Goal: Task Accomplishment & Management: Use online tool/utility

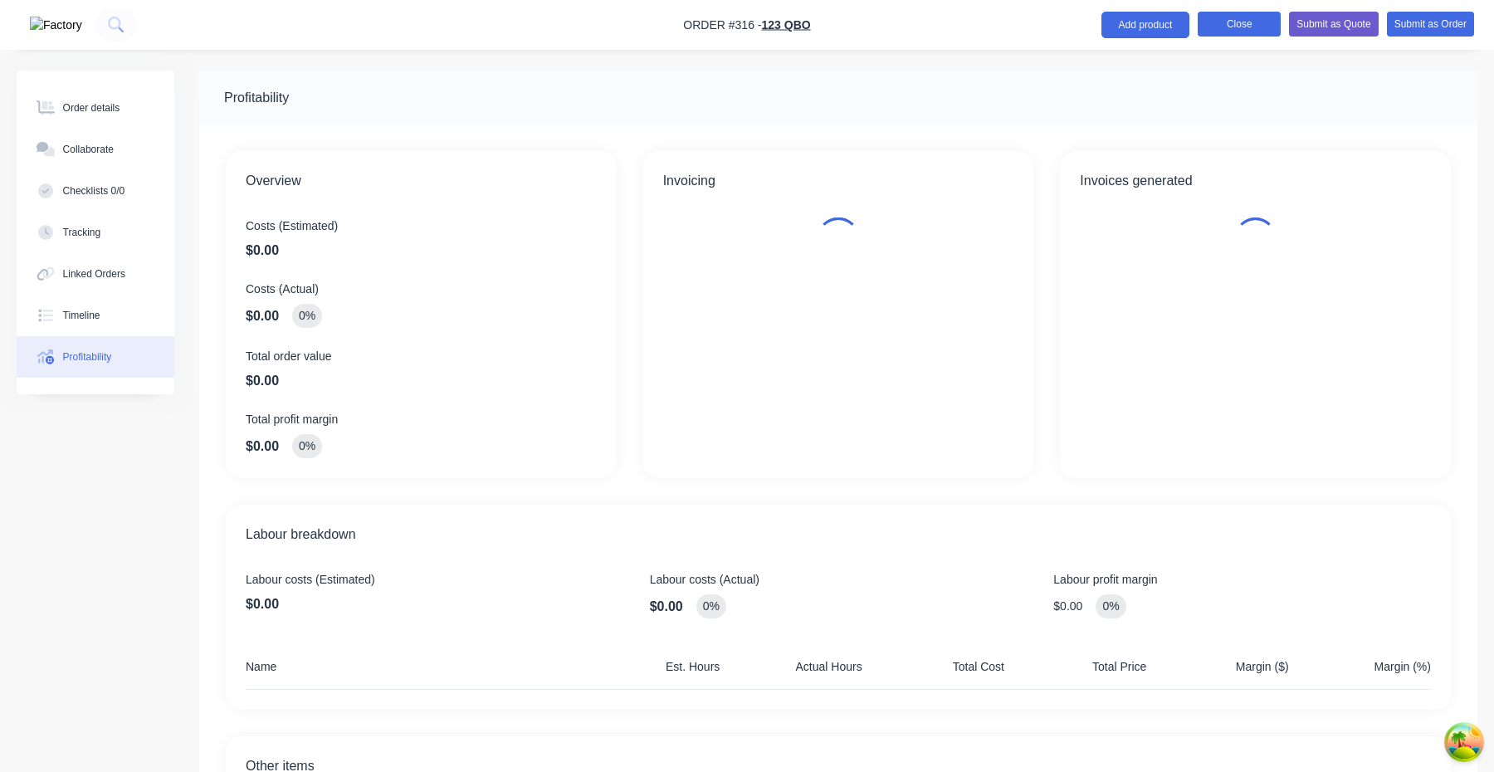
scroll to position [194, 0]
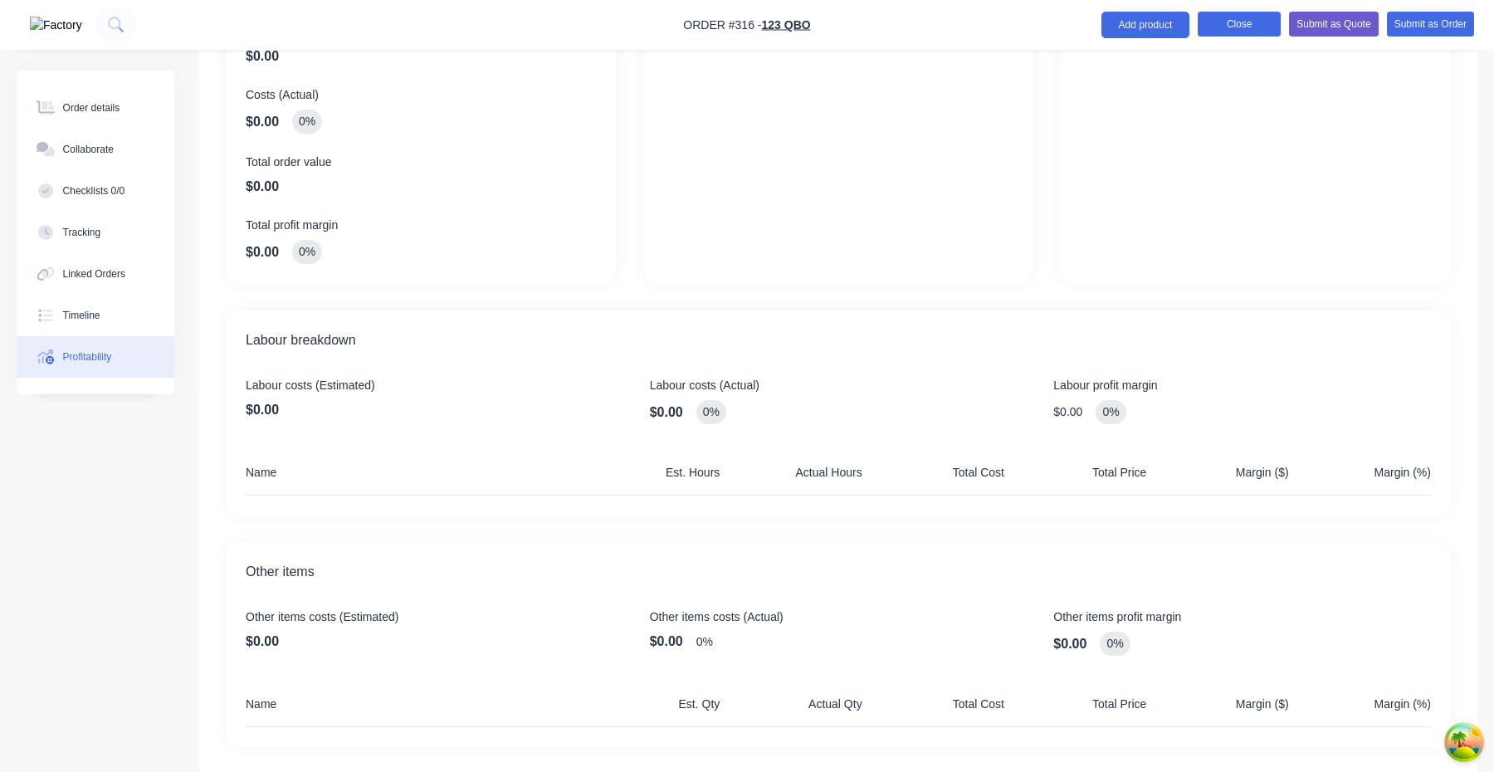
click at [1231, 19] on button "Close" at bounding box center [1239, 24] width 83 height 25
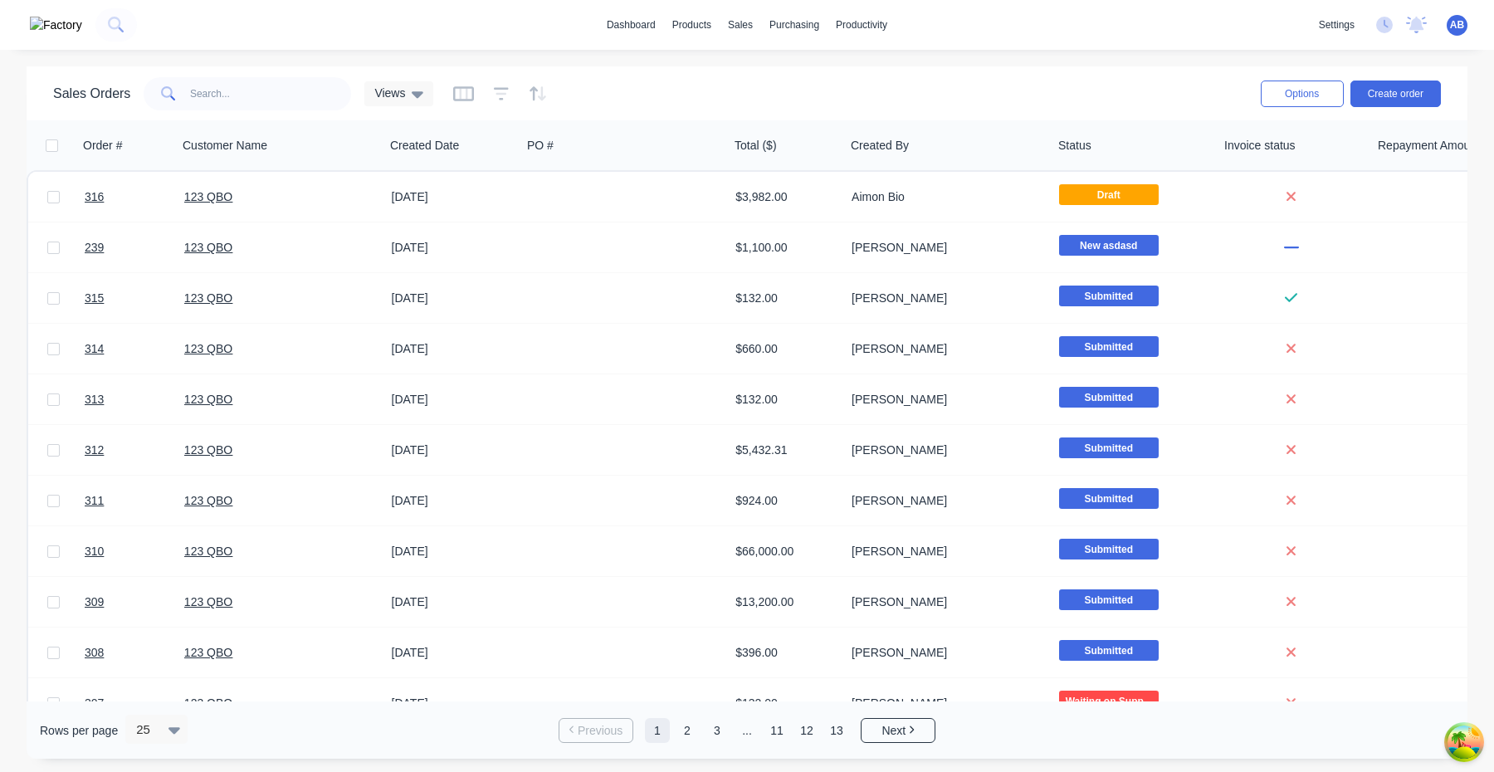
click at [1075, 37] on div "dashboard products sales purchasing productivity dashboard products Product Cat…" at bounding box center [747, 25] width 1494 height 50
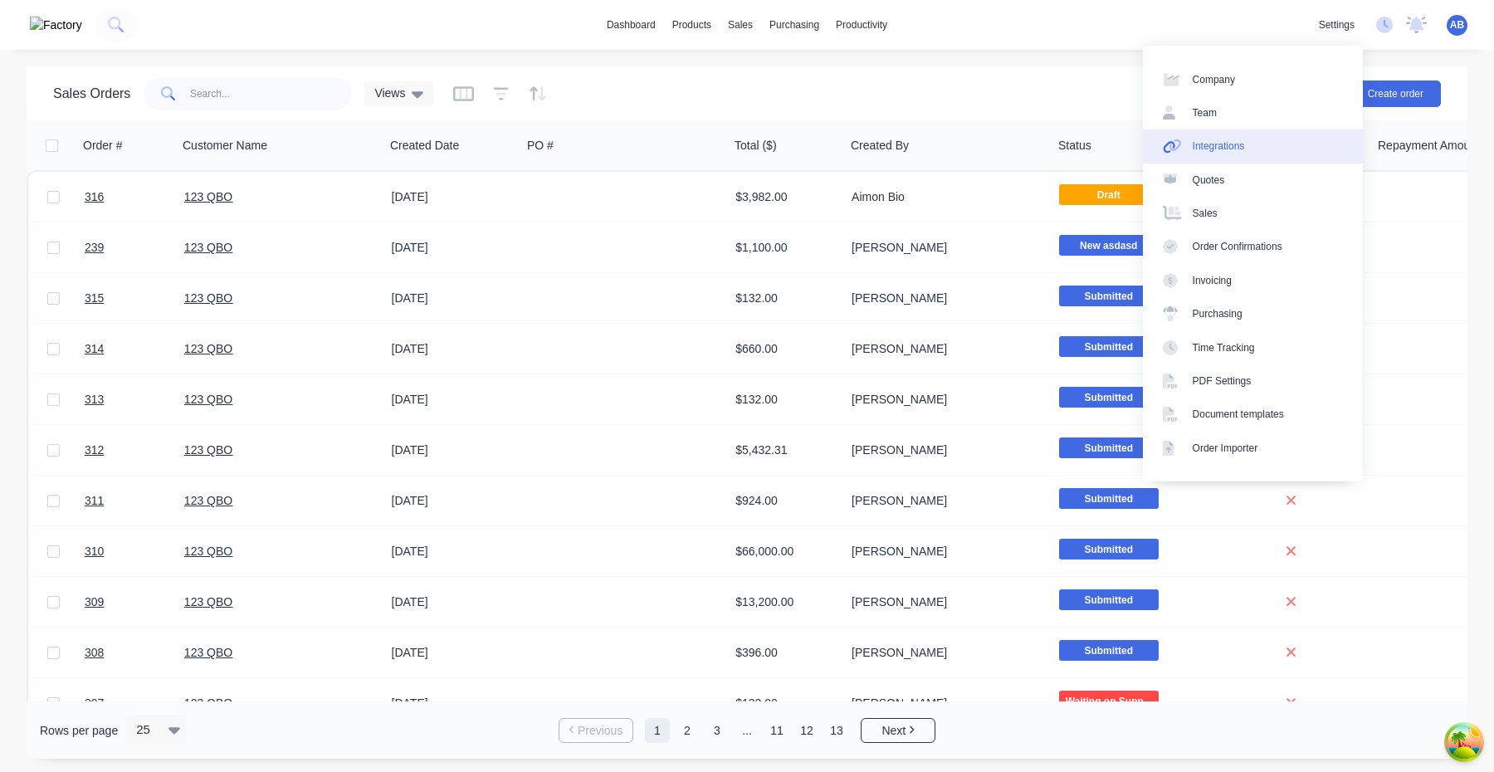
click at [1269, 146] on link "Integrations" at bounding box center [1253, 145] width 220 height 33
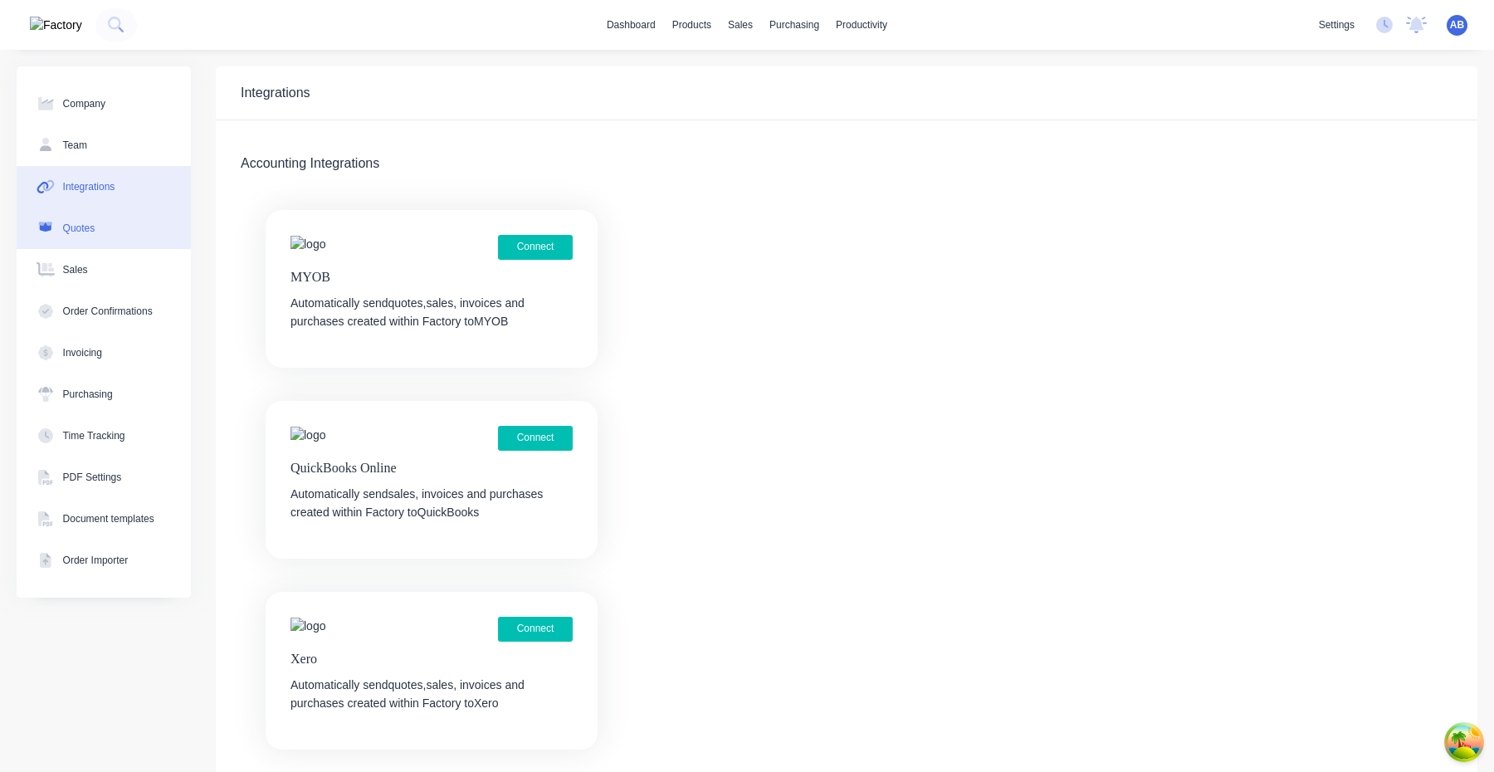
click at [106, 231] on button "Quotes" at bounding box center [104, 227] width 174 height 41
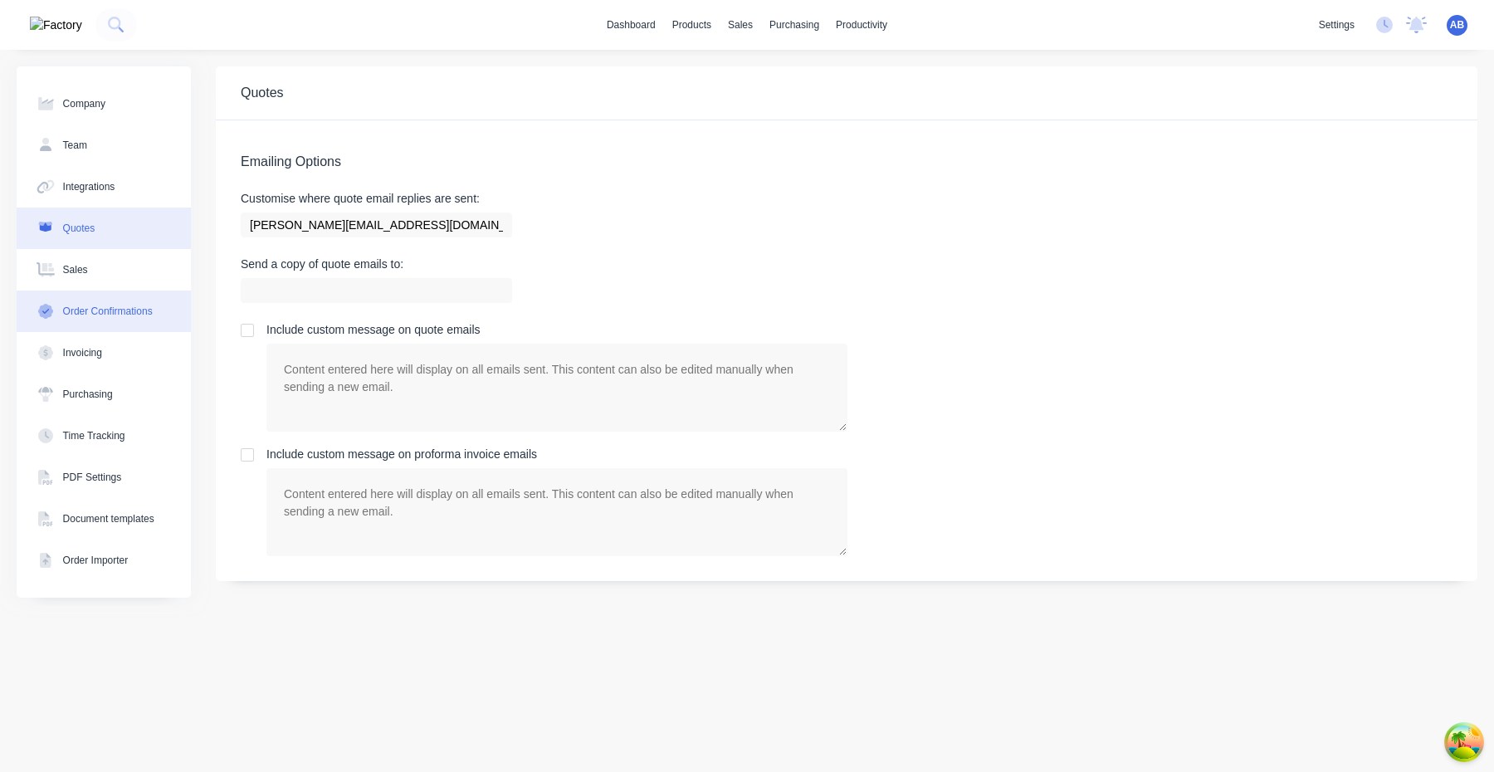
click at [106, 320] on button "Order Confirmations" at bounding box center [104, 310] width 174 height 41
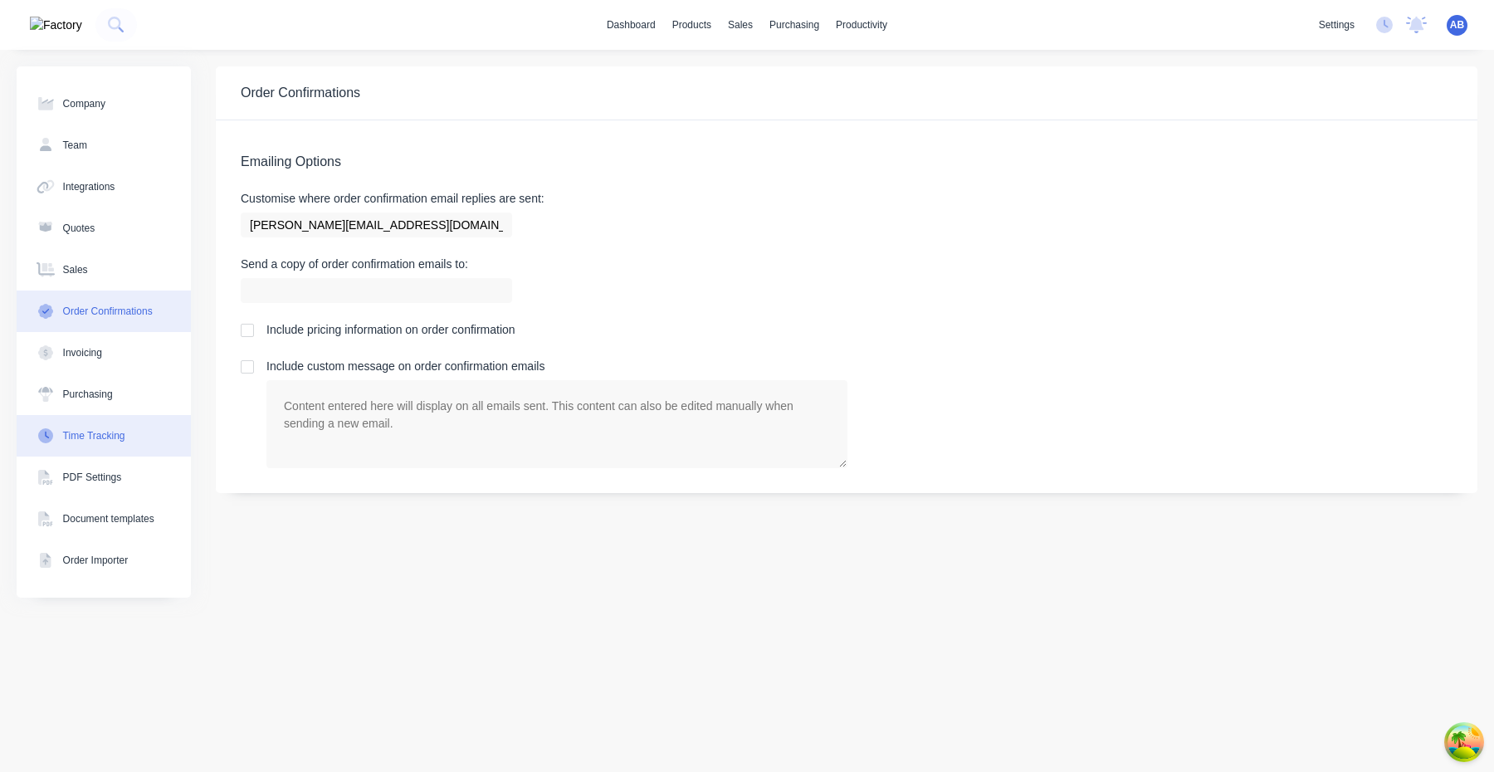
click at [106, 449] on button "Time Tracking" at bounding box center [104, 435] width 174 height 41
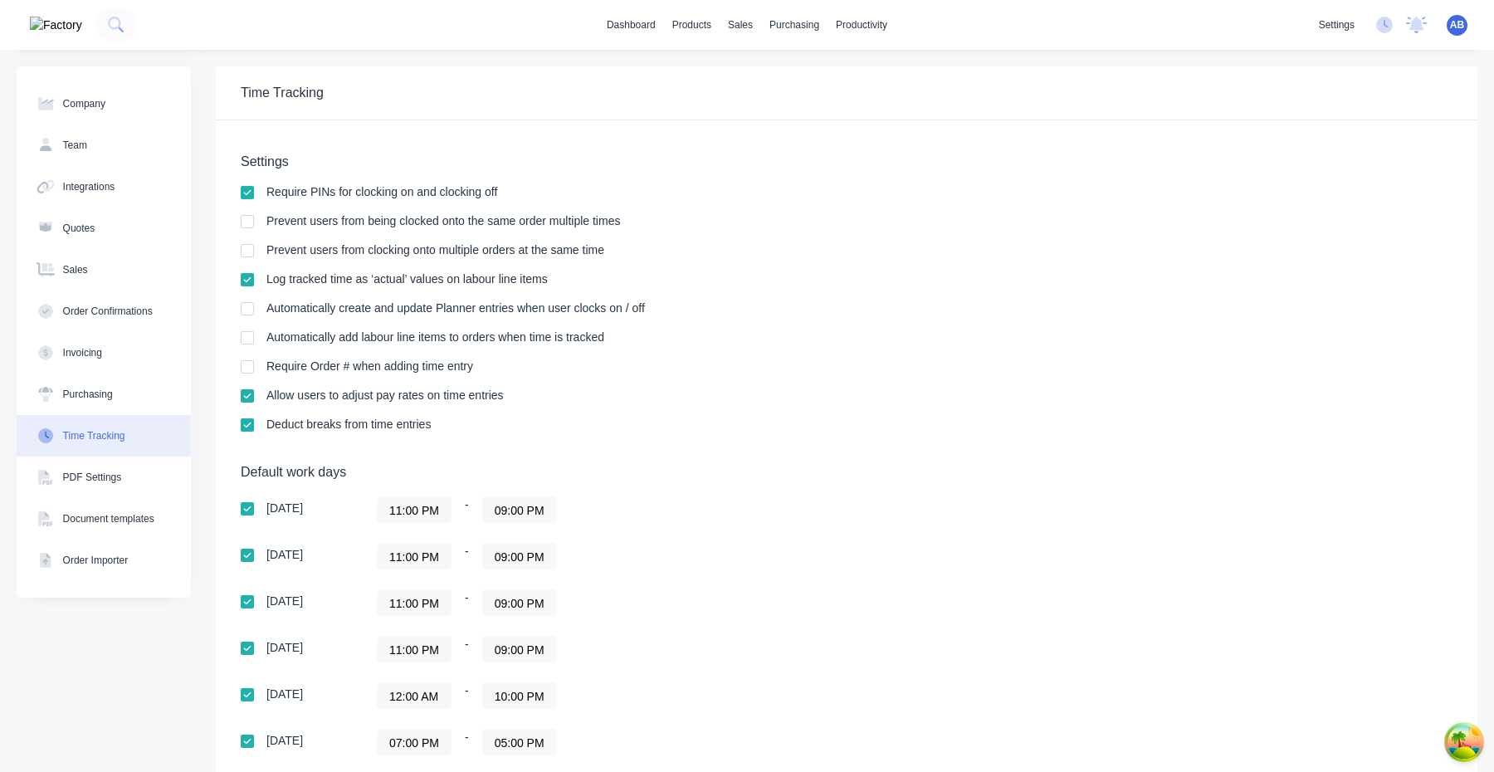
click at [244, 339] on div at bounding box center [247, 337] width 33 height 33
click at [608, 29] on link "dashboard" at bounding box center [631, 24] width 66 height 25
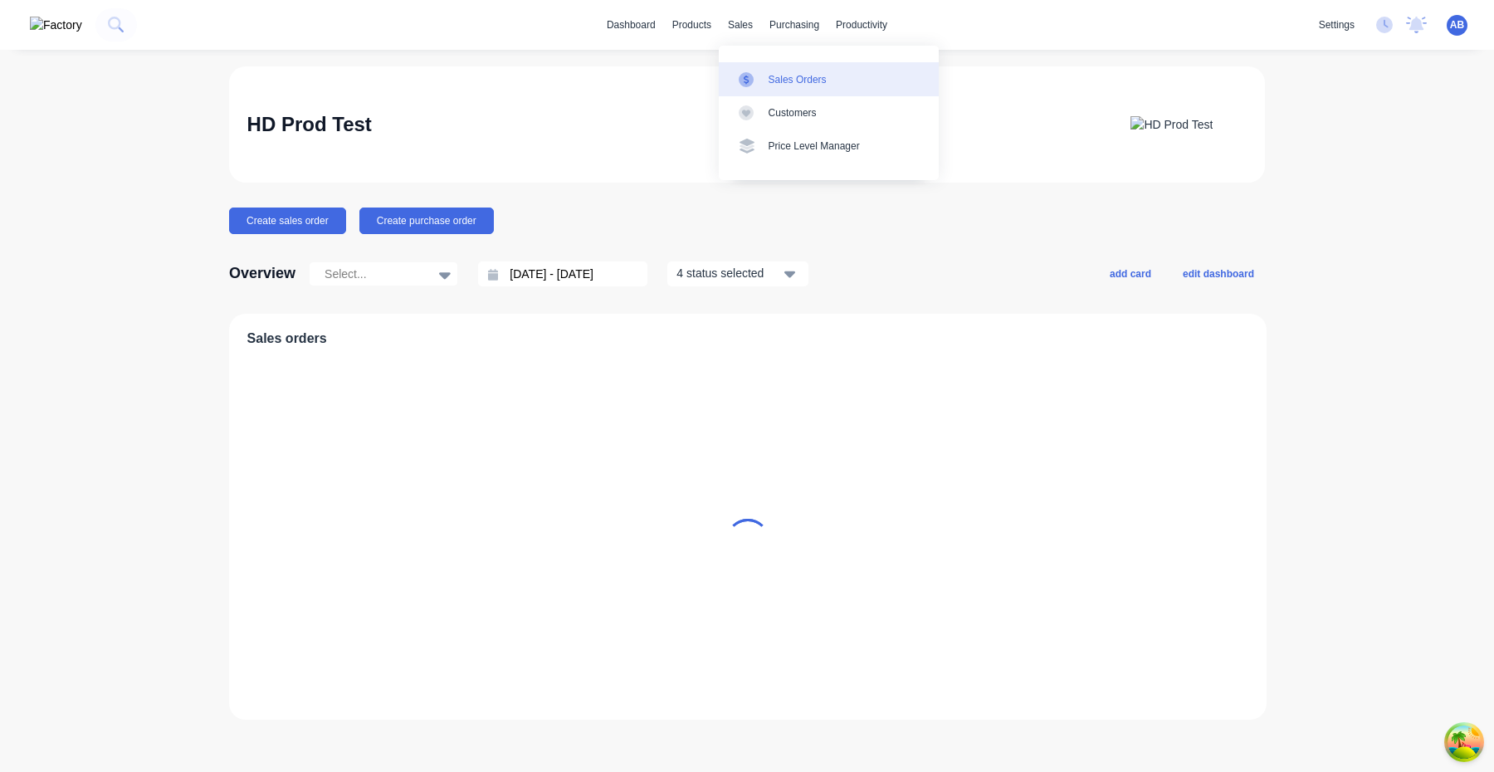
click at [768, 70] on link "Sales Orders" at bounding box center [829, 78] width 220 height 33
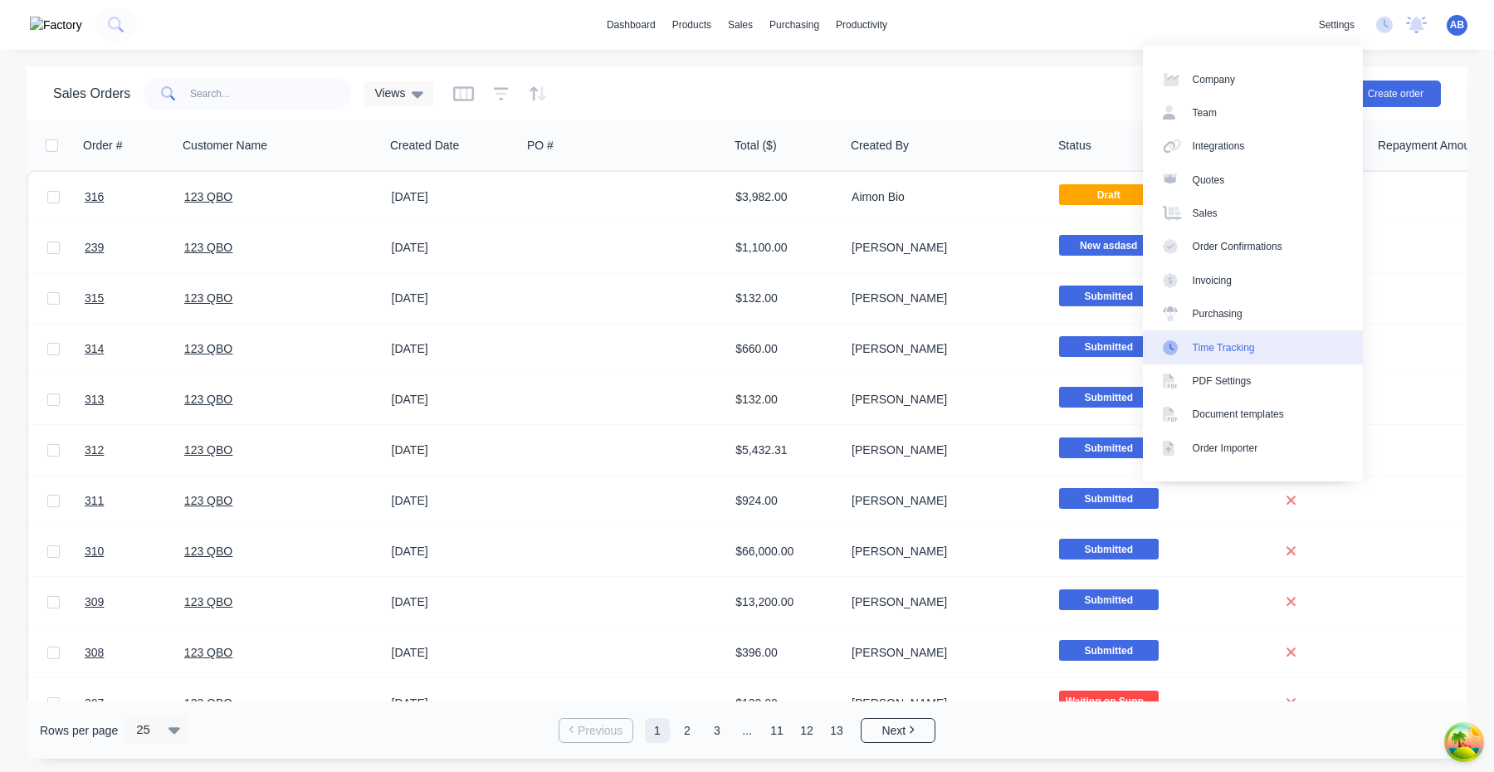
click at [1223, 336] on link "Time Tracking" at bounding box center [1253, 346] width 220 height 33
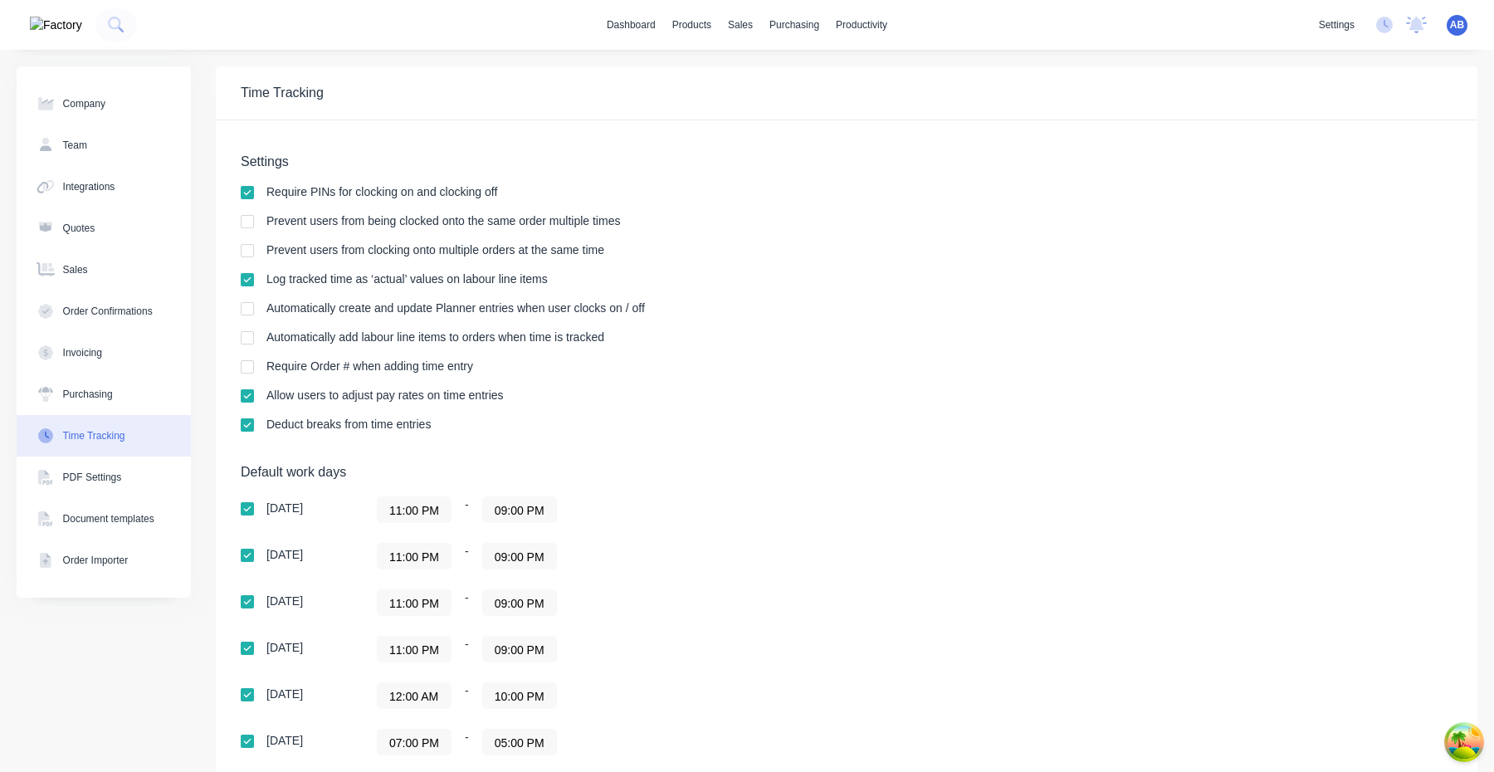
click at [246, 338] on div at bounding box center [247, 337] width 33 height 33
click at [776, 78] on div "Sales Orders" at bounding box center [798, 79] width 58 height 15
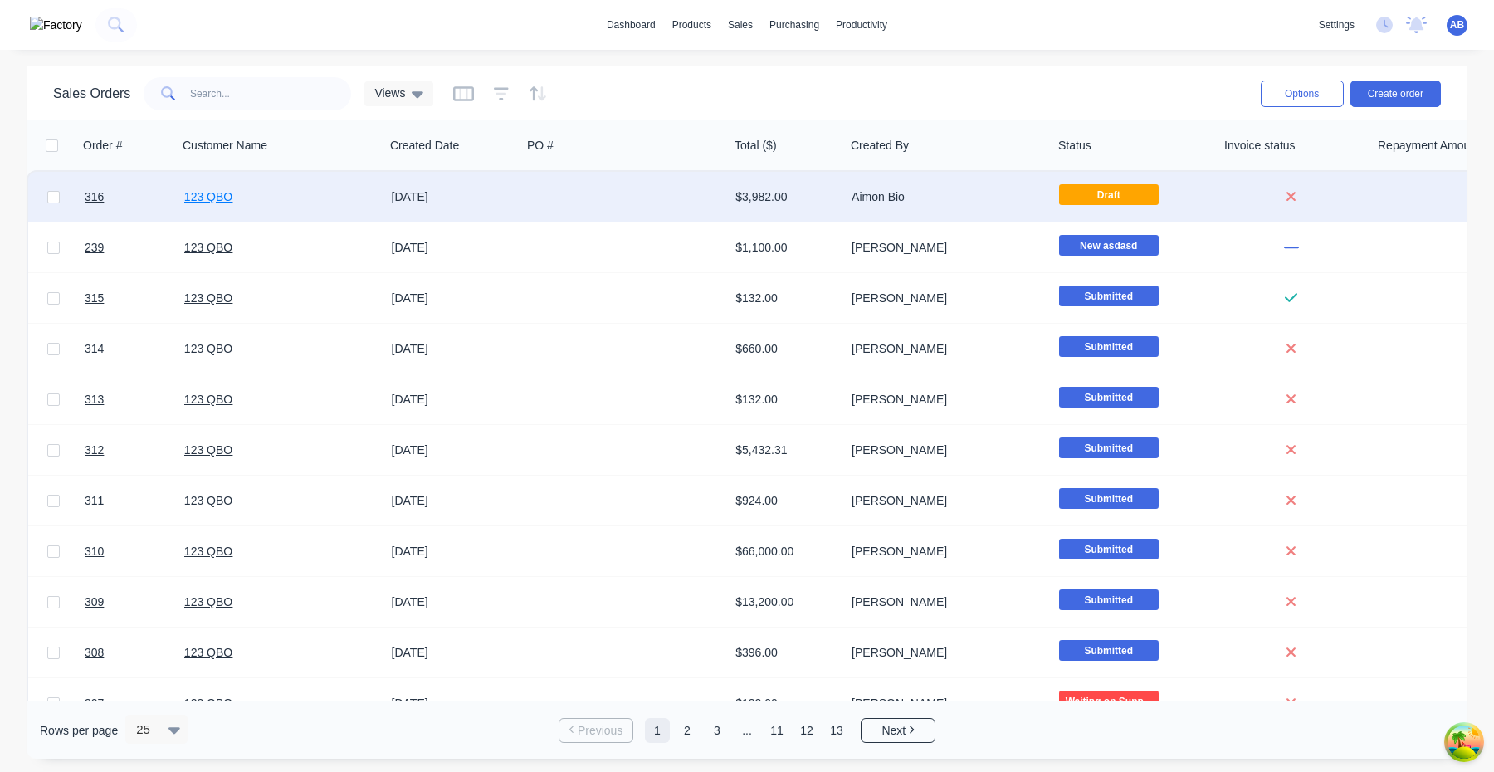
click at [205, 200] on link "123 QBO" at bounding box center [208, 196] width 48 height 13
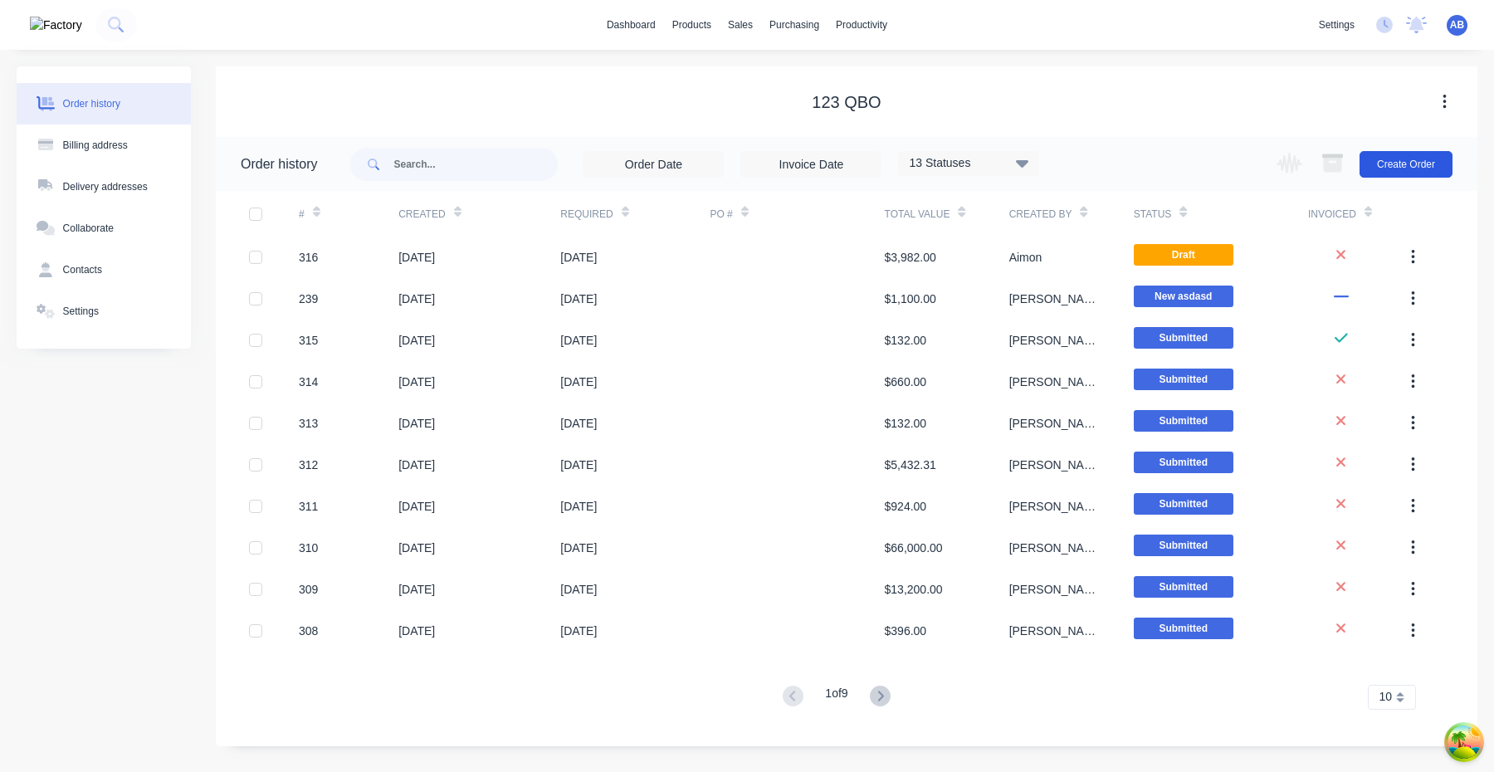
click at [1418, 172] on button "Create Order" at bounding box center [1405, 164] width 93 height 27
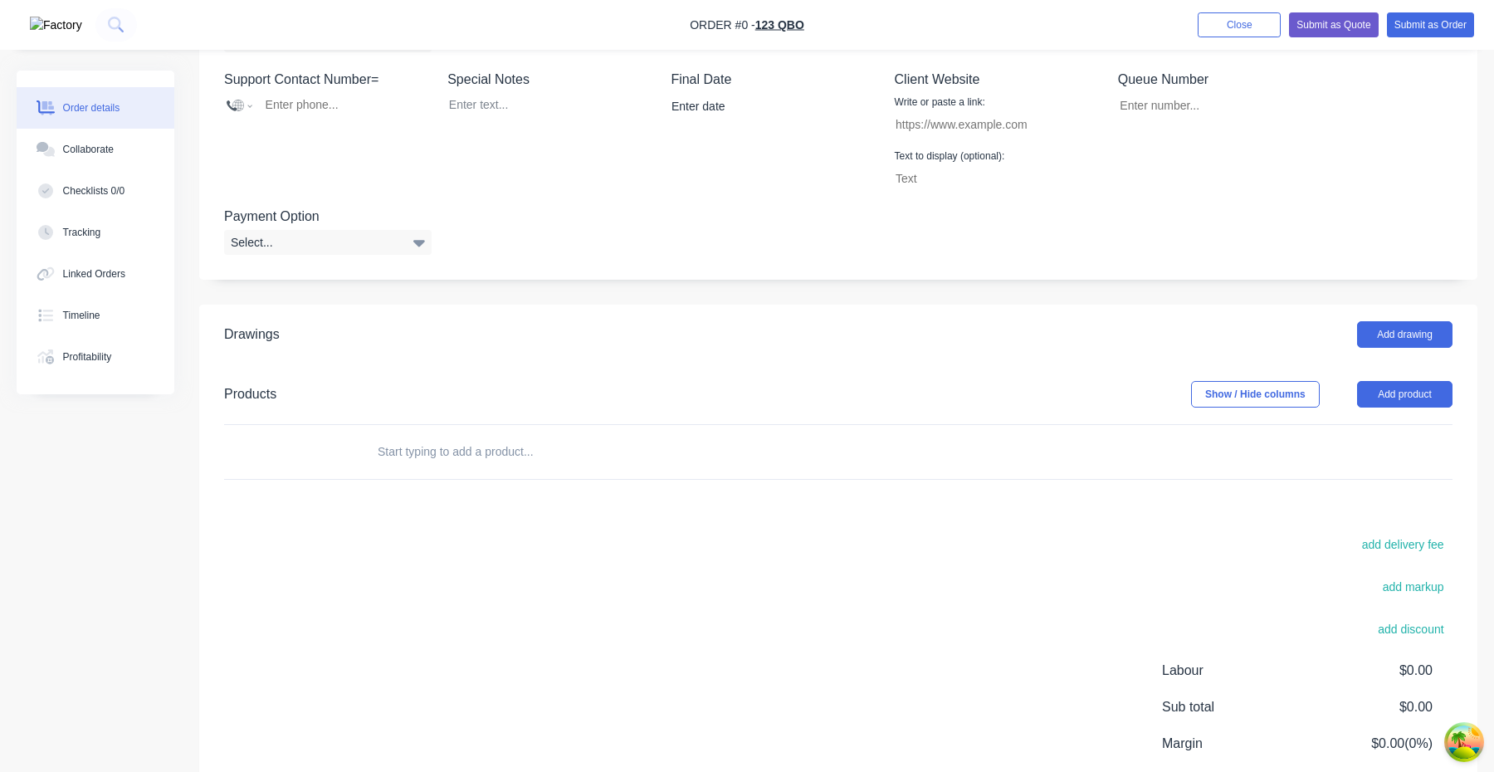
scroll to position [599, 0]
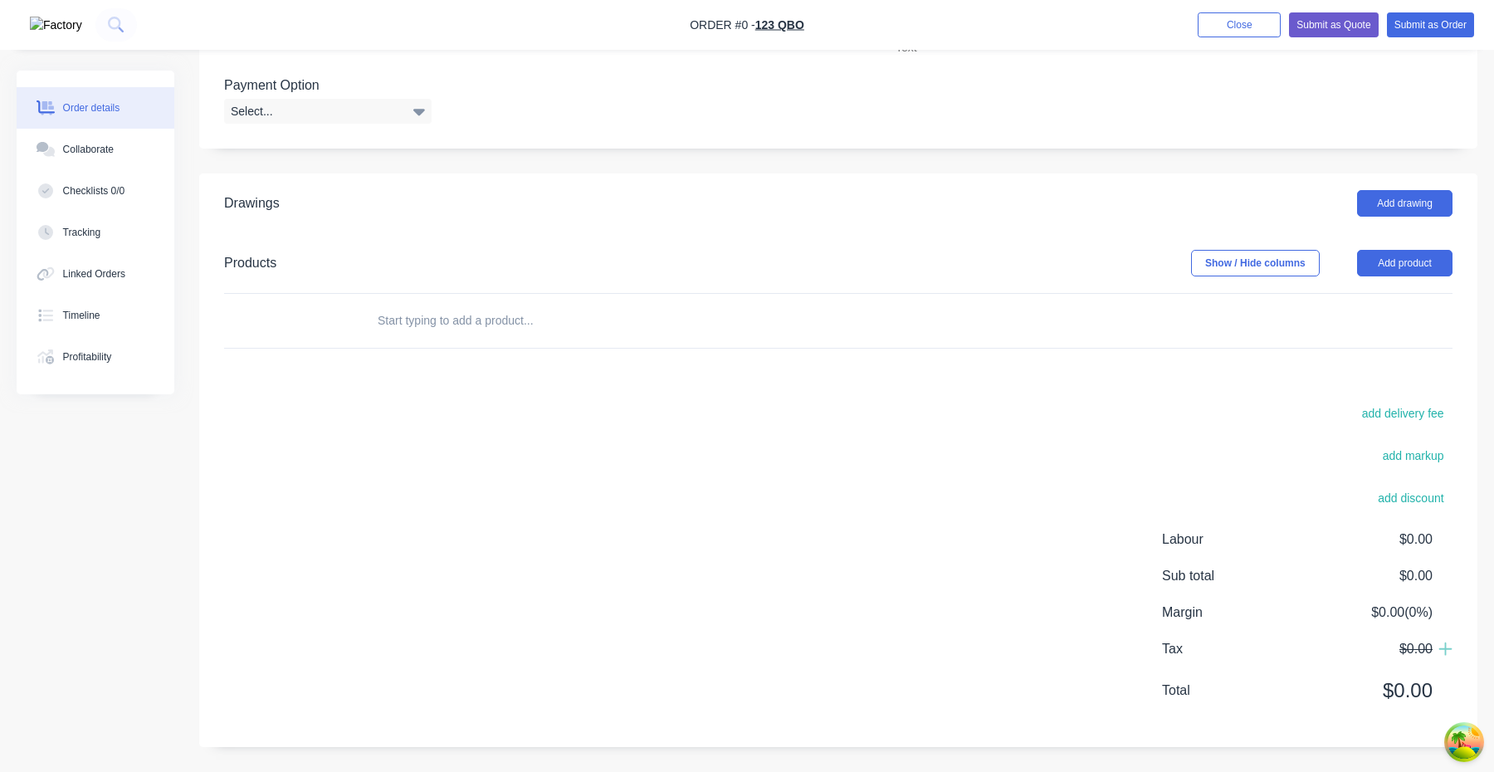
click at [1455, 261] on header "Products Show / Hide columns Add product" at bounding box center [838, 263] width 1278 height 60
click at [1433, 255] on button "Add product" at bounding box center [1404, 263] width 95 height 27
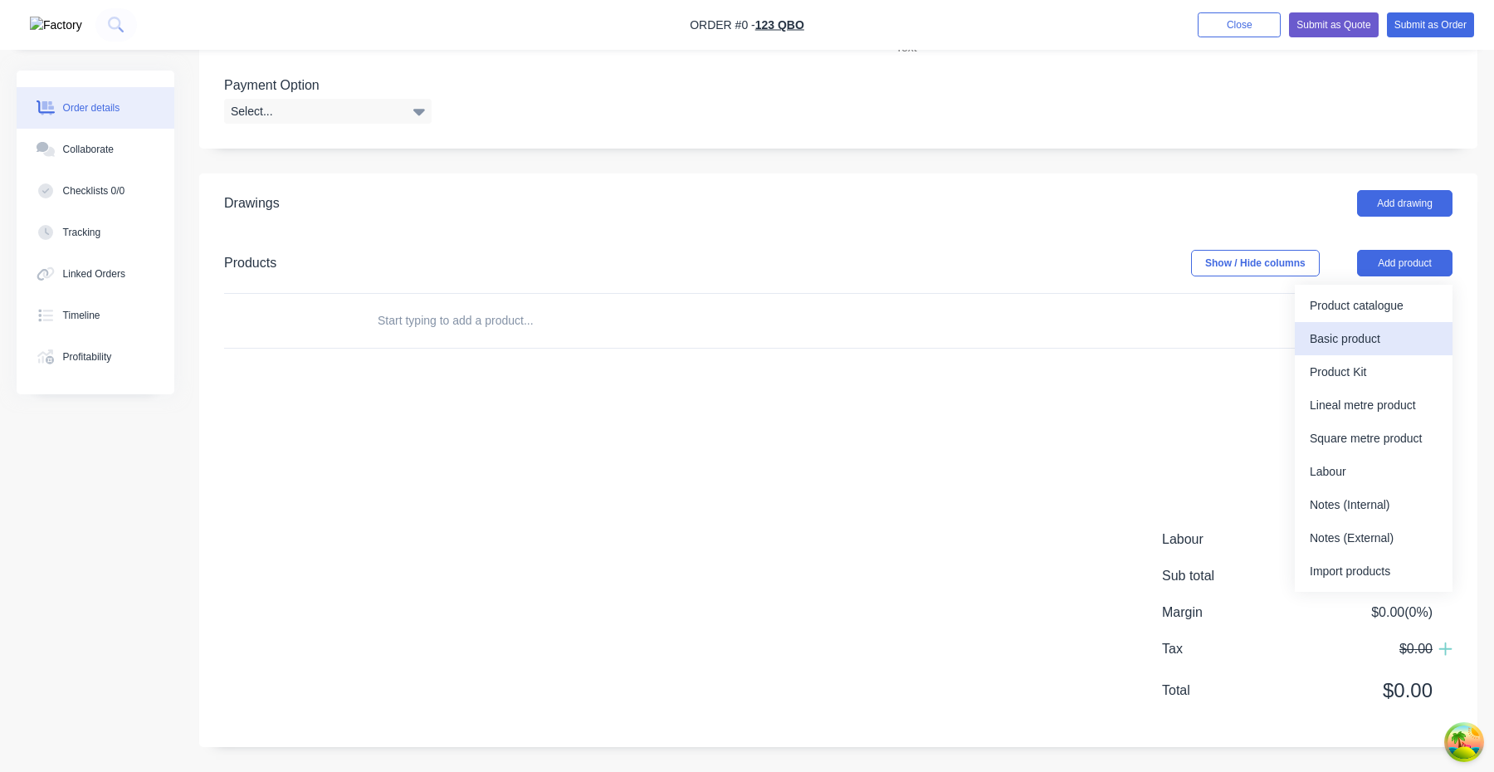
click at [1361, 334] on div "Basic product" at bounding box center [1374, 339] width 128 height 24
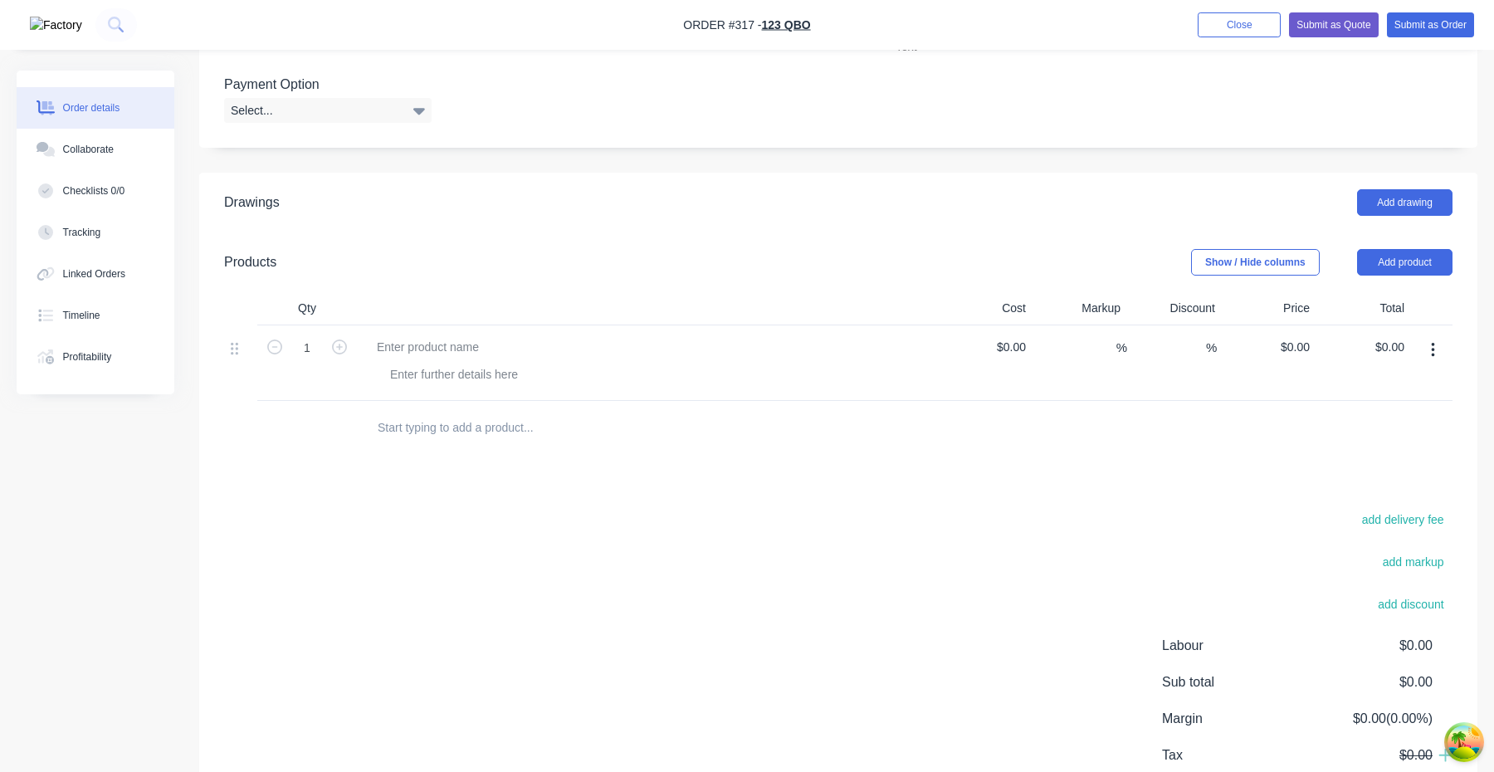
click at [432, 362] on div at bounding box center [647, 363] width 581 height 76
click at [431, 352] on div at bounding box center [428, 347] width 129 height 24
click at [442, 365] on div at bounding box center [454, 375] width 154 height 24
click at [441, 365] on div at bounding box center [454, 375] width 154 height 24
click at [477, 492] on div "Drawings Add drawing Products Show / Hide columns Add product Qty Cost Markup D…" at bounding box center [838, 513] width 1278 height 681
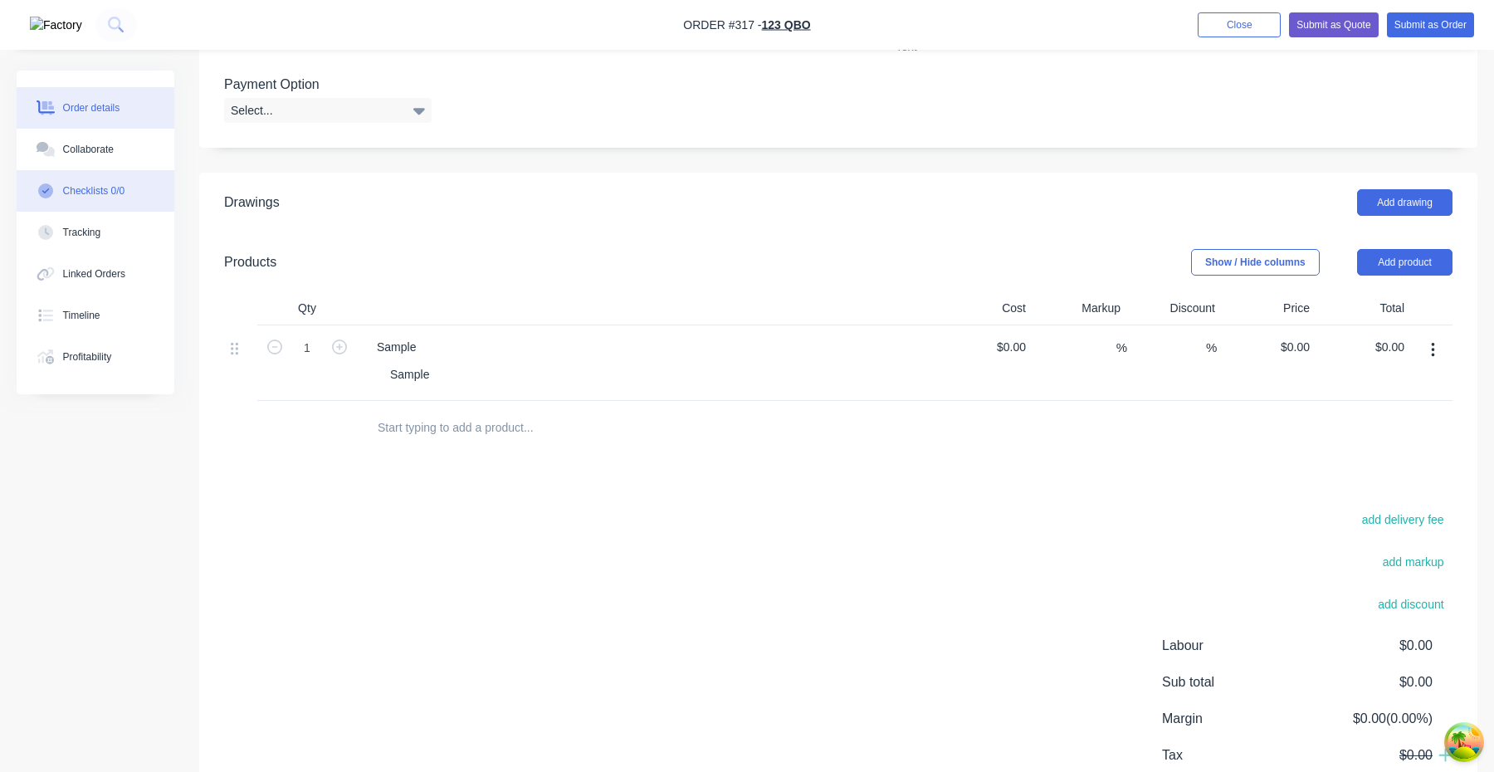
click at [114, 198] on button "Checklists 0/0" at bounding box center [96, 190] width 158 height 41
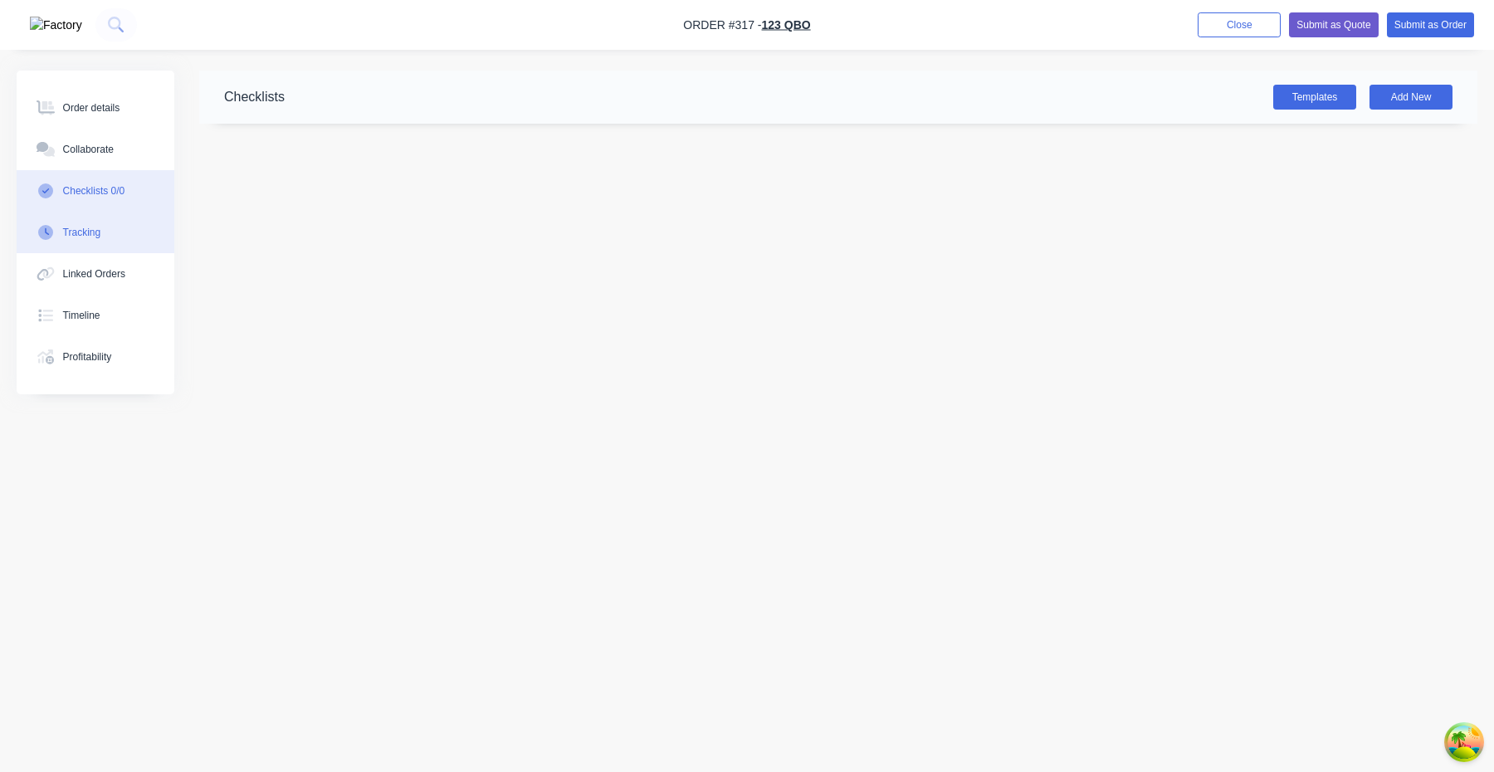
click at [113, 232] on button "Tracking" at bounding box center [96, 232] width 158 height 41
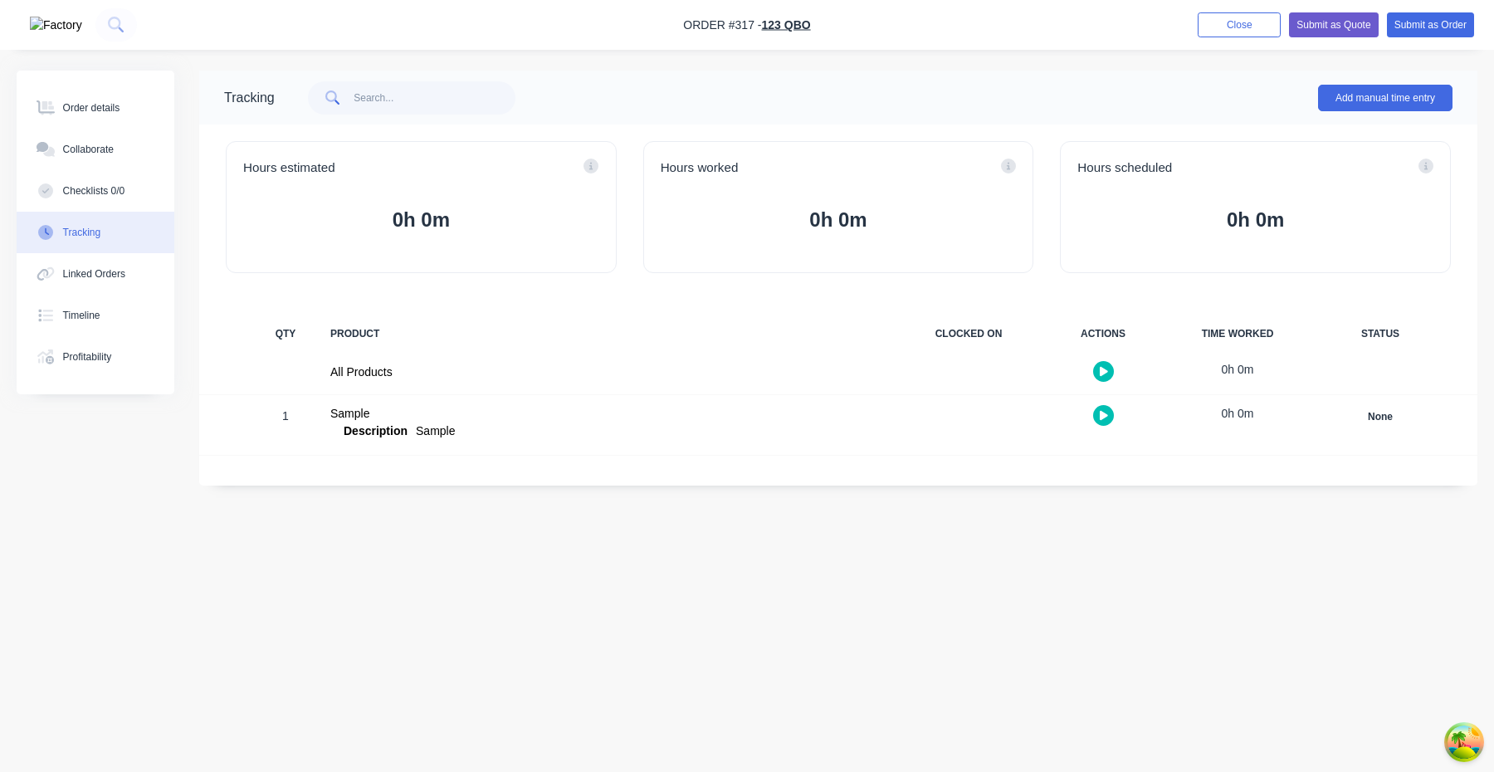
click at [1101, 420] on icon "button" at bounding box center [1104, 415] width 8 height 11
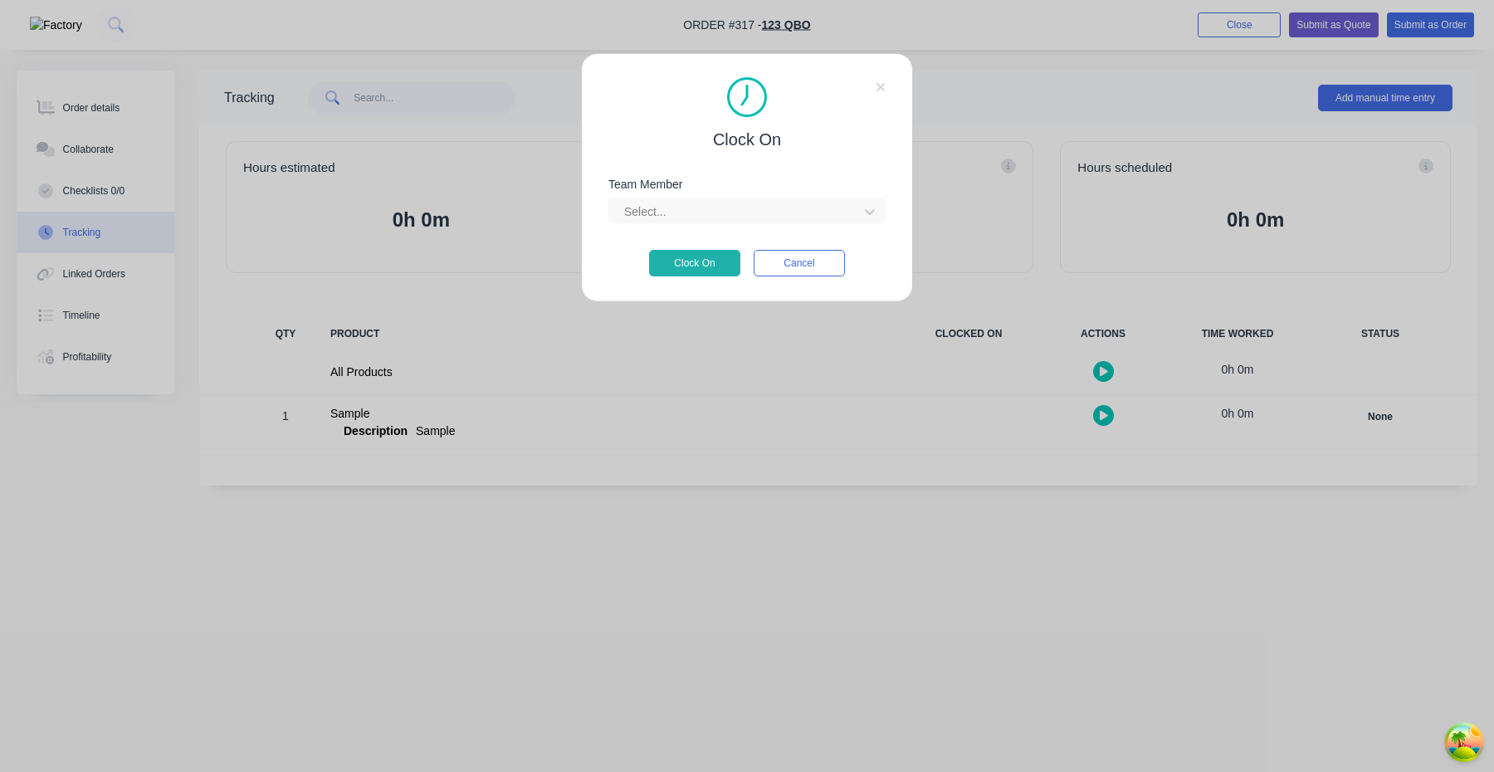
click at [780, 196] on div "Select..." at bounding box center [746, 208] width 277 height 29
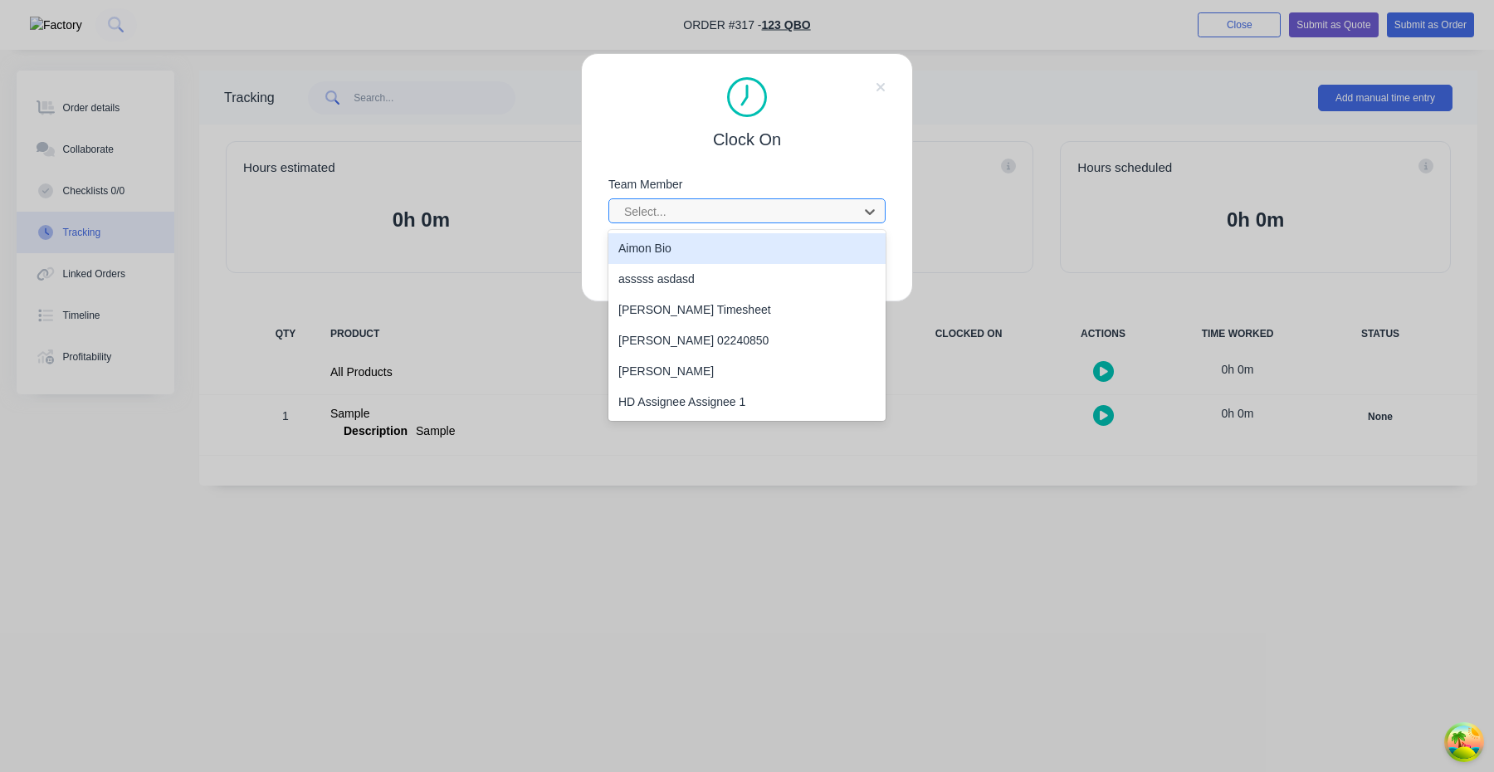
click at [782, 205] on div at bounding box center [735, 212] width 227 height 21
click at [774, 245] on div "Aimon Bio" at bounding box center [746, 248] width 277 height 31
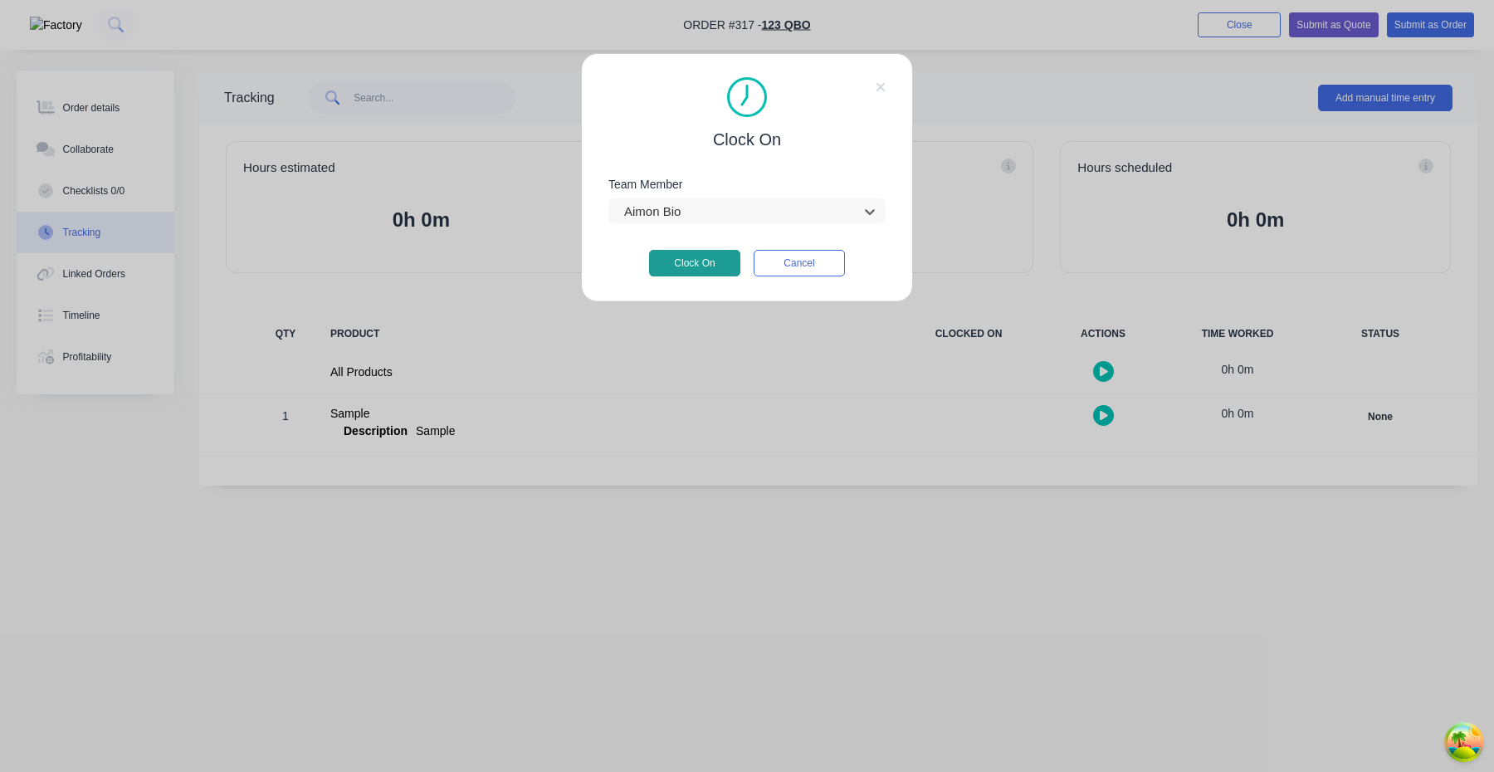
click at [716, 270] on button "Clock On" at bounding box center [694, 263] width 91 height 27
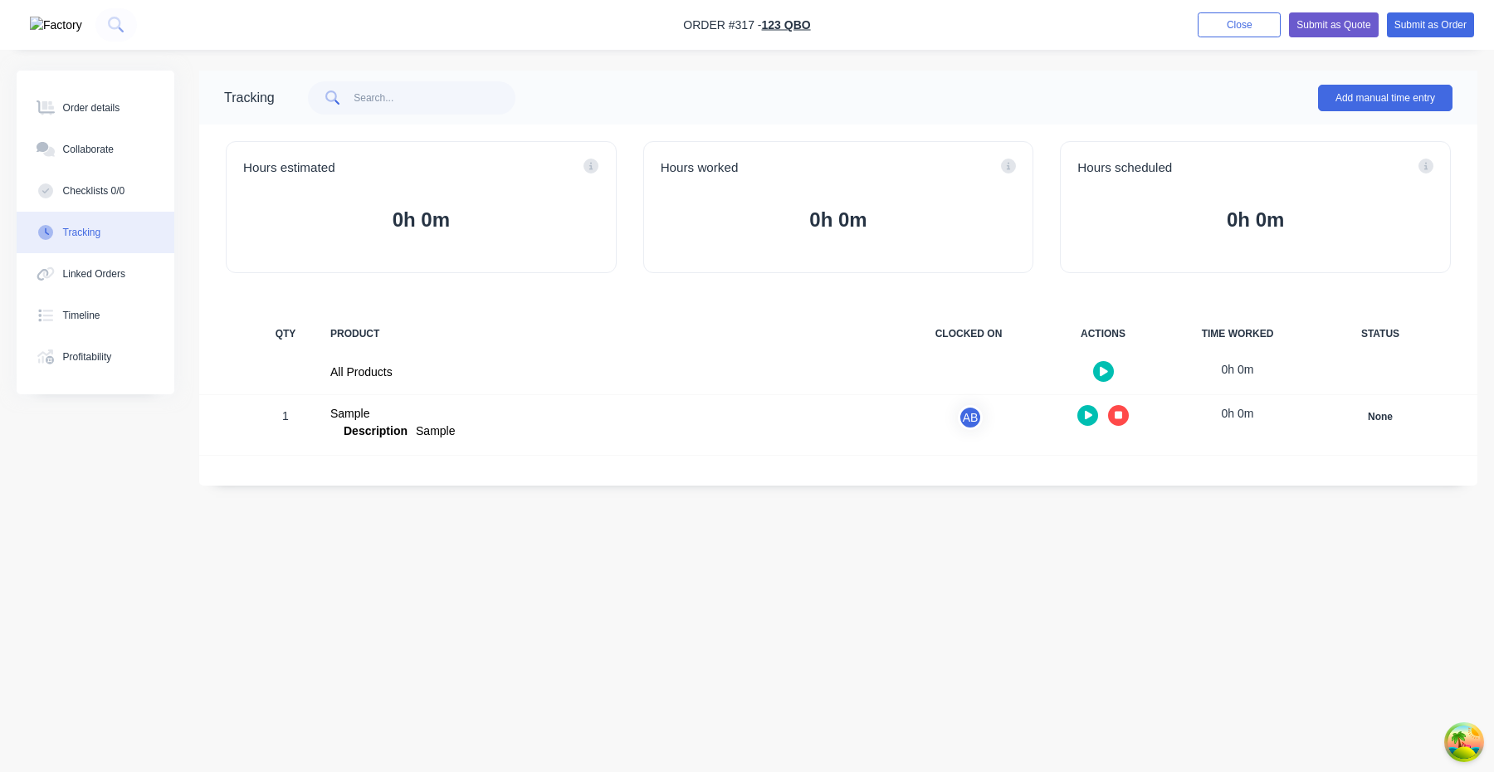
click at [1118, 415] on icon "button" at bounding box center [1119, 415] width 8 height 8
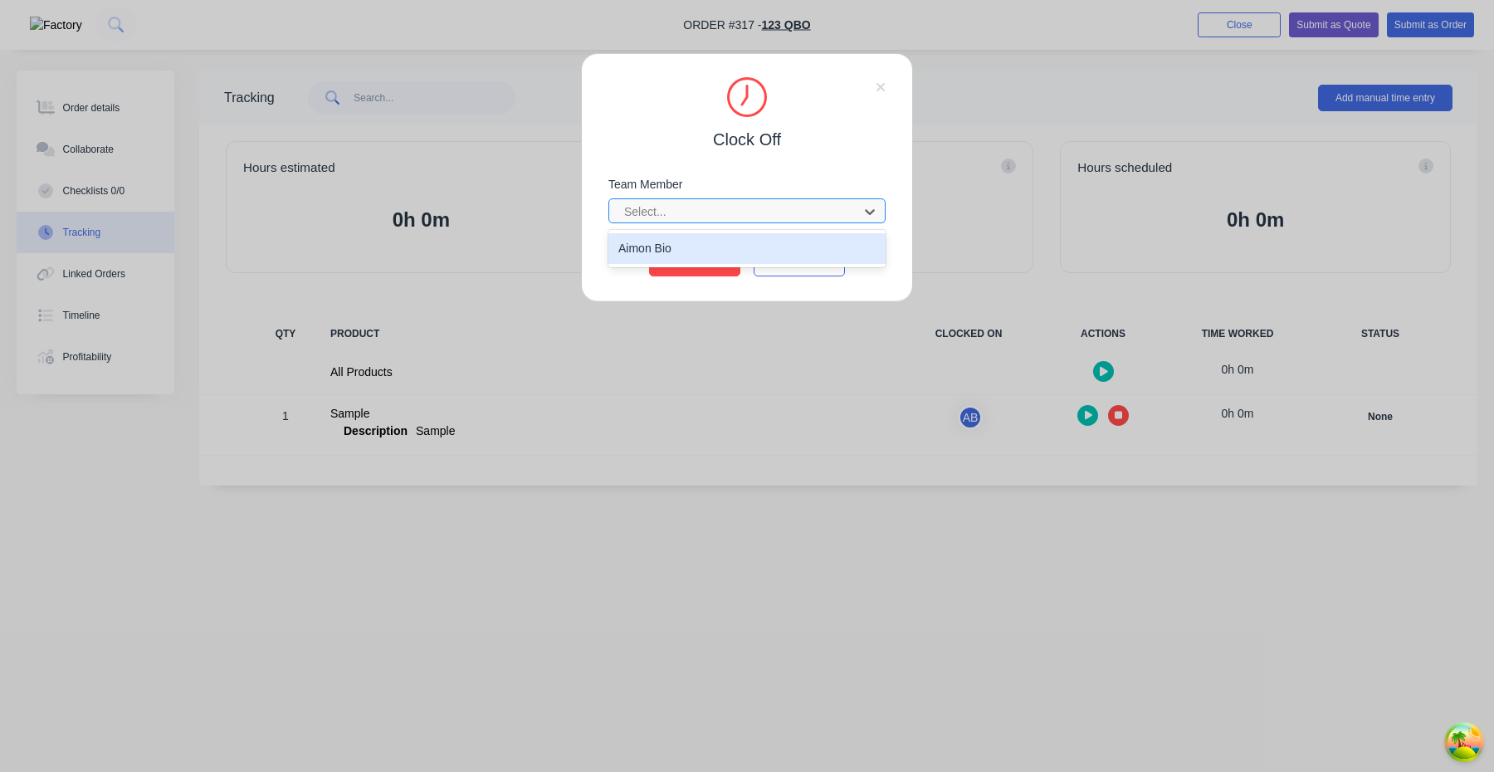
click at [824, 217] on div at bounding box center [735, 212] width 227 height 21
click at [799, 249] on div "Aimon Bio" at bounding box center [746, 248] width 277 height 31
click at [704, 268] on button "Clock Off" at bounding box center [694, 263] width 91 height 27
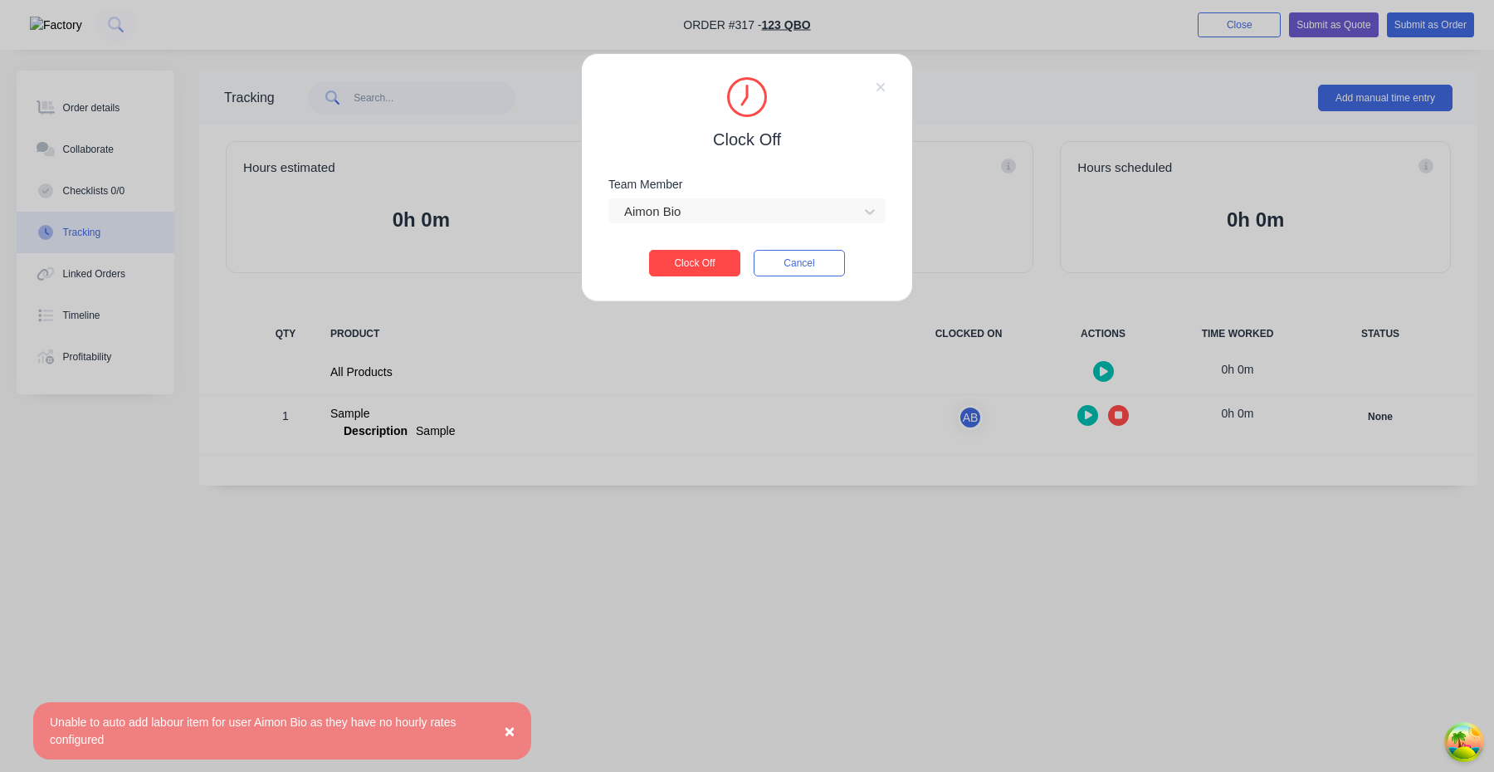
click at [509, 745] on button "×" at bounding box center [509, 731] width 43 height 40
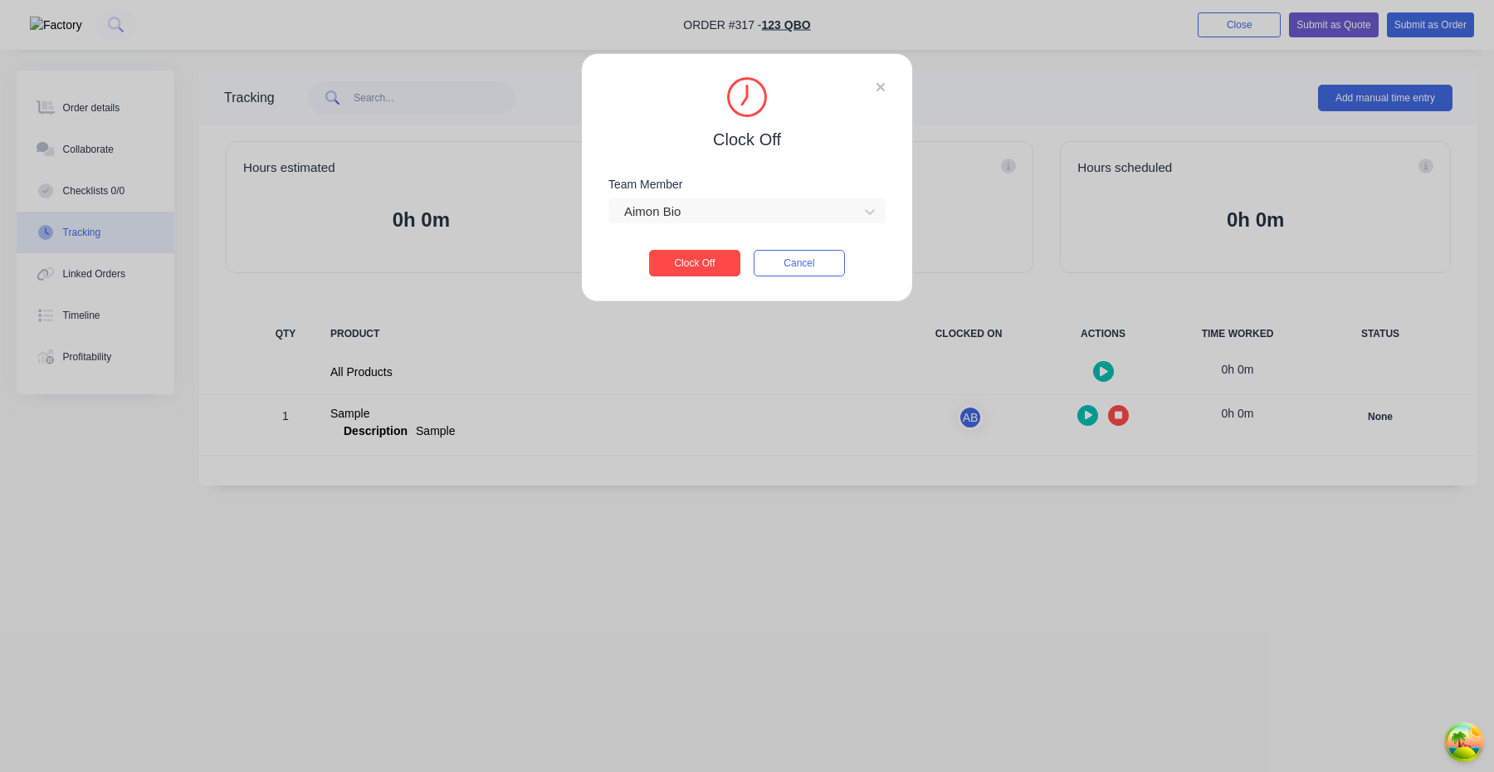
click at [879, 87] on icon at bounding box center [880, 87] width 8 height 8
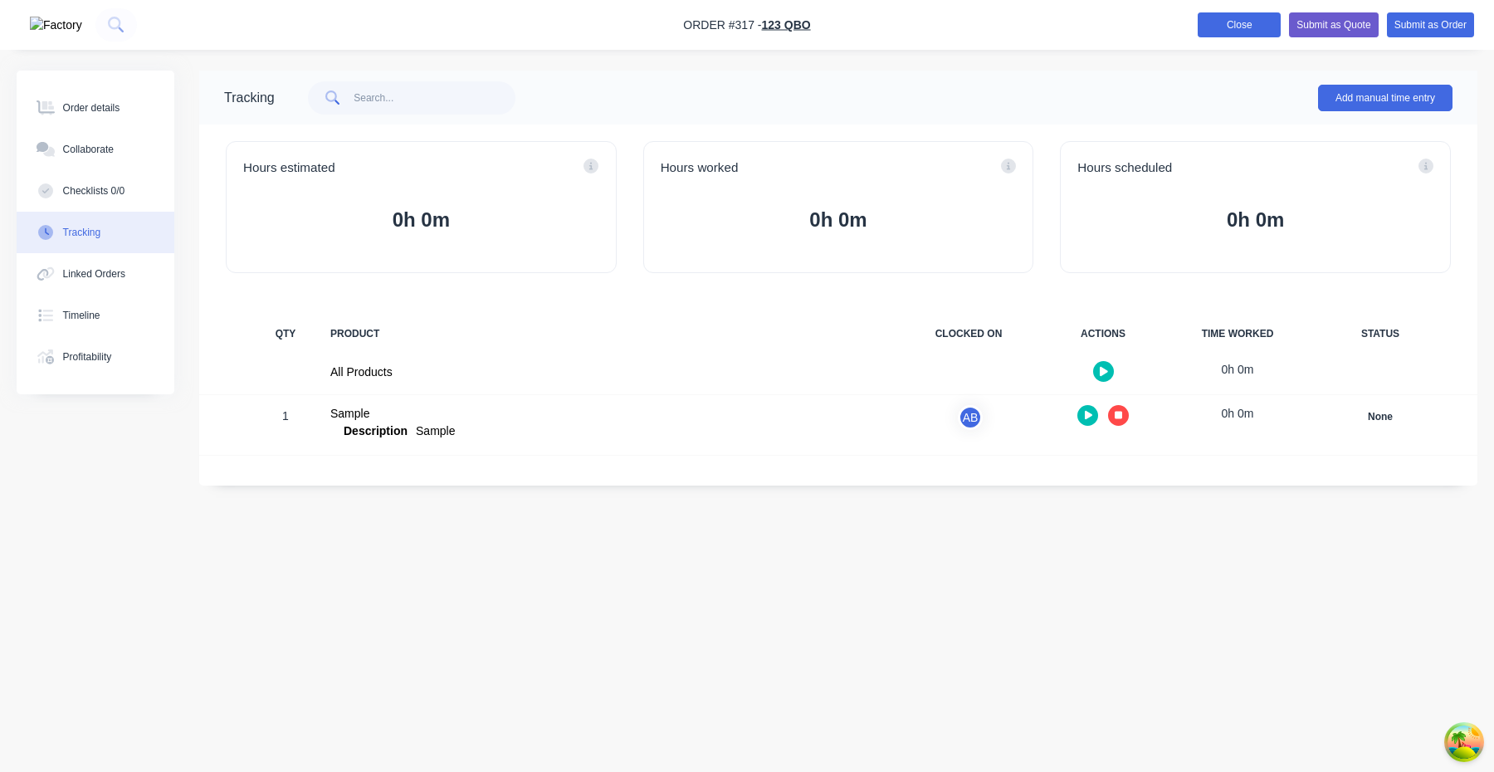
click at [1242, 21] on button "Close" at bounding box center [1239, 24] width 83 height 25
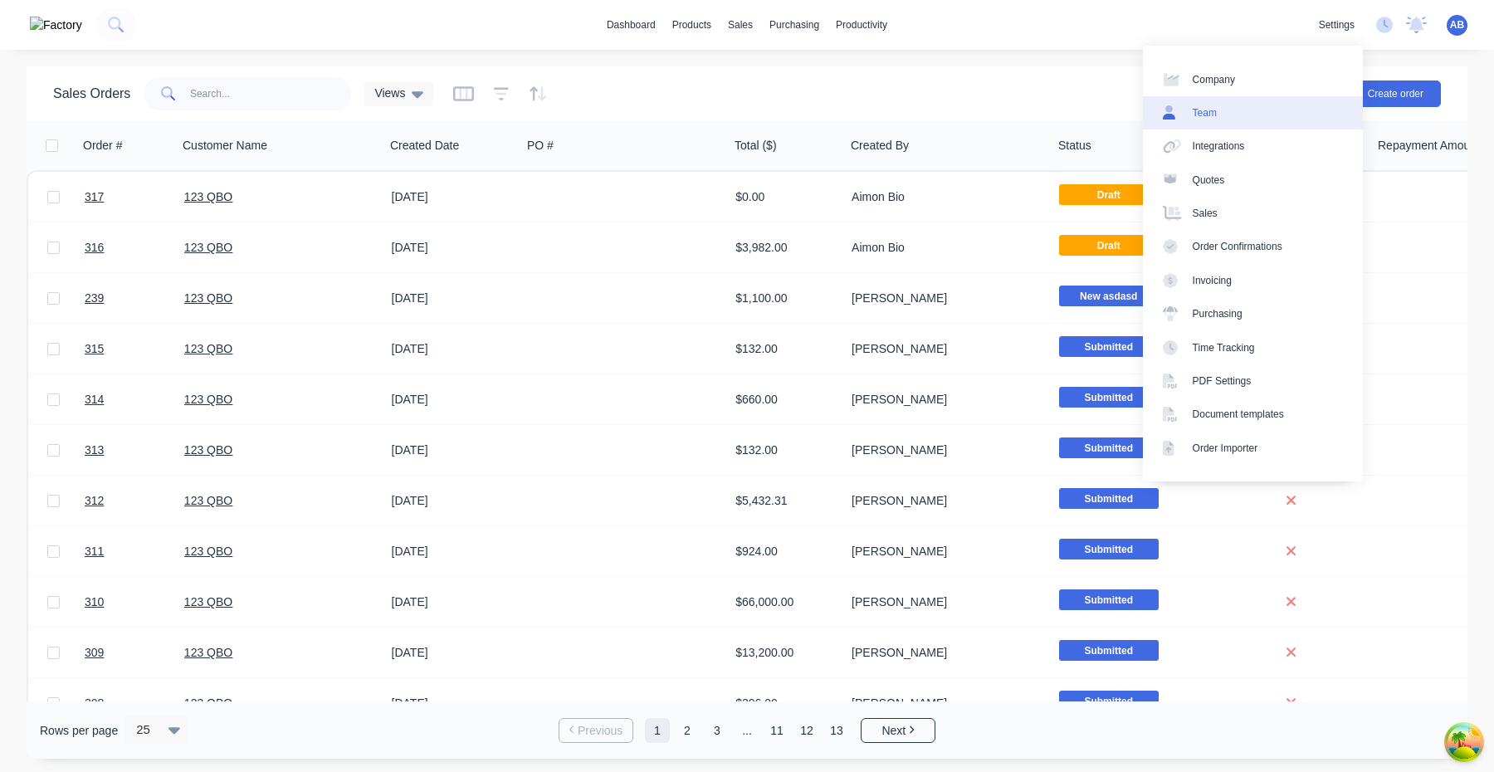
click at [1278, 115] on link "Team" at bounding box center [1253, 112] width 220 height 33
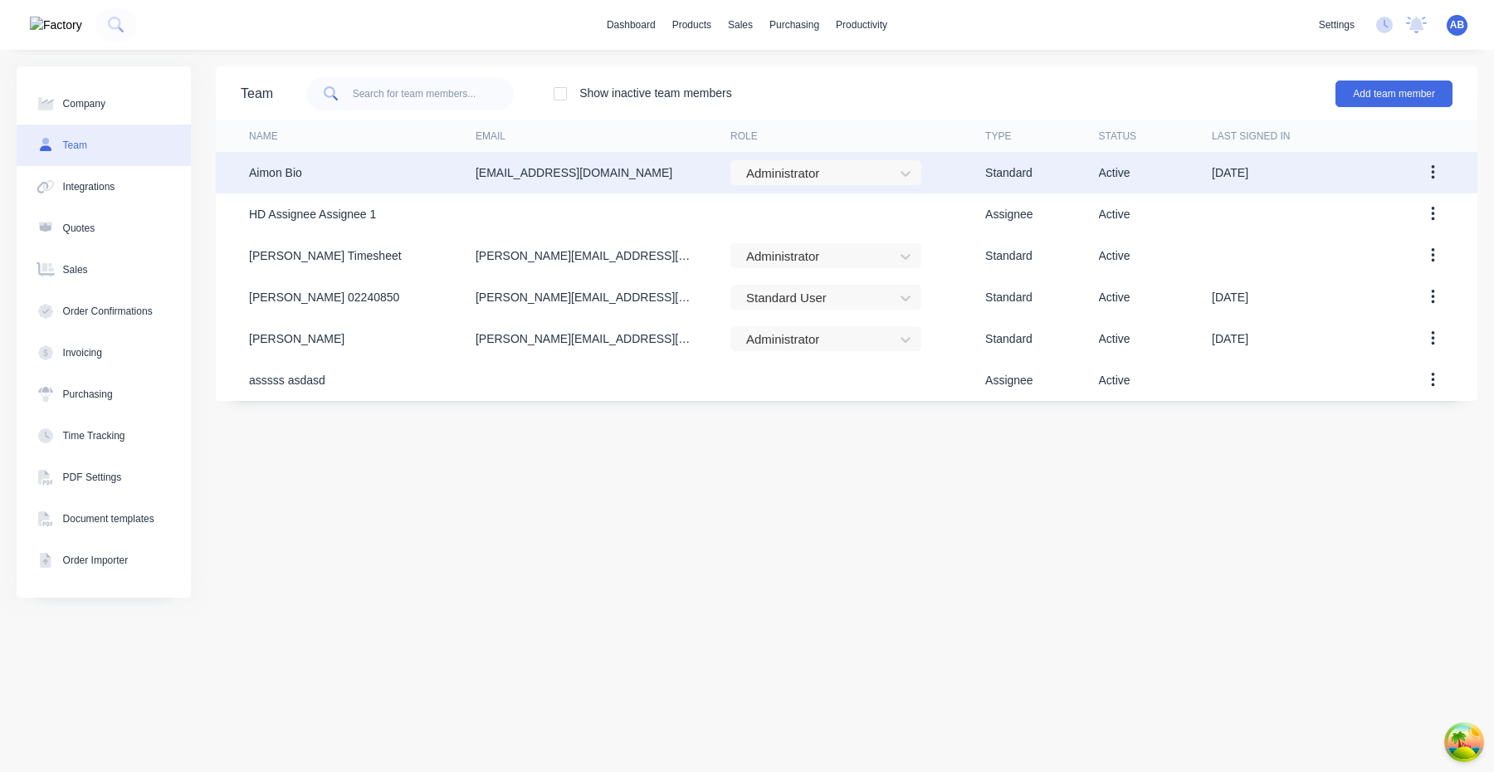
click at [1443, 174] on button "button" at bounding box center [1432, 173] width 39 height 30
click at [1355, 224] on div "Edit" at bounding box center [1374, 216] width 128 height 24
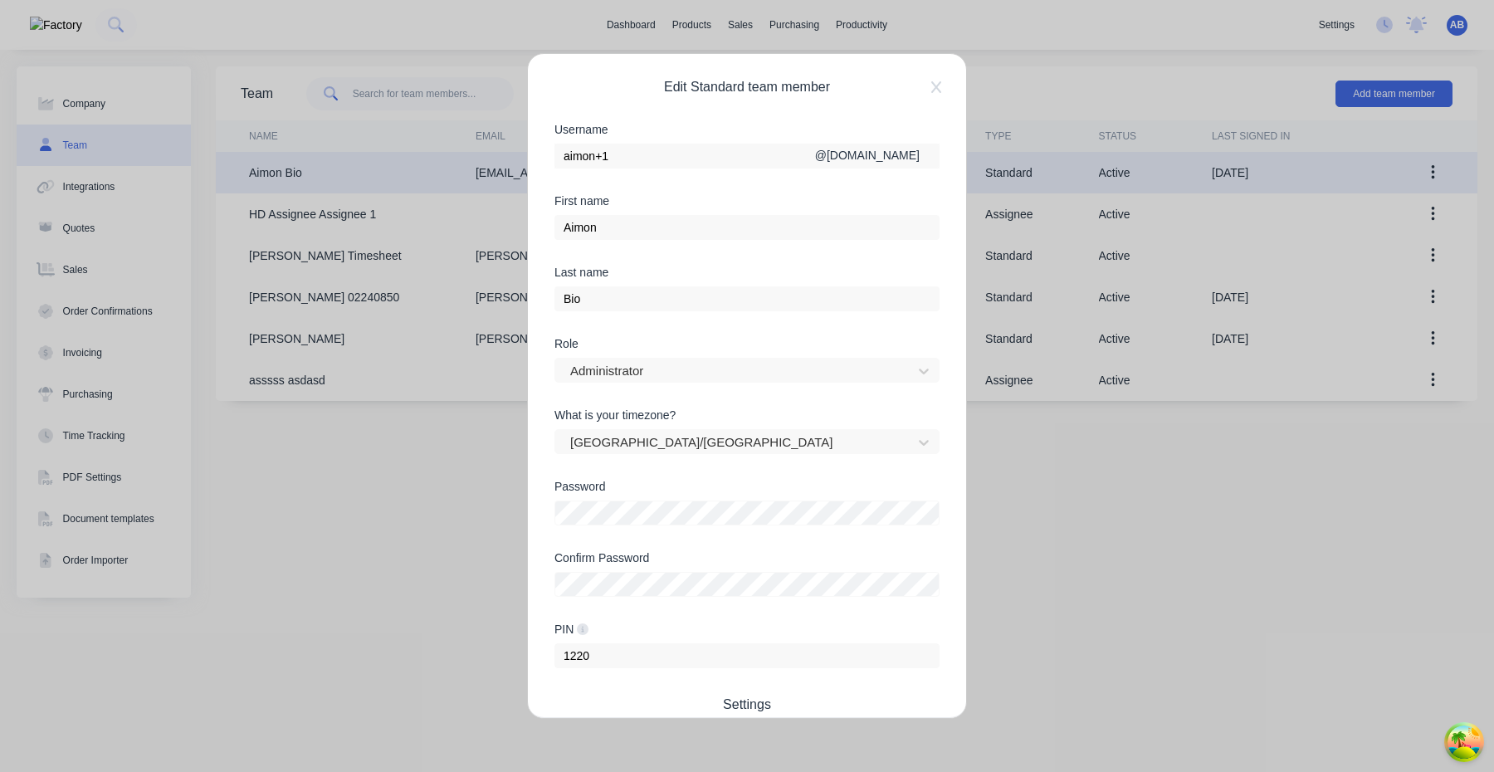
scroll to position [203, 0]
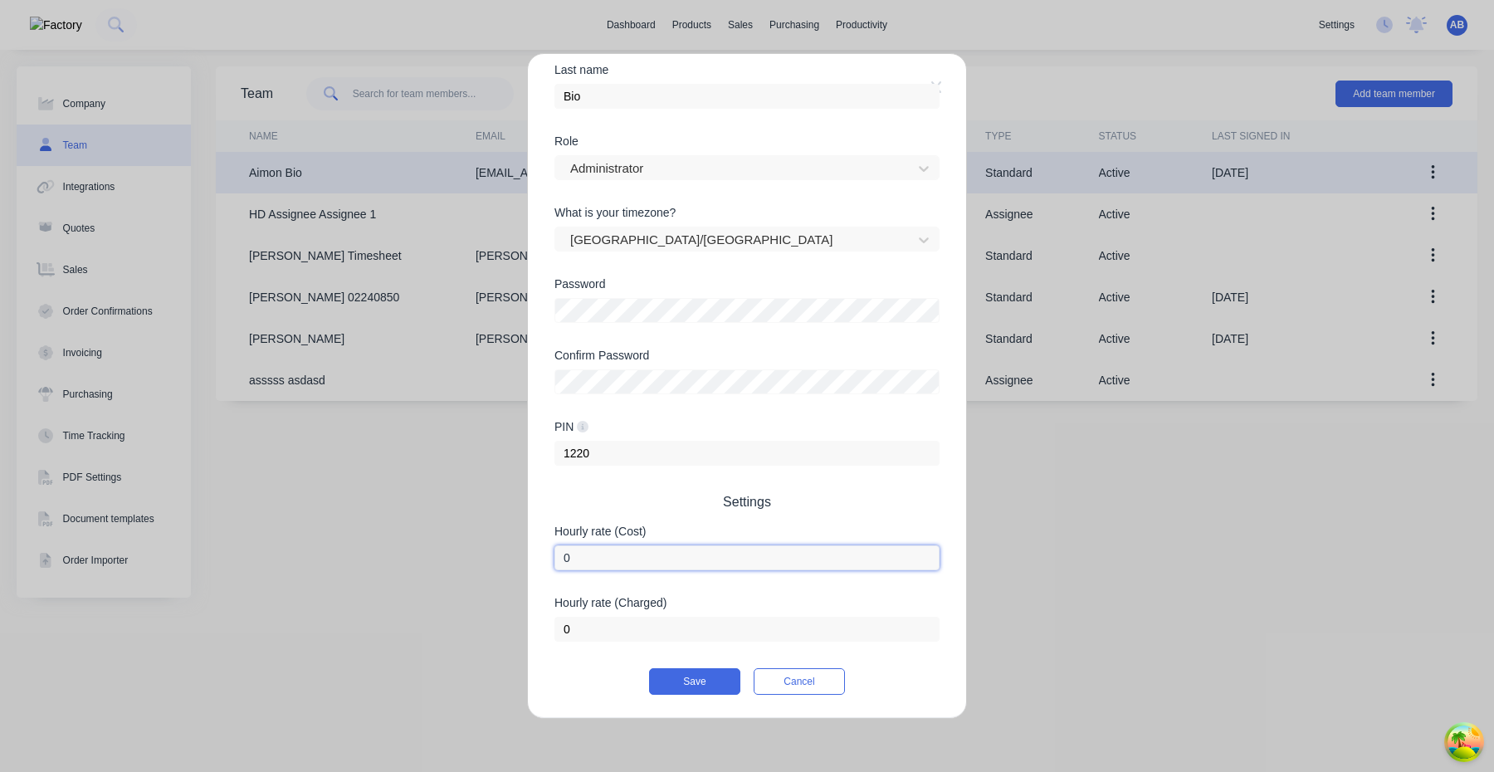
click at [602, 559] on input "0" at bounding box center [746, 557] width 385 height 25
type input "100"
type input "150"
click at [690, 673] on button "Save" at bounding box center [694, 681] width 91 height 27
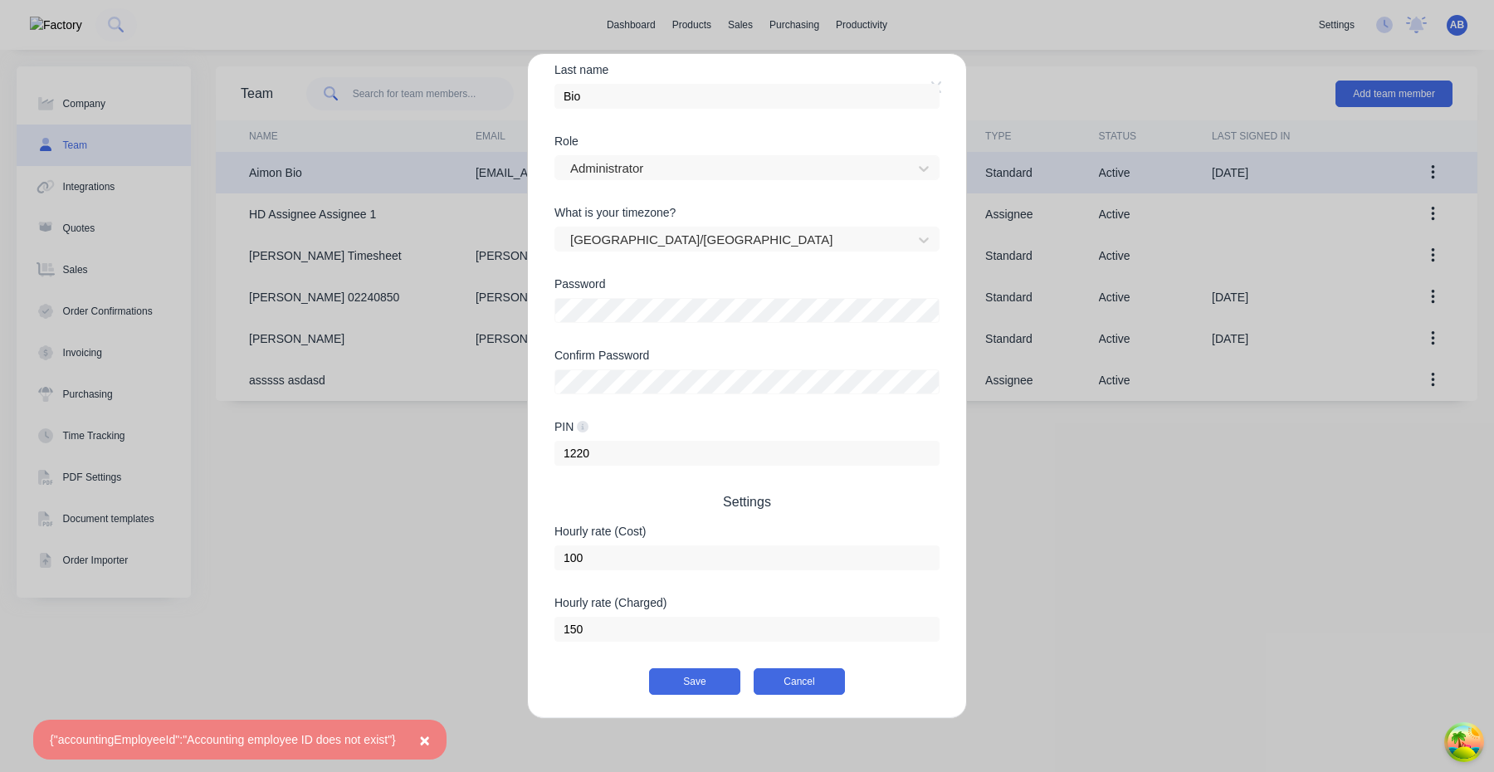
click at [809, 676] on button "Cancel" at bounding box center [799, 681] width 91 height 27
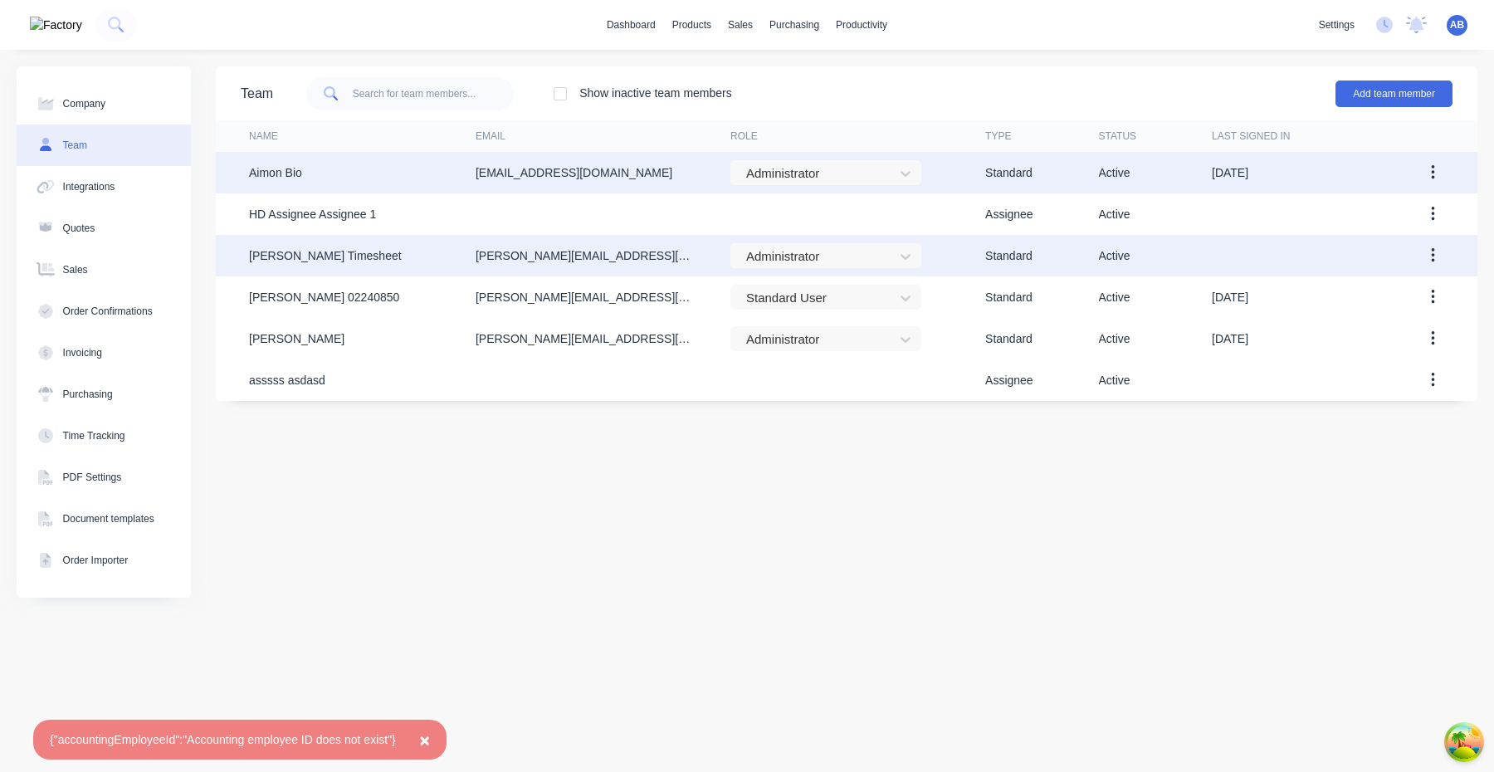
click at [1431, 264] on icon "button" at bounding box center [1433, 255] width 4 height 18
click at [1337, 304] on div "Edit" at bounding box center [1374, 299] width 128 height 24
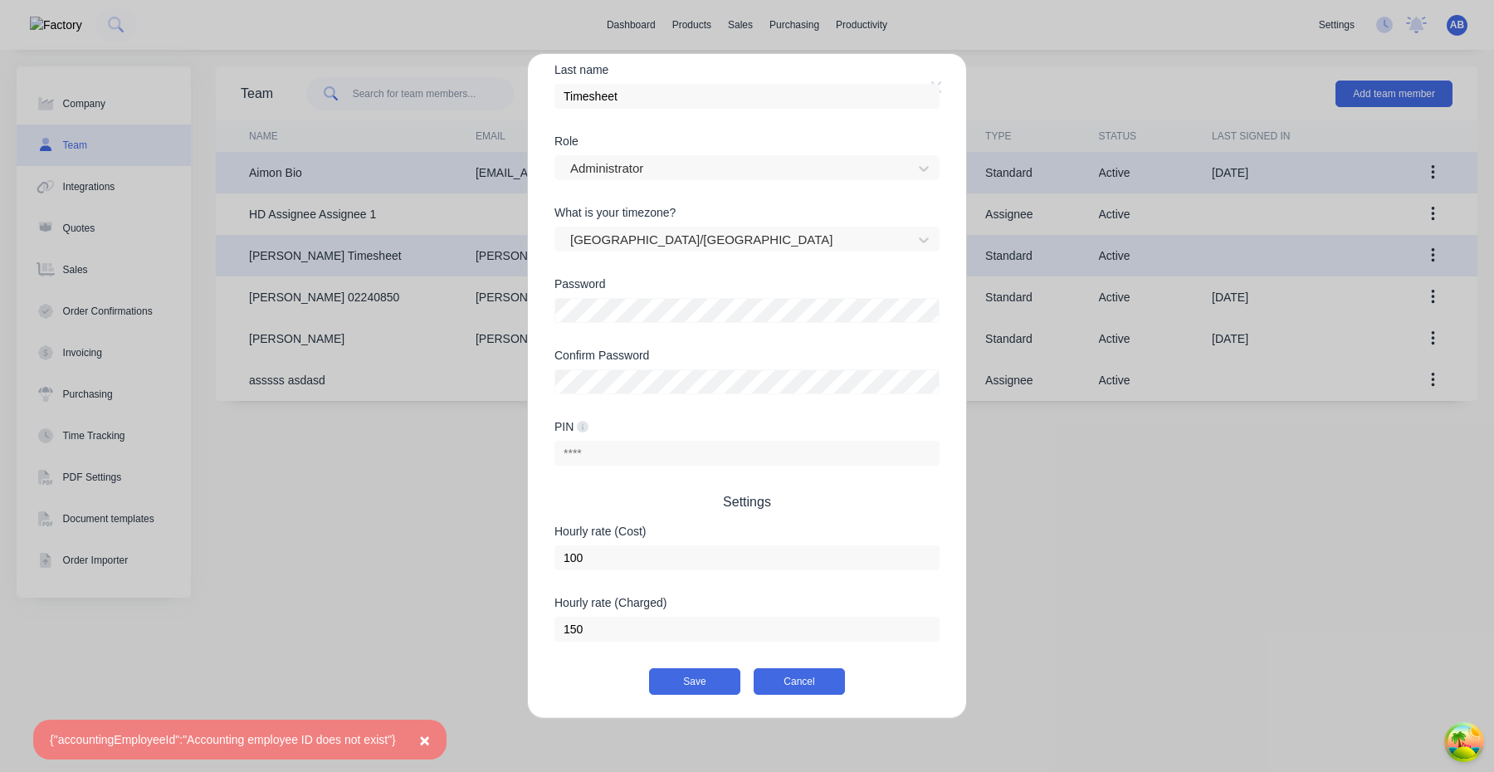
click at [822, 678] on button "Cancel" at bounding box center [799, 681] width 91 height 27
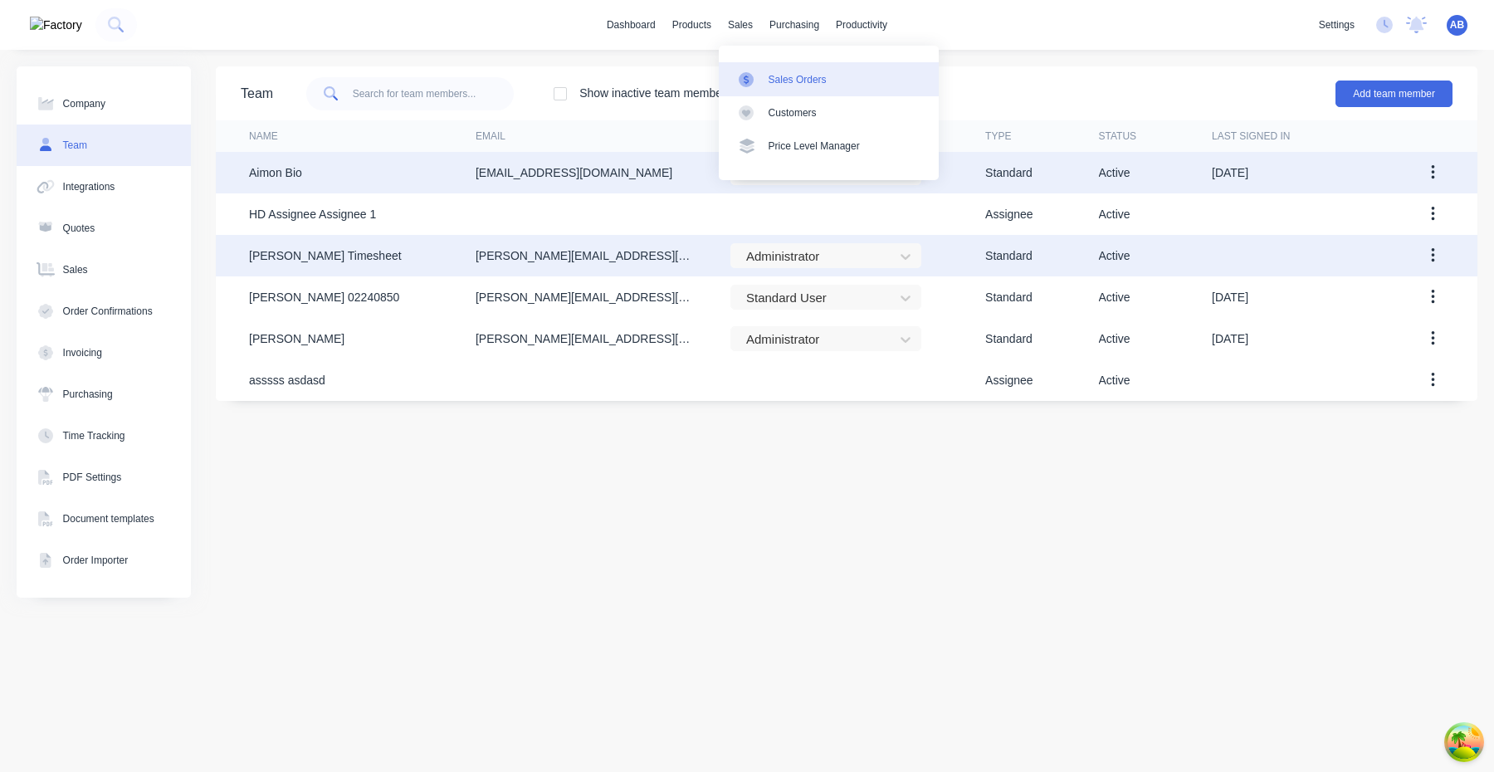
click at [781, 85] on div "Sales Orders" at bounding box center [798, 79] width 58 height 15
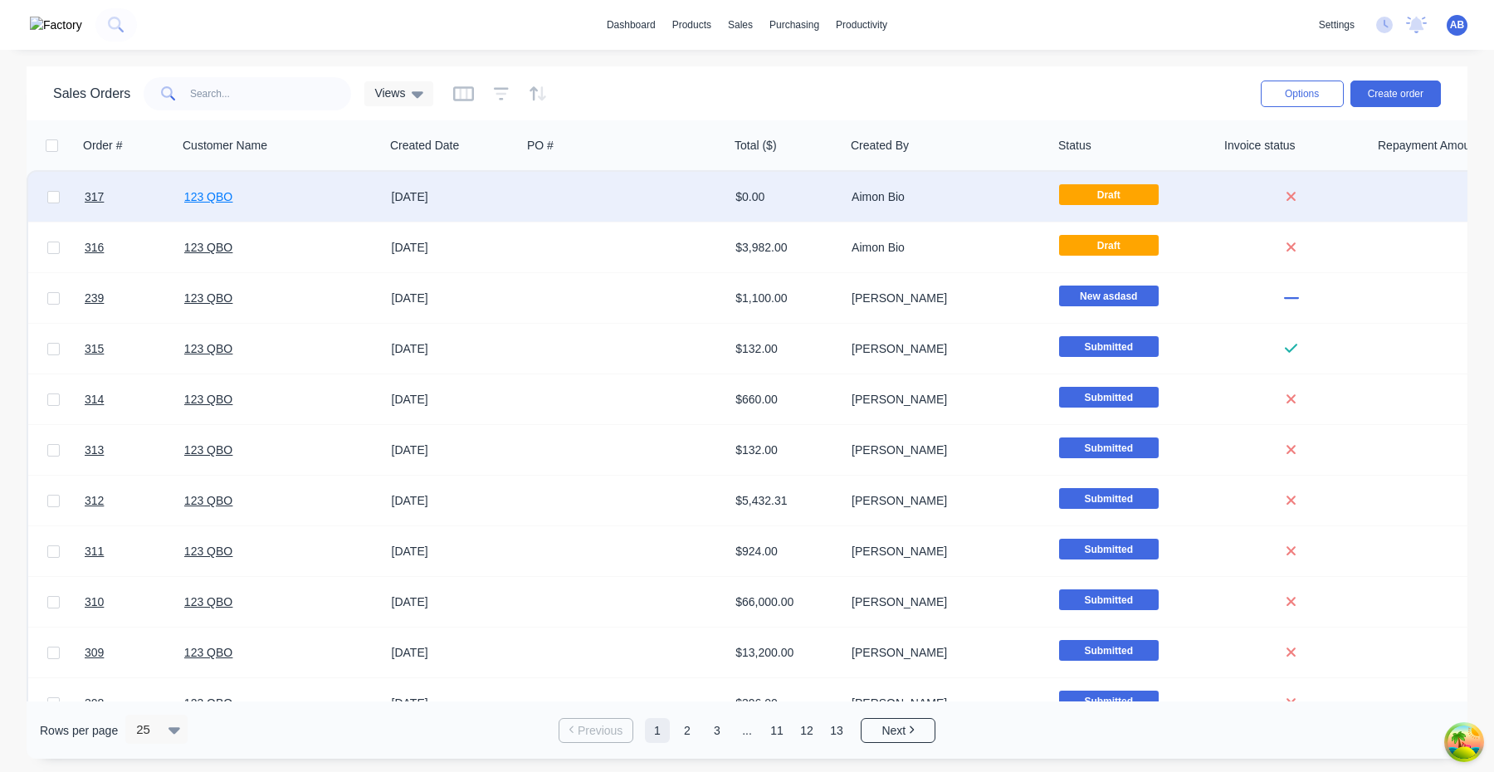
click at [222, 190] on link "123 QBO" at bounding box center [208, 196] width 48 height 13
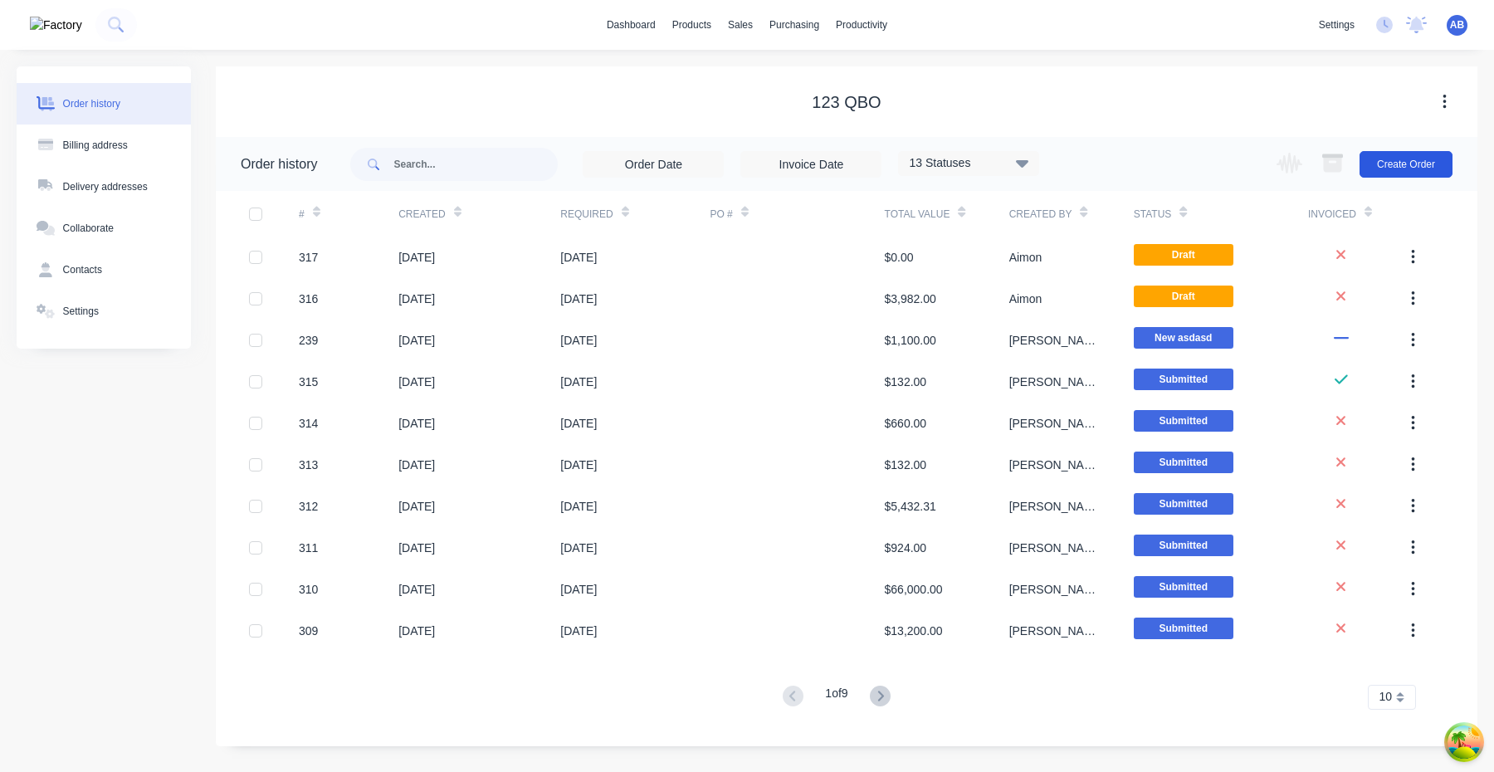
click at [1431, 162] on button "Create Order" at bounding box center [1405, 164] width 93 height 27
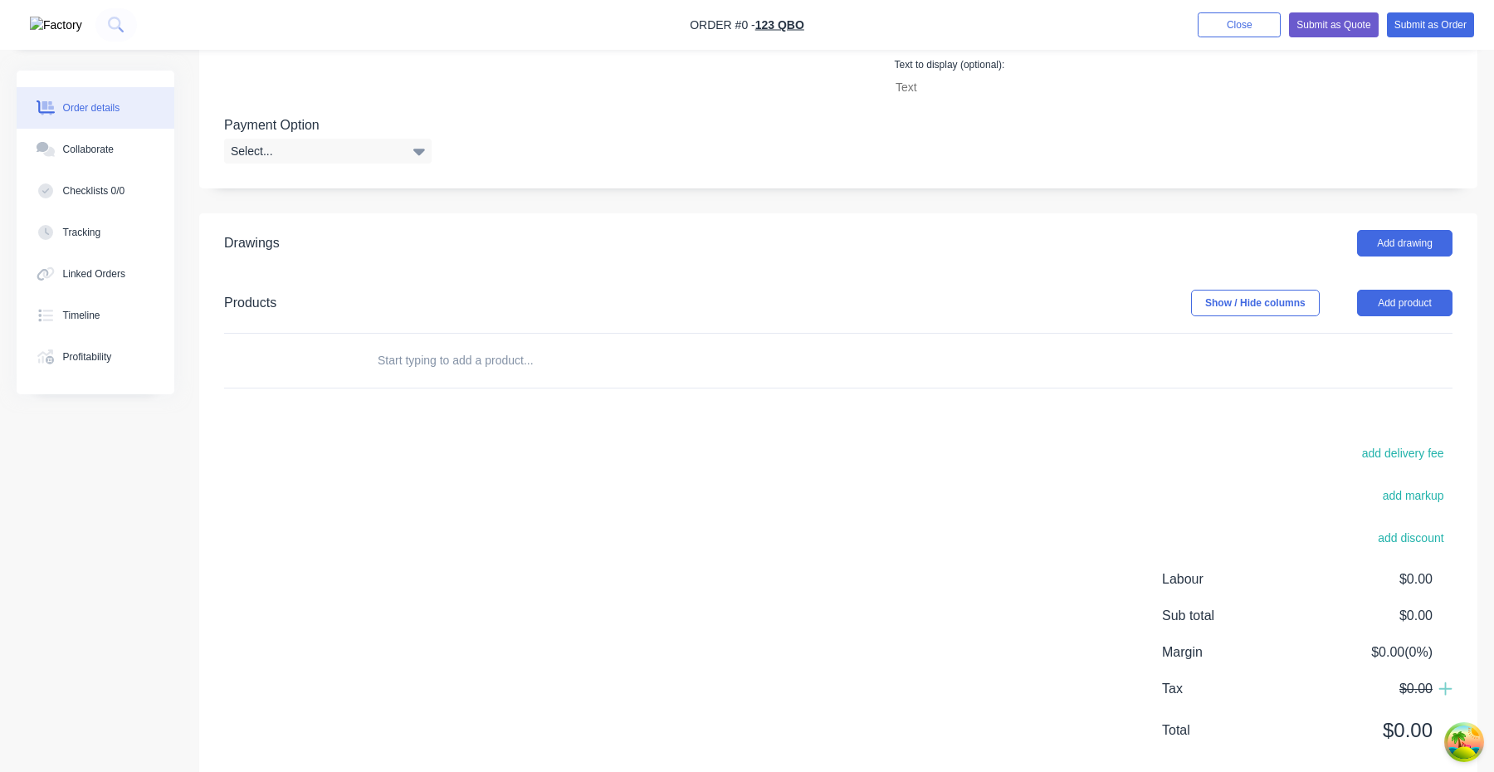
scroll to position [588, 0]
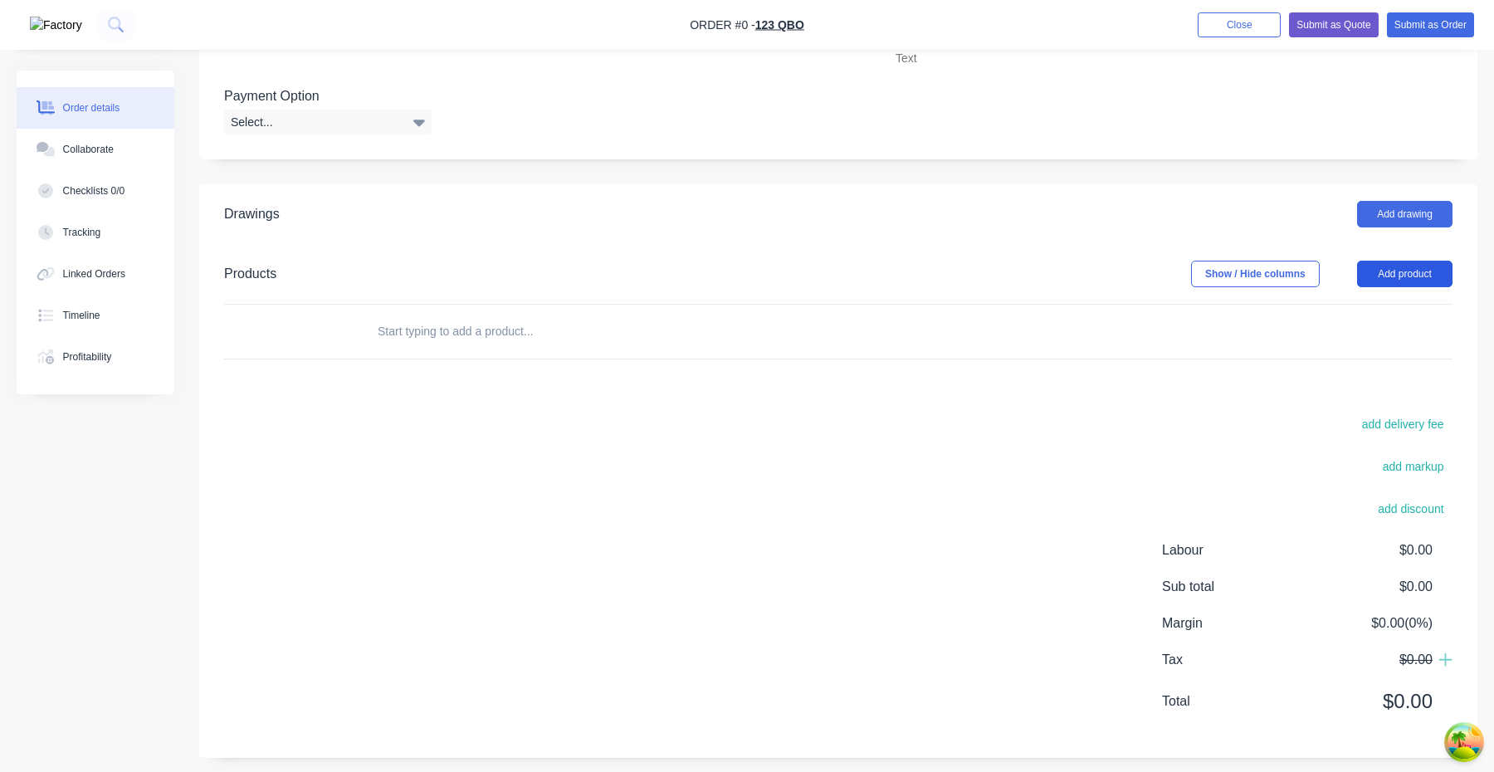
click at [1409, 287] on button "Add product" at bounding box center [1404, 274] width 95 height 27
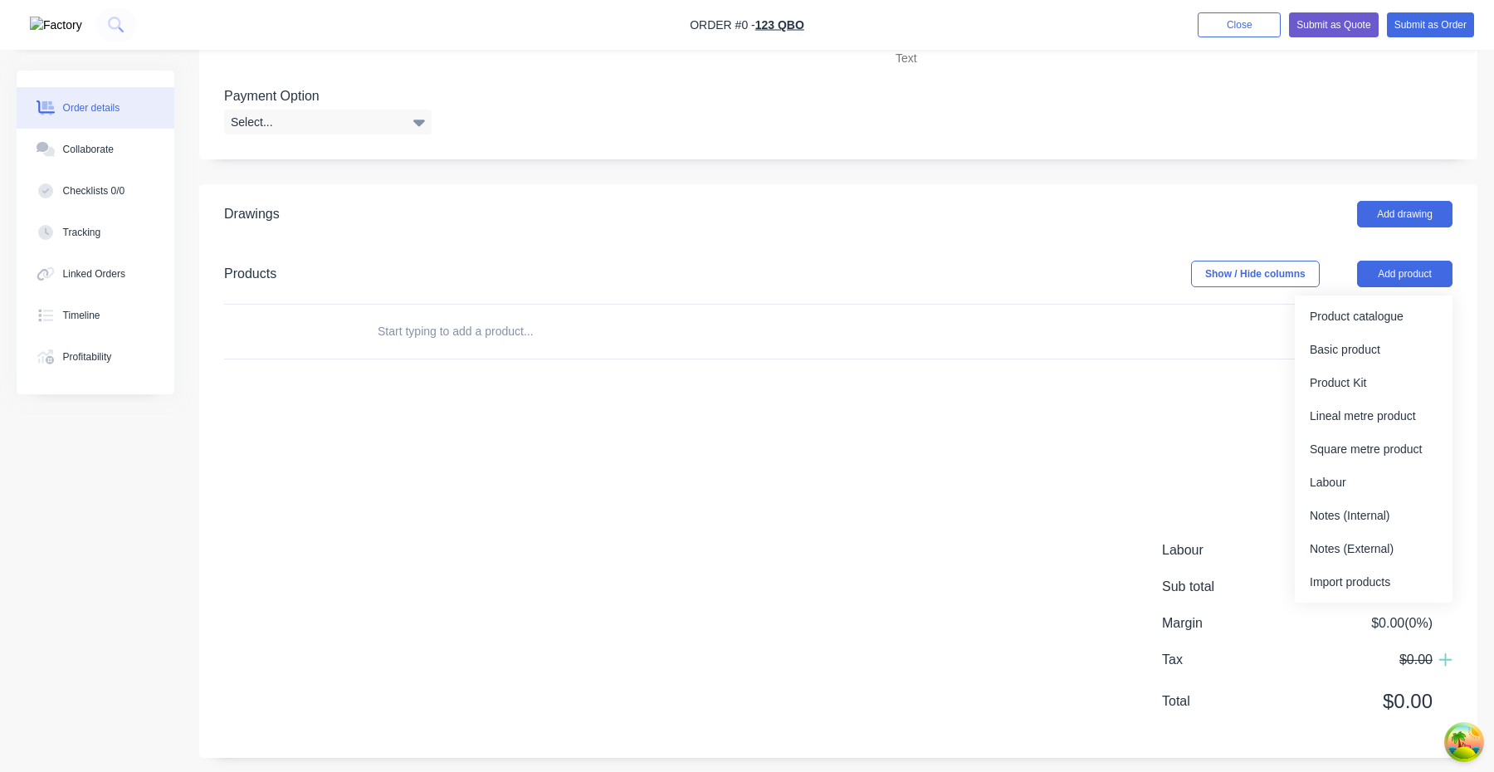
click at [813, 385] on div "Drawings Add drawing Products Show / Hide columns Add product Product catalogue…" at bounding box center [838, 470] width 1278 height 573
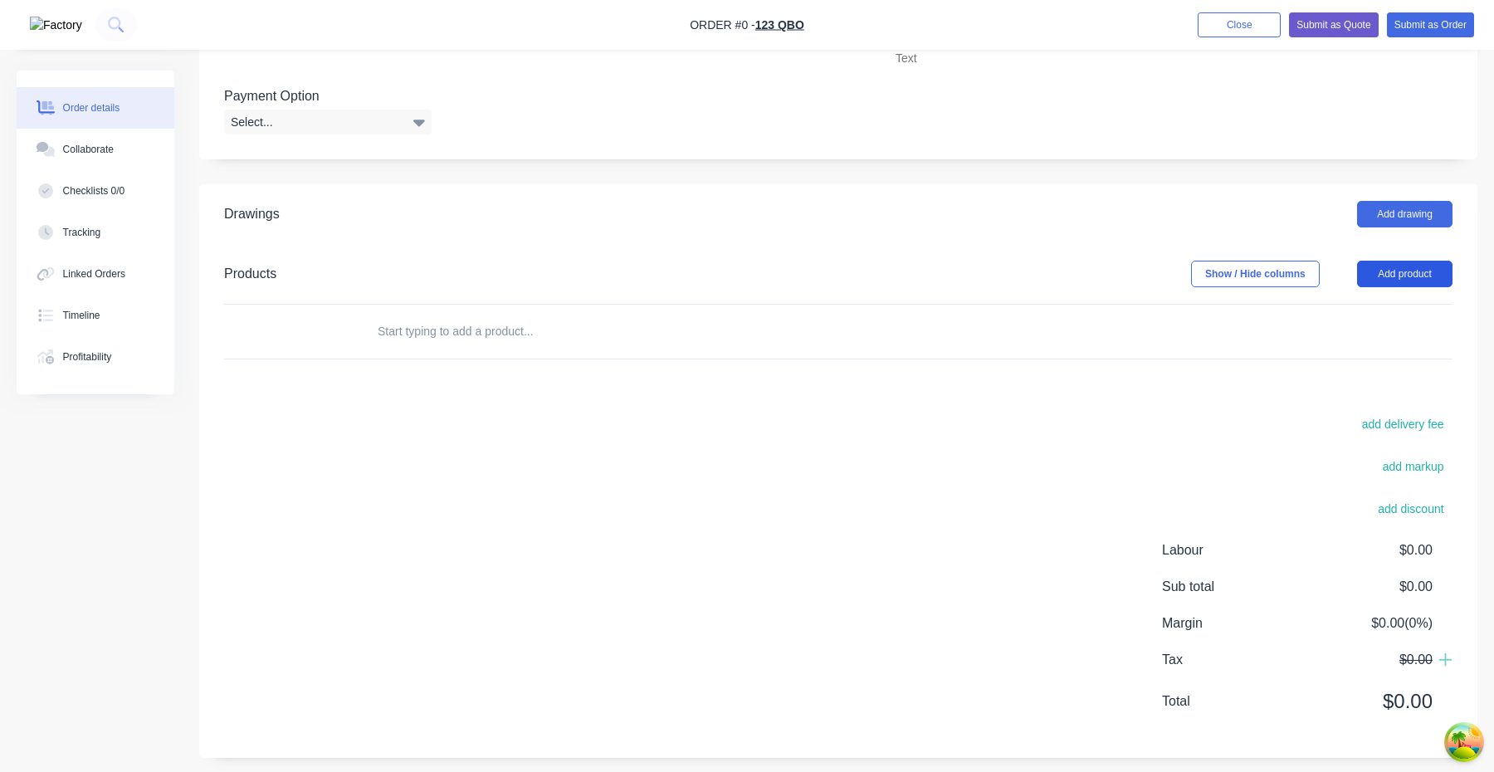
click at [1429, 279] on button "Add product" at bounding box center [1404, 274] width 95 height 27
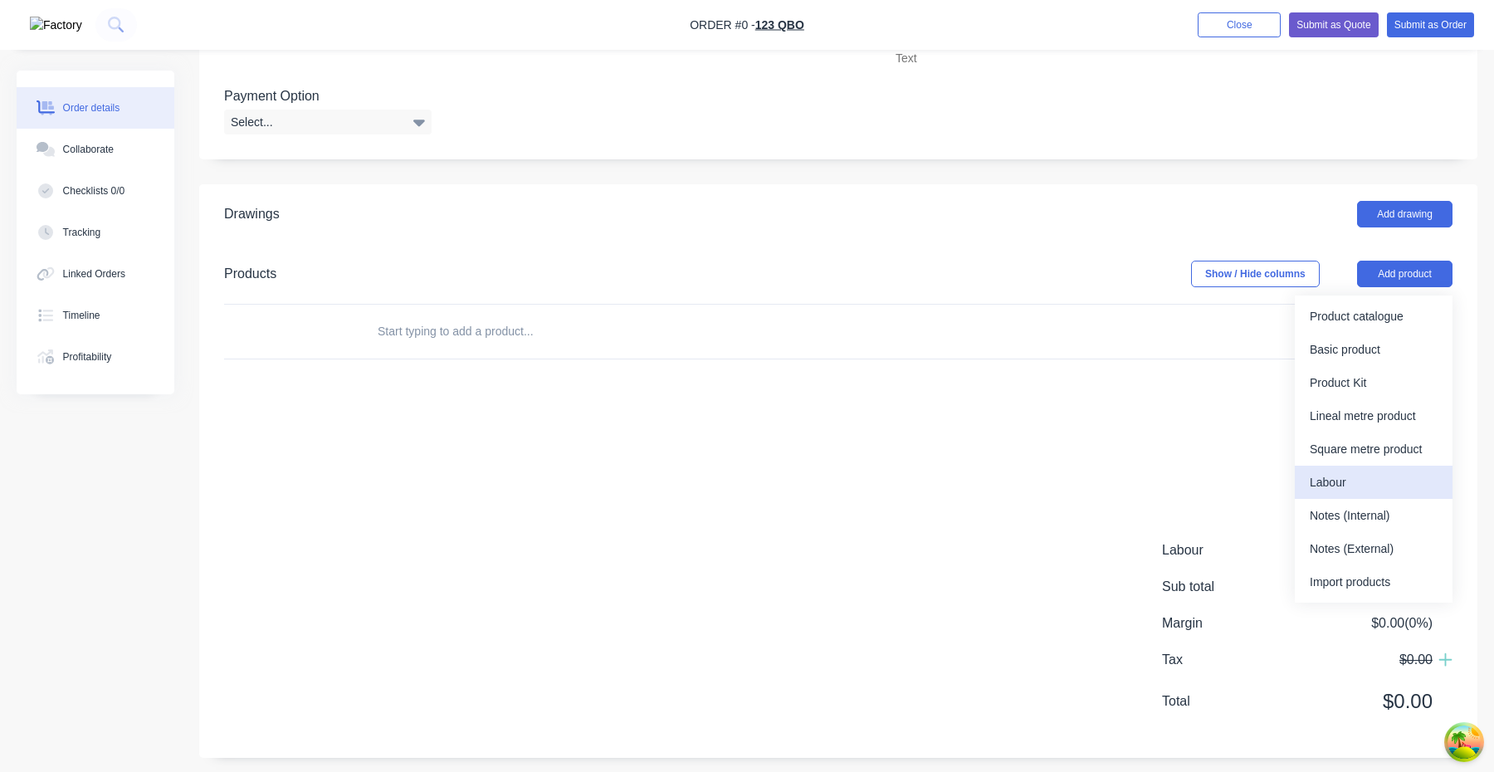
click at [1359, 486] on div "Labour" at bounding box center [1374, 483] width 128 height 24
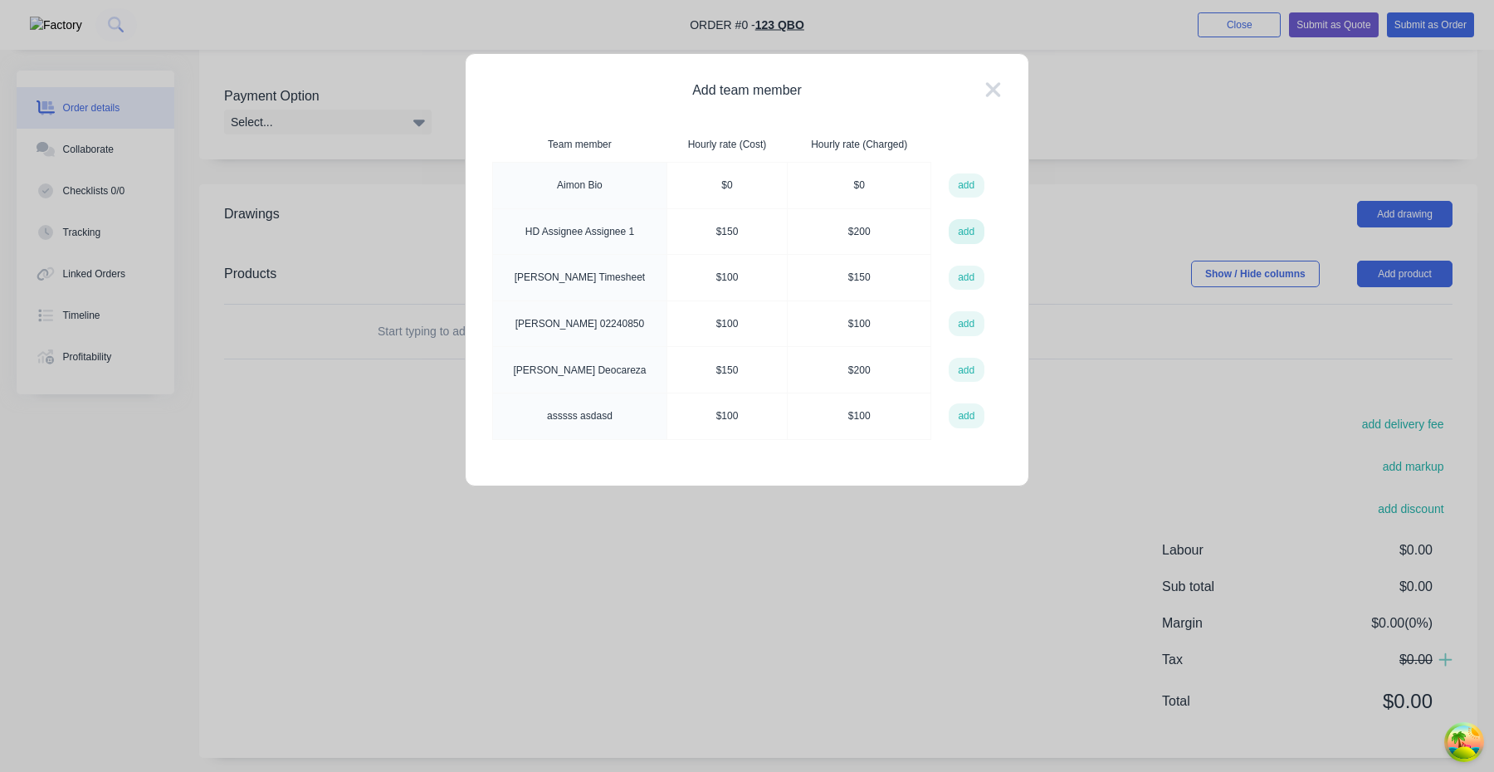
click at [963, 230] on button "add" at bounding box center [967, 231] width 36 height 25
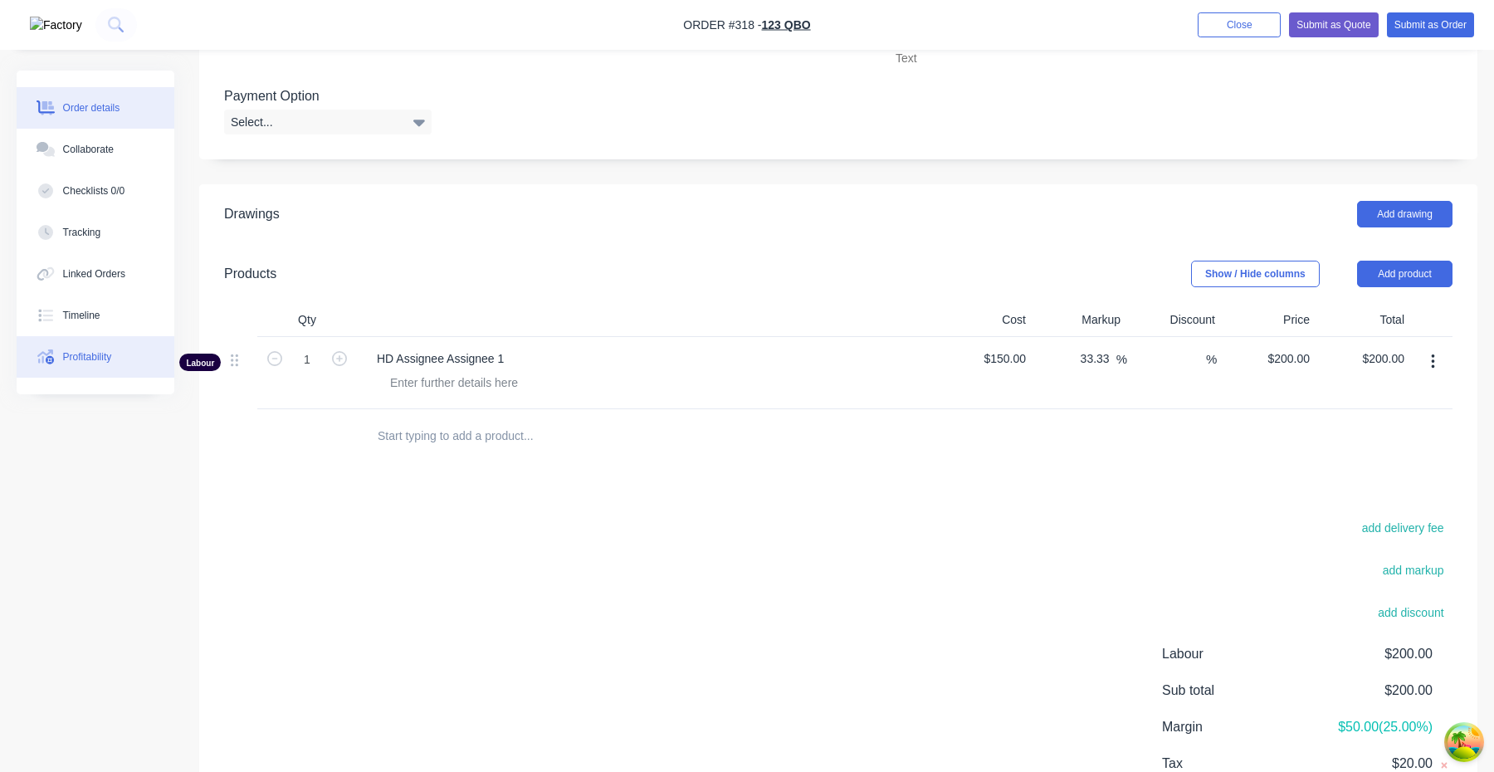
click at [106, 354] on div "Profitability" at bounding box center [87, 356] width 49 height 15
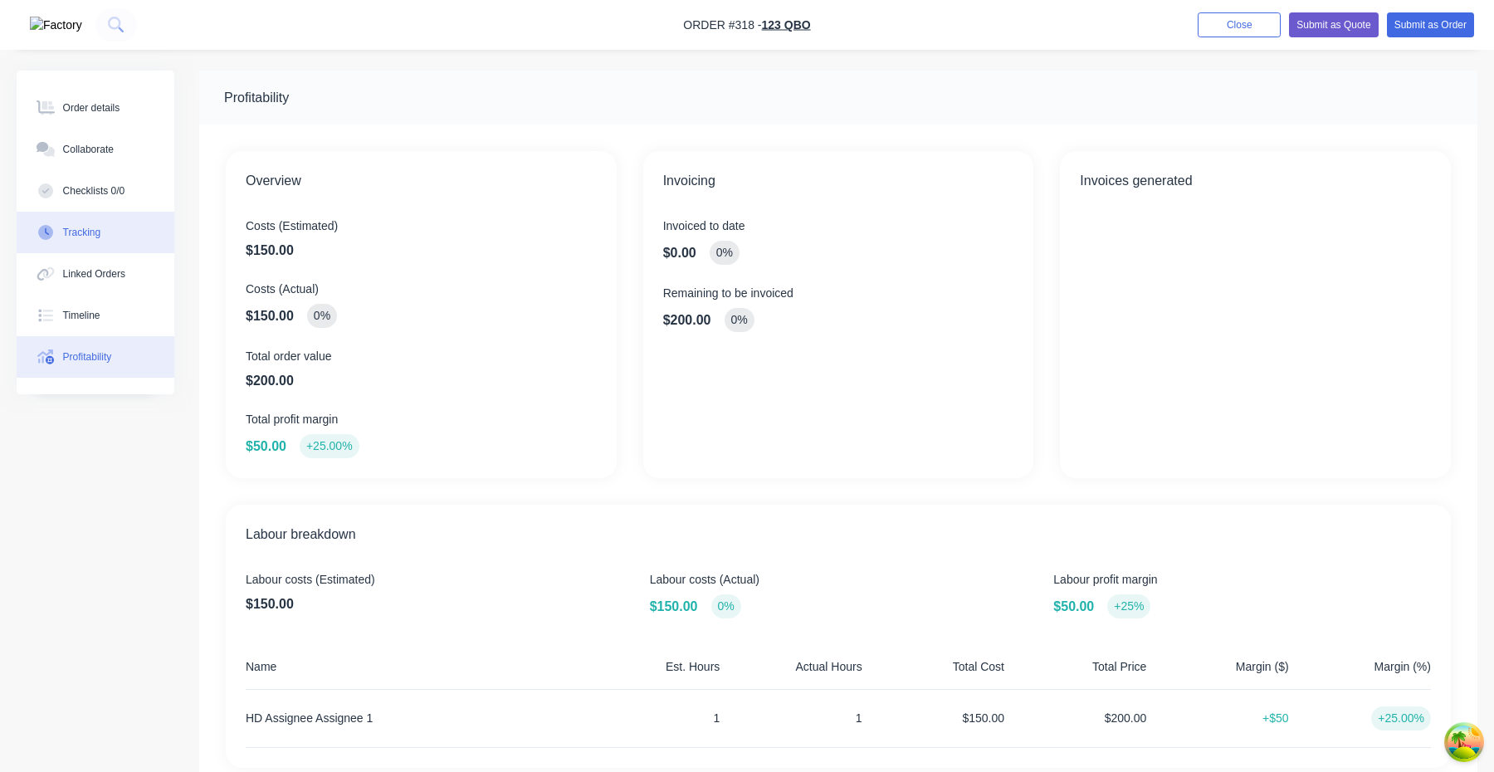
click at [106, 238] on button "Tracking" at bounding box center [96, 232] width 158 height 41
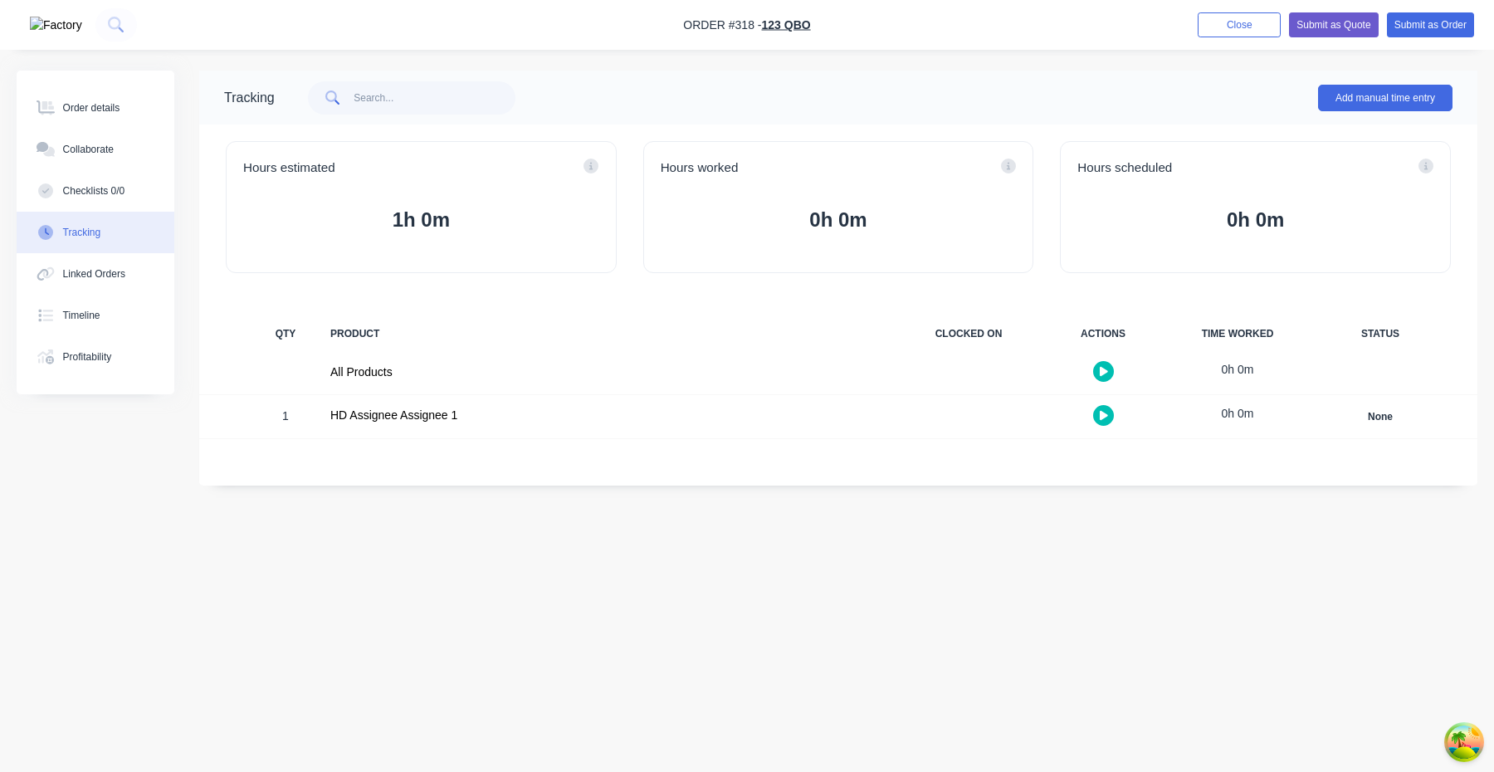
click at [1100, 414] on icon "button" at bounding box center [1104, 415] width 8 height 9
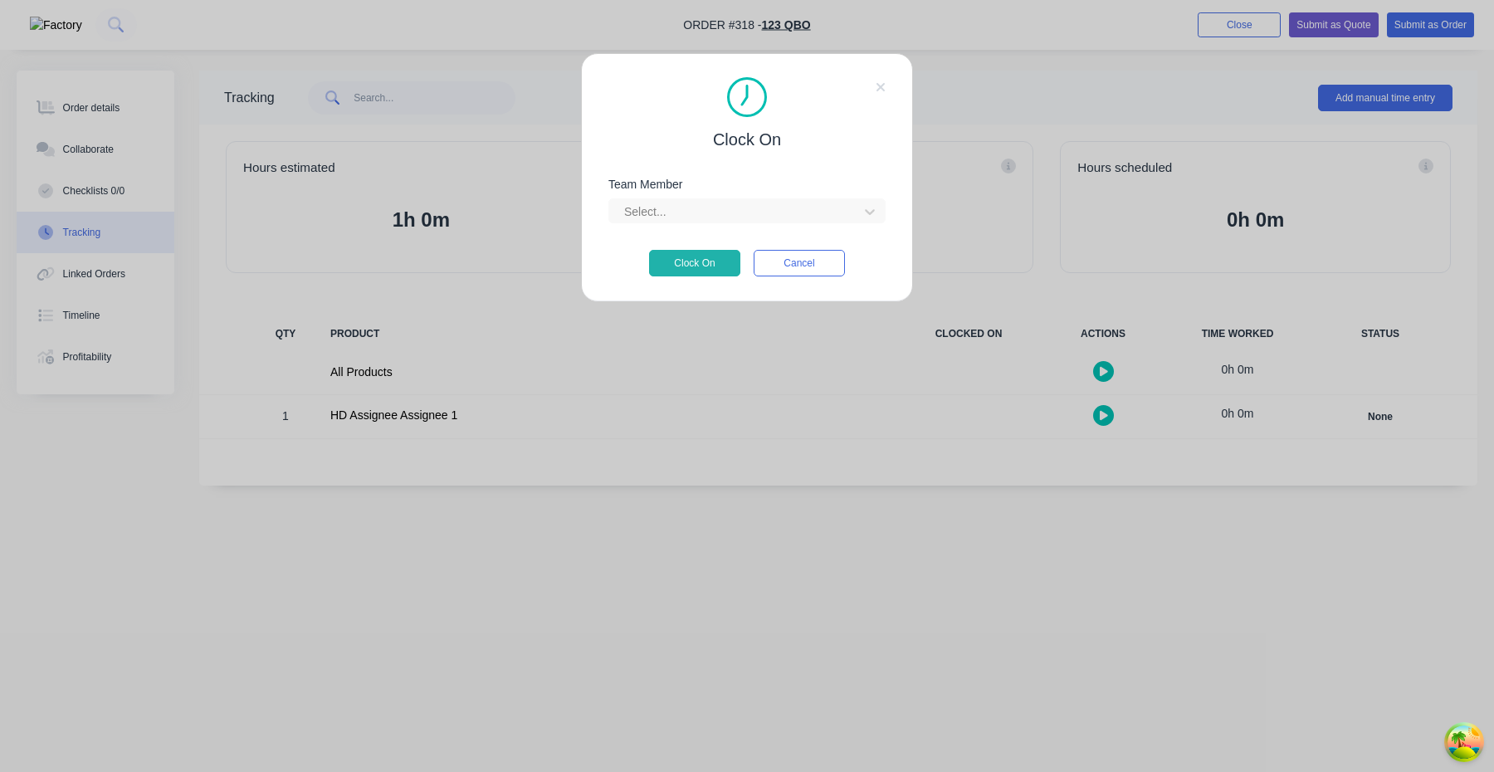
click at [764, 225] on div "Team Member Select..." at bounding box center [746, 213] width 277 height 71
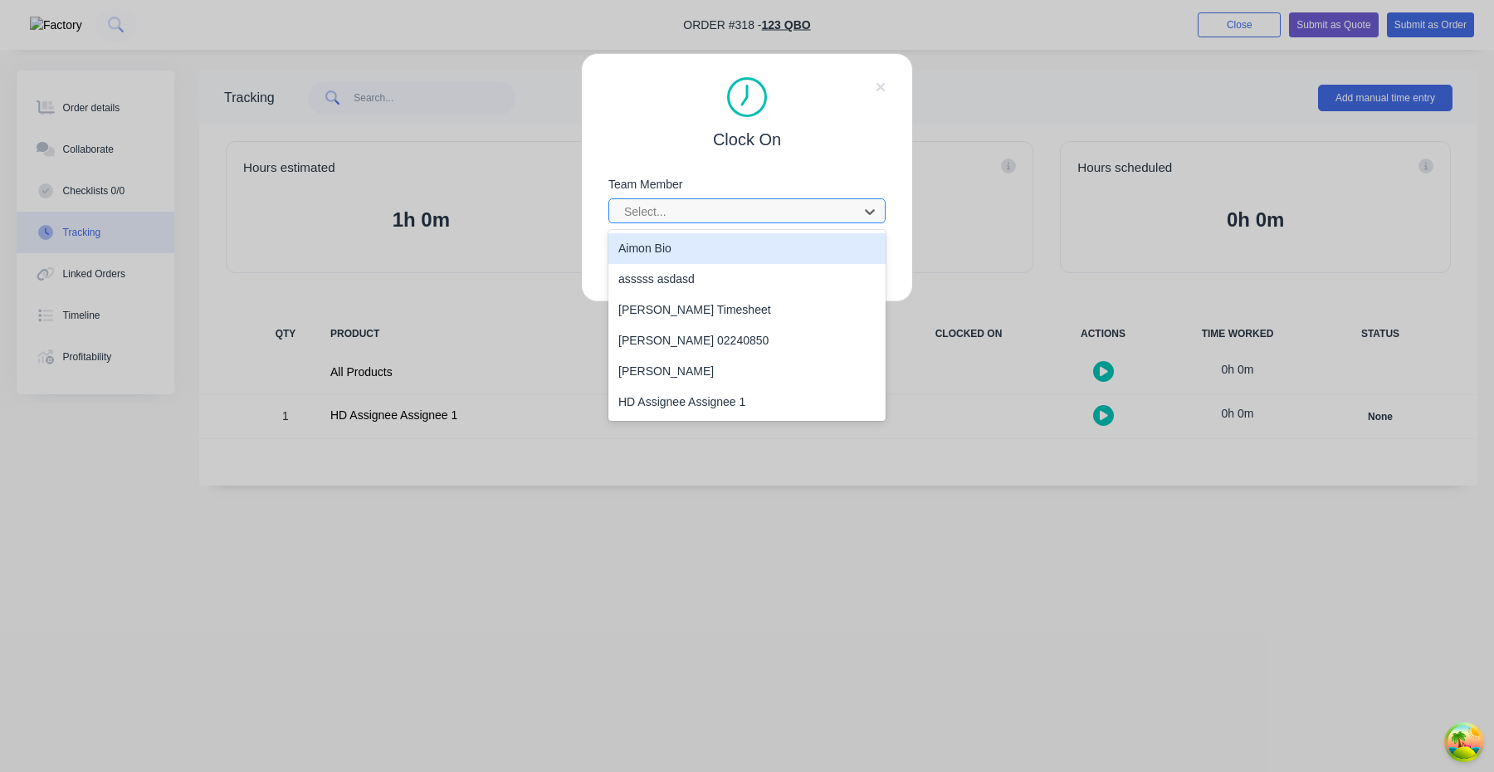
click at [760, 216] on div at bounding box center [735, 212] width 227 height 21
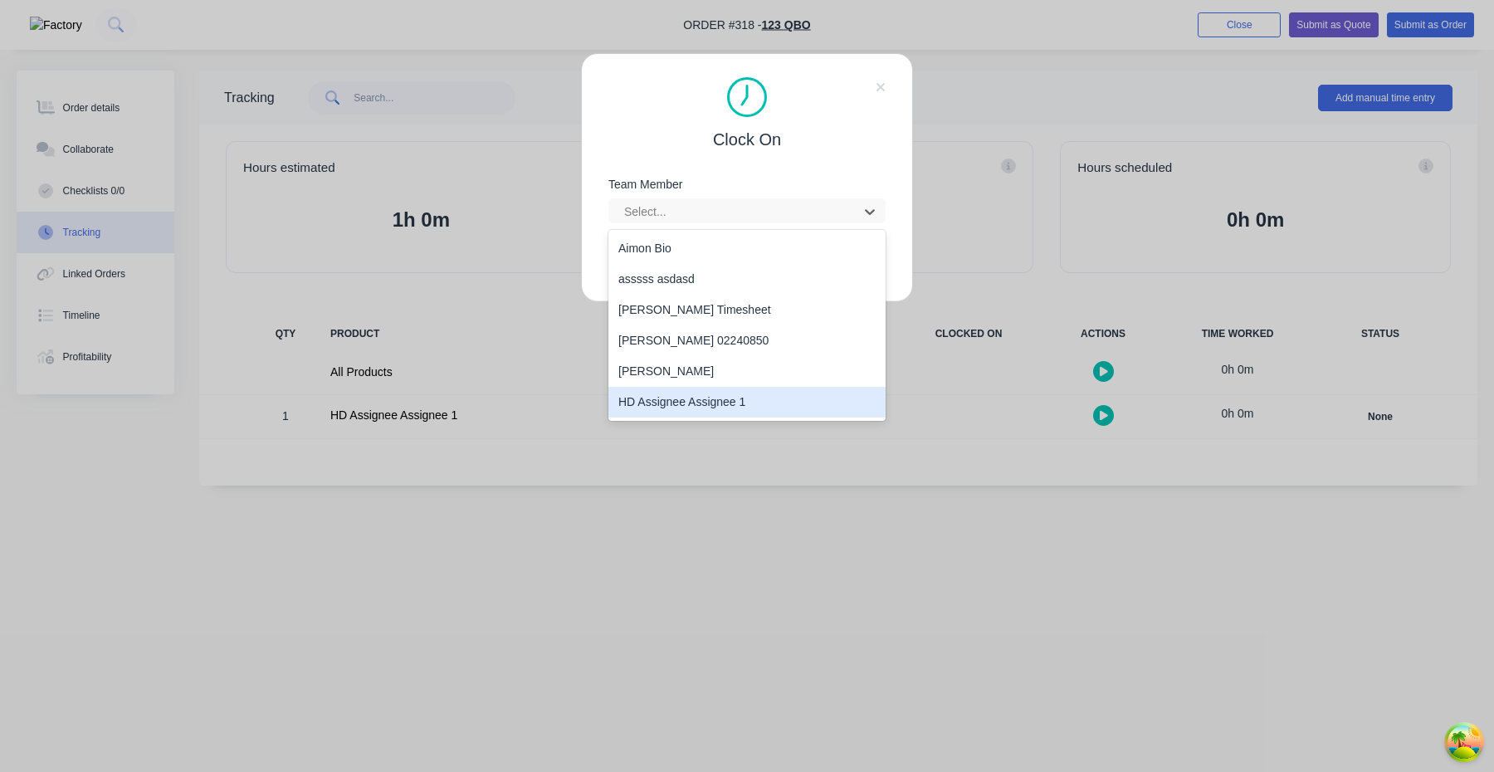
click at [730, 396] on div "HD Assignee Assignee 1" at bounding box center [746, 402] width 277 height 31
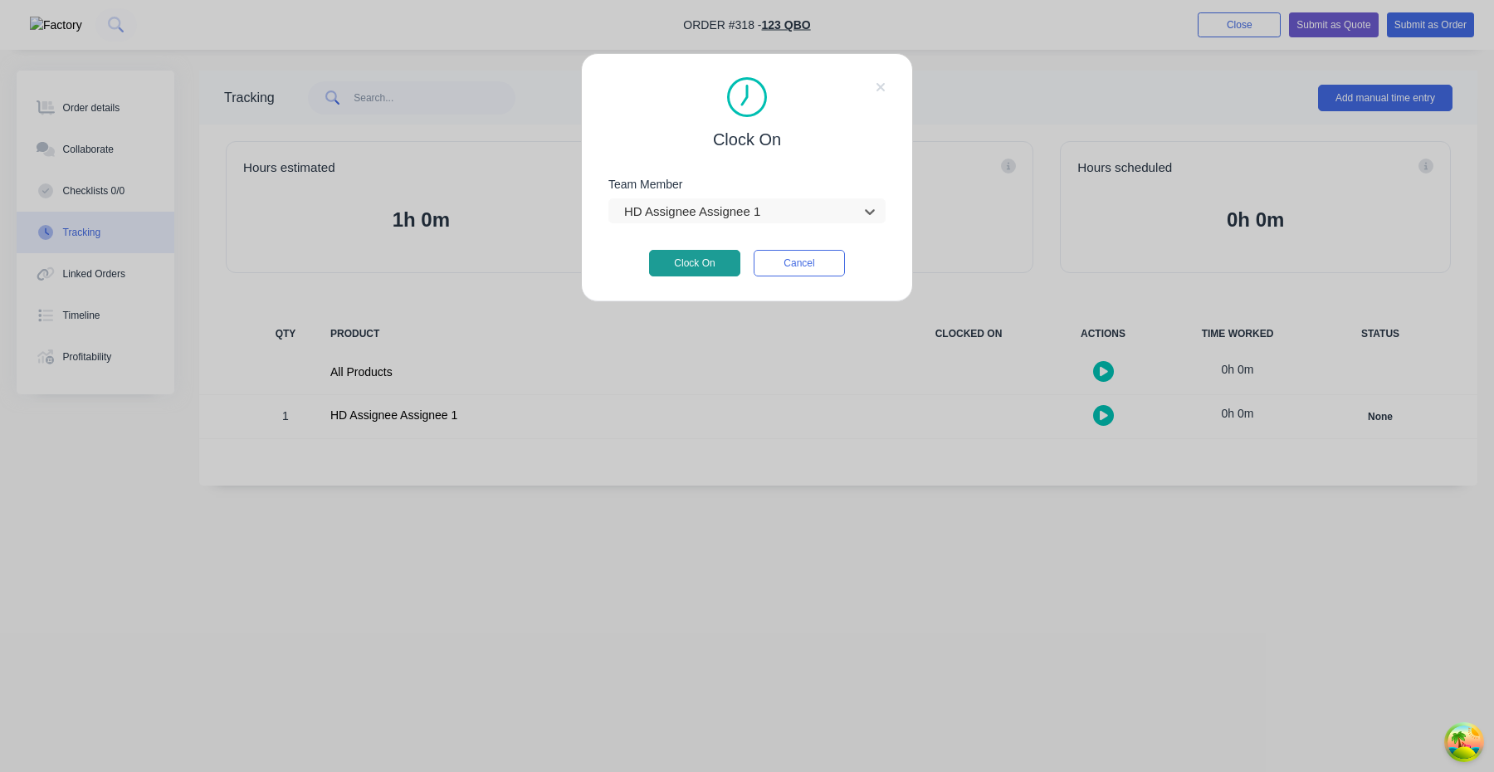
click at [709, 267] on button "Clock On" at bounding box center [694, 263] width 91 height 27
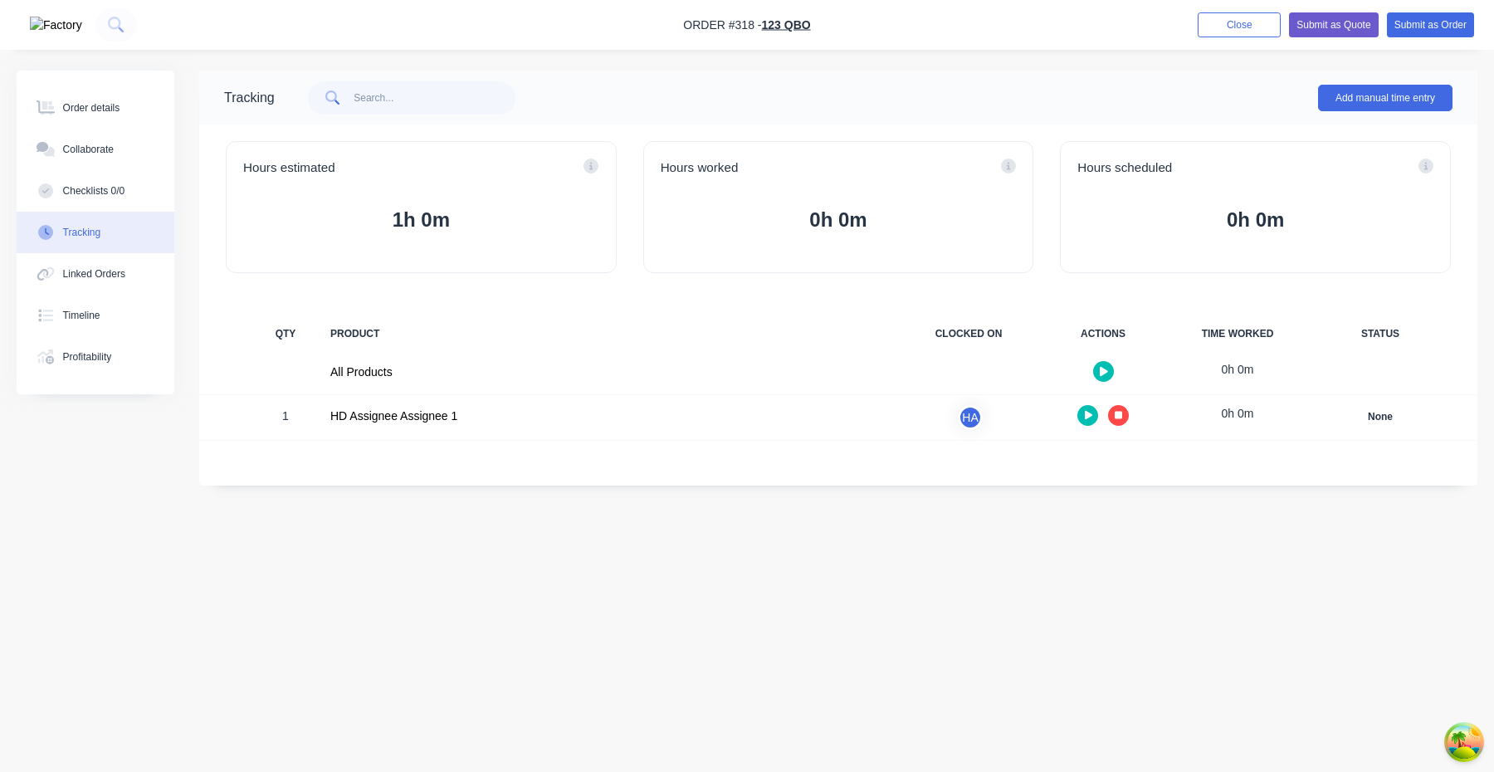
click at [1123, 414] on button "button" at bounding box center [1118, 415] width 21 height 21
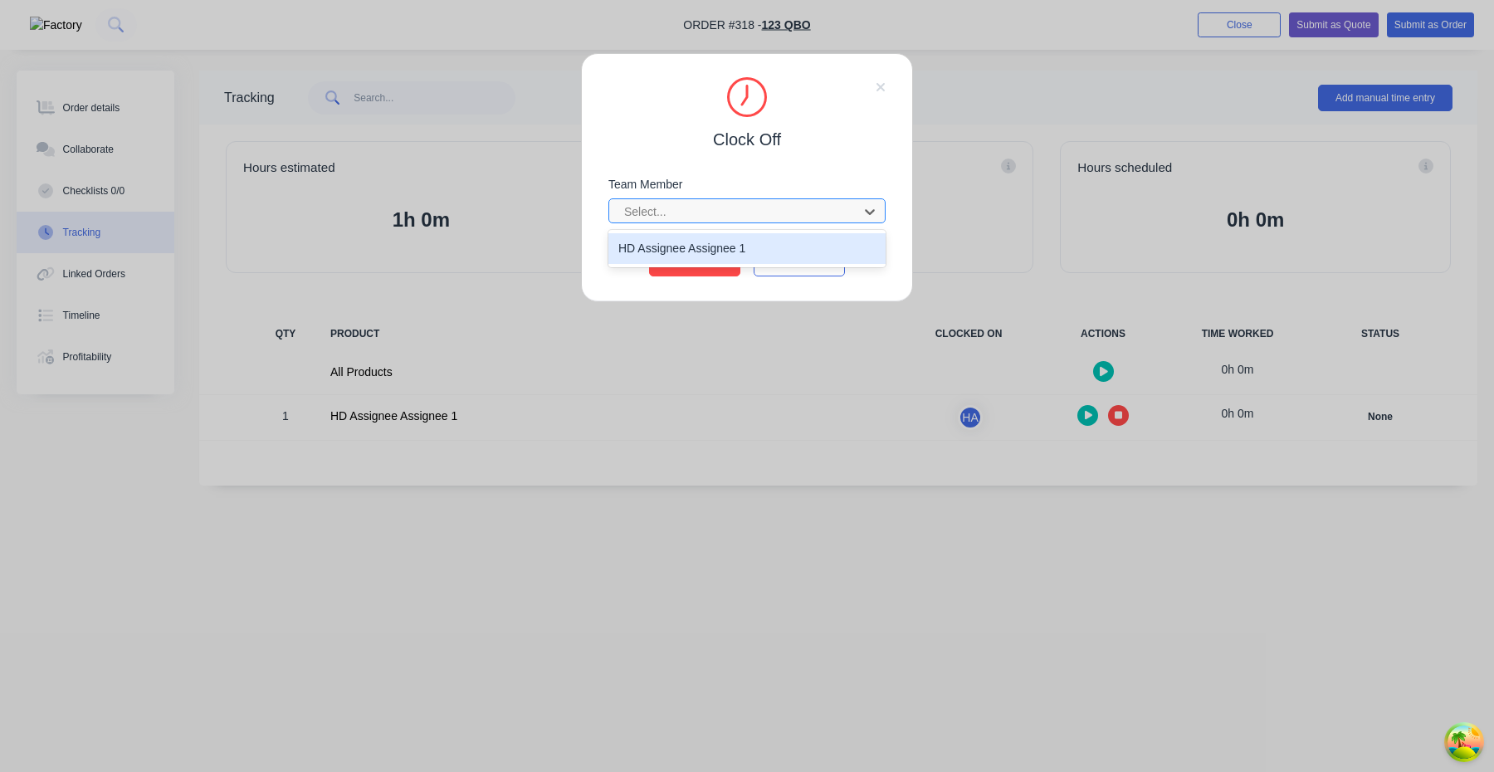
click at [743, 198] on div "Select..." at bounding box center [746, 210] width 277 height 25
click at [743, 240] on div "HD Assignee Assignee 1" at bounding box center [746, 248] width 277 height 31
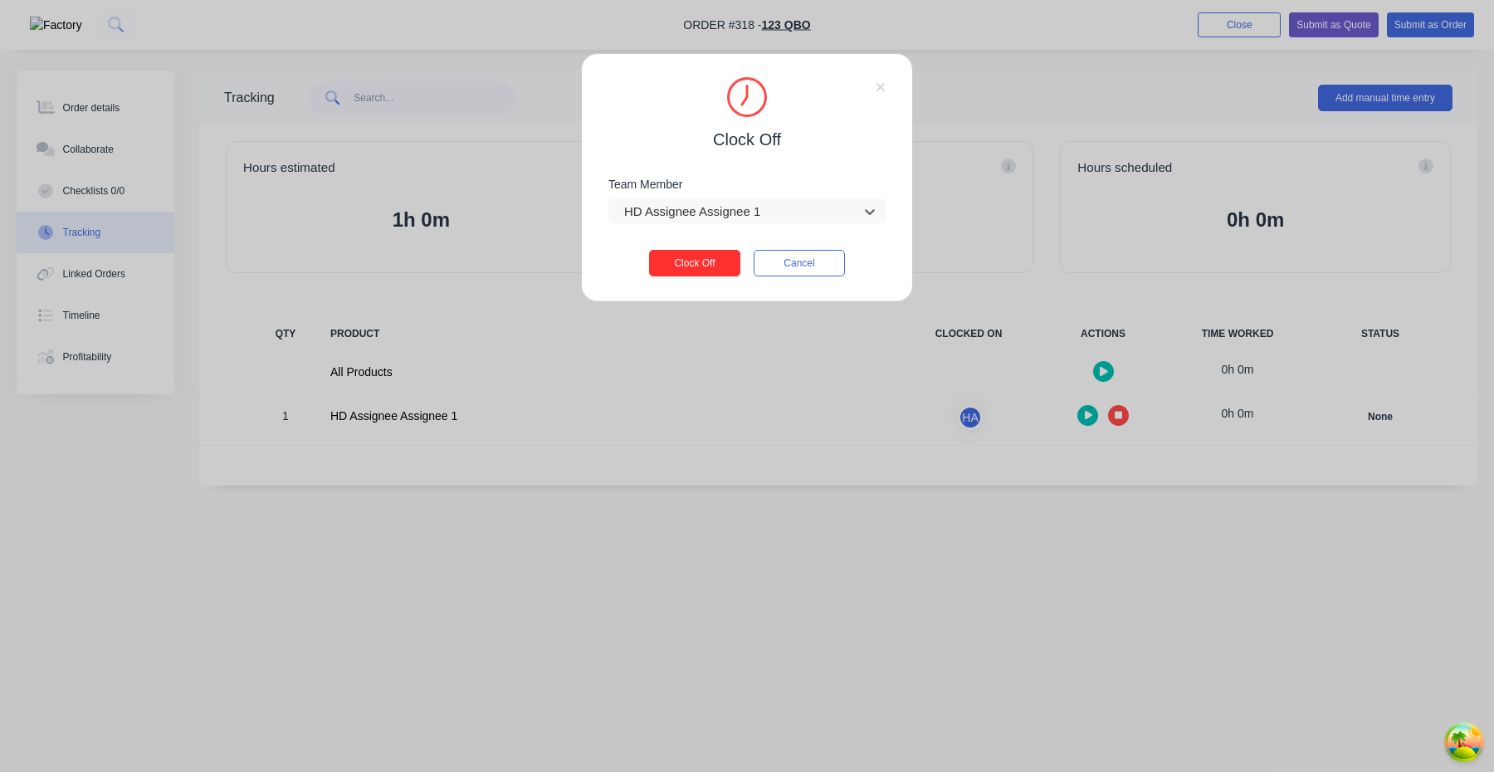
click at [716, 263] on button "Clock Off" at bounding box center [694, 263] width 91 height 27
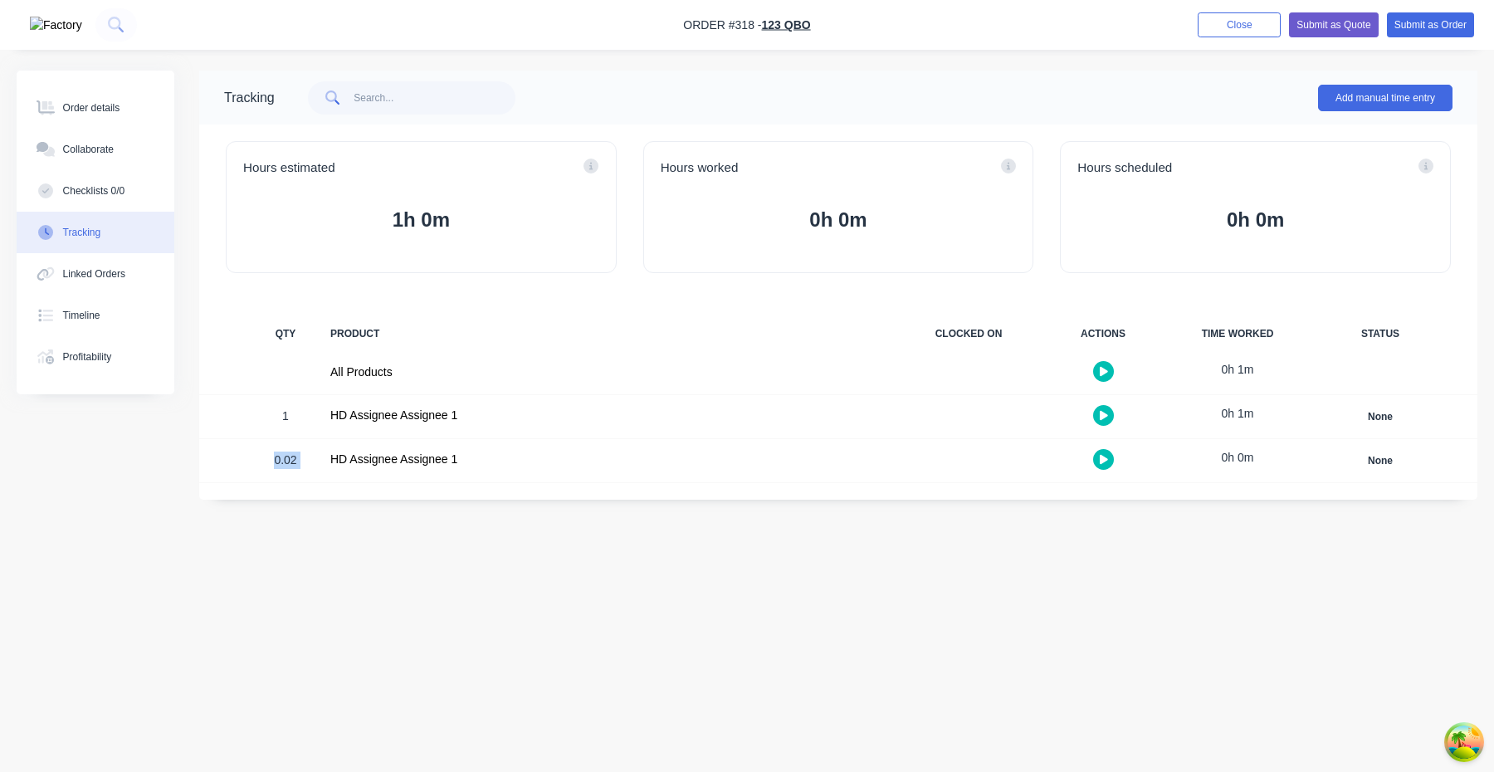
drag, startPoint x: 266, startPoint y: 461, endPoint x: 858, endPoint y: 448, distance: 591.9
click at [859, 447] on div "0.02 HD Assignee Assignee 1 0h 0m None Create status None edit Complete New asd…" at bounding box center [838, 460] width 1278 height 43
click at [919, 456] on div at bounding box center [968, 460] width 124 height 43
click at [119, 111] on div "Order details" at bounding box center [91, 107] width 57 height 15
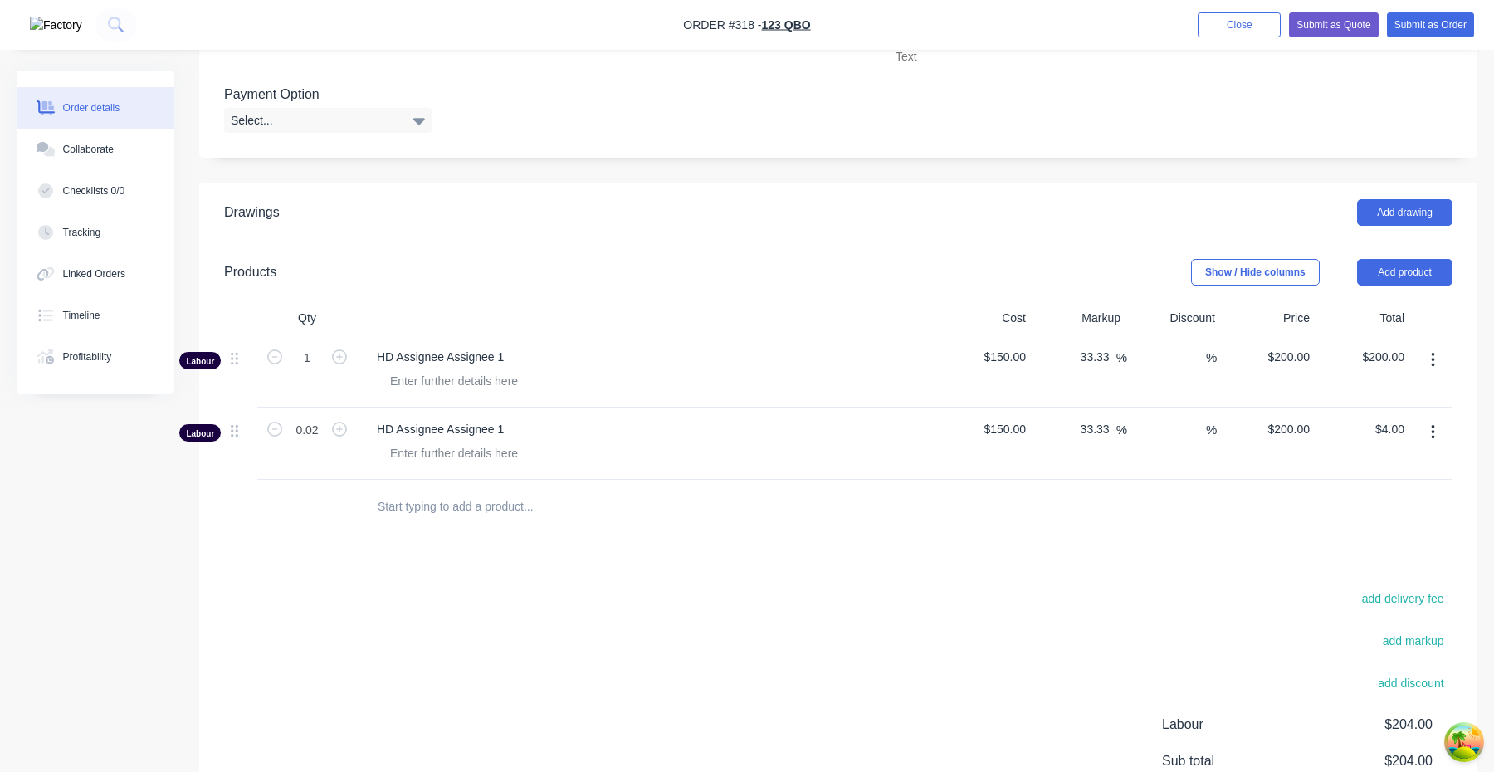
scroll to position [582, 0]
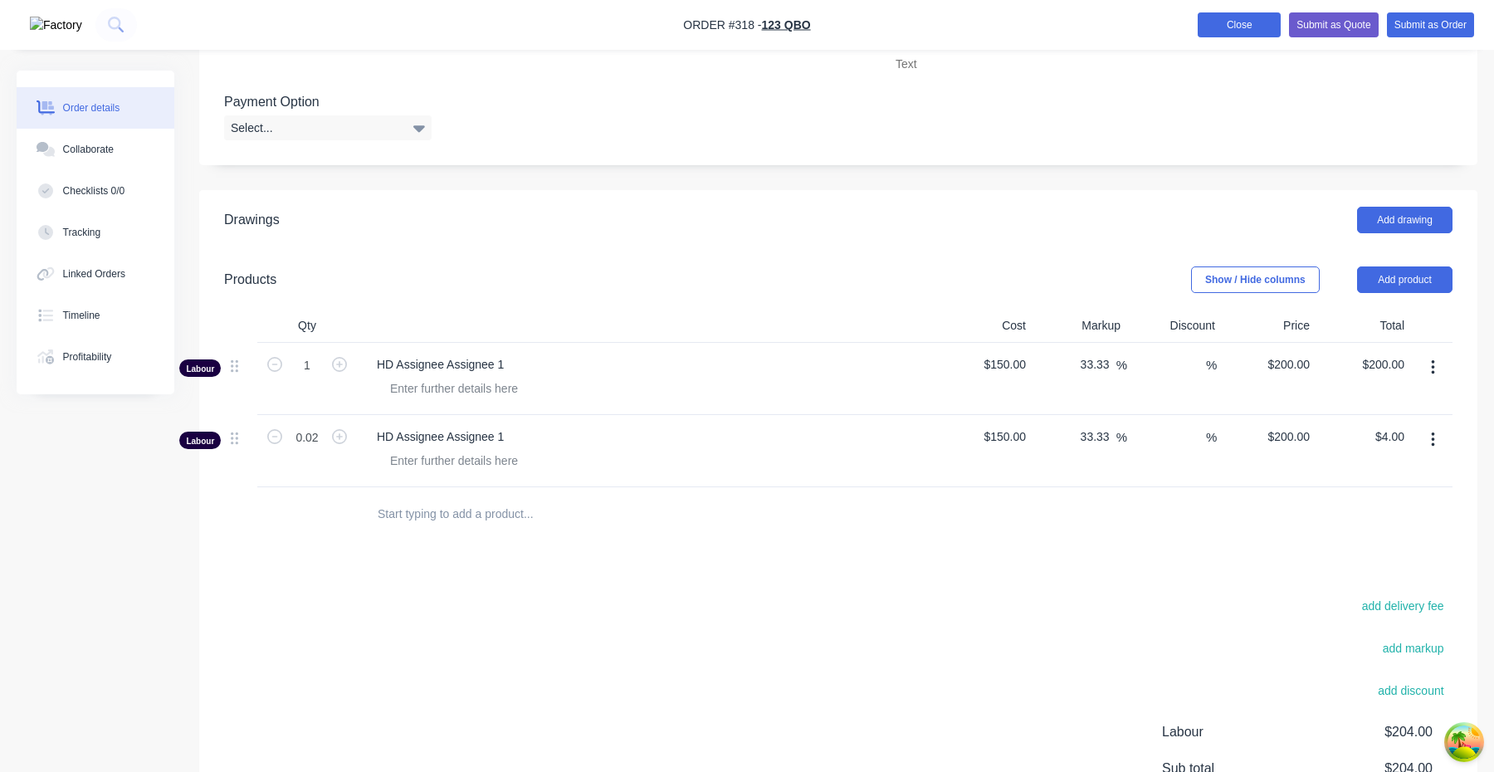
click at [1241, 30] on button "Close" at bounding box center [1239, 24] width 83 height 25
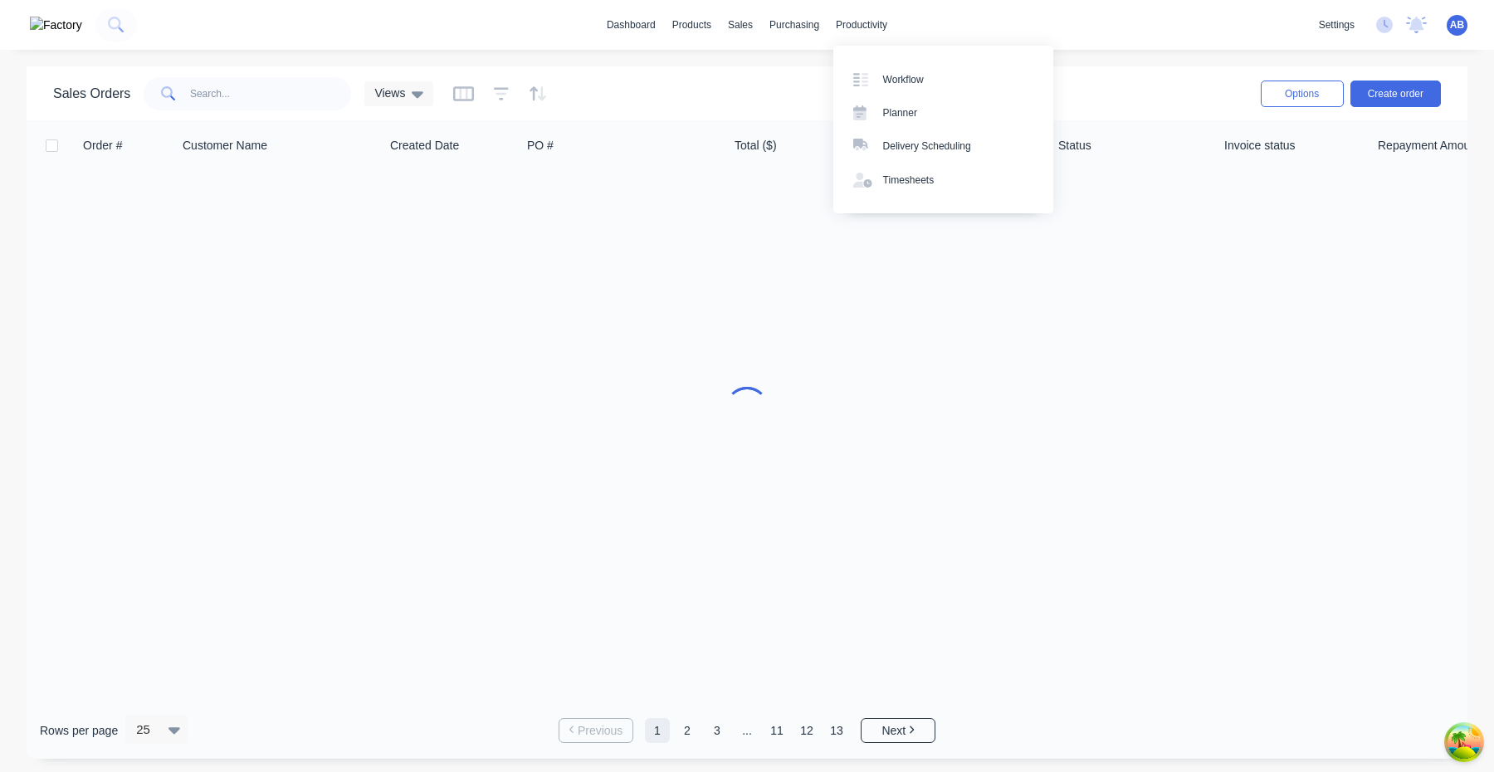
click at [940, 198] on div "Workflow Planner Delivery Scheduling Timesheets" at bounding box center [943, 130] width 220 height 168
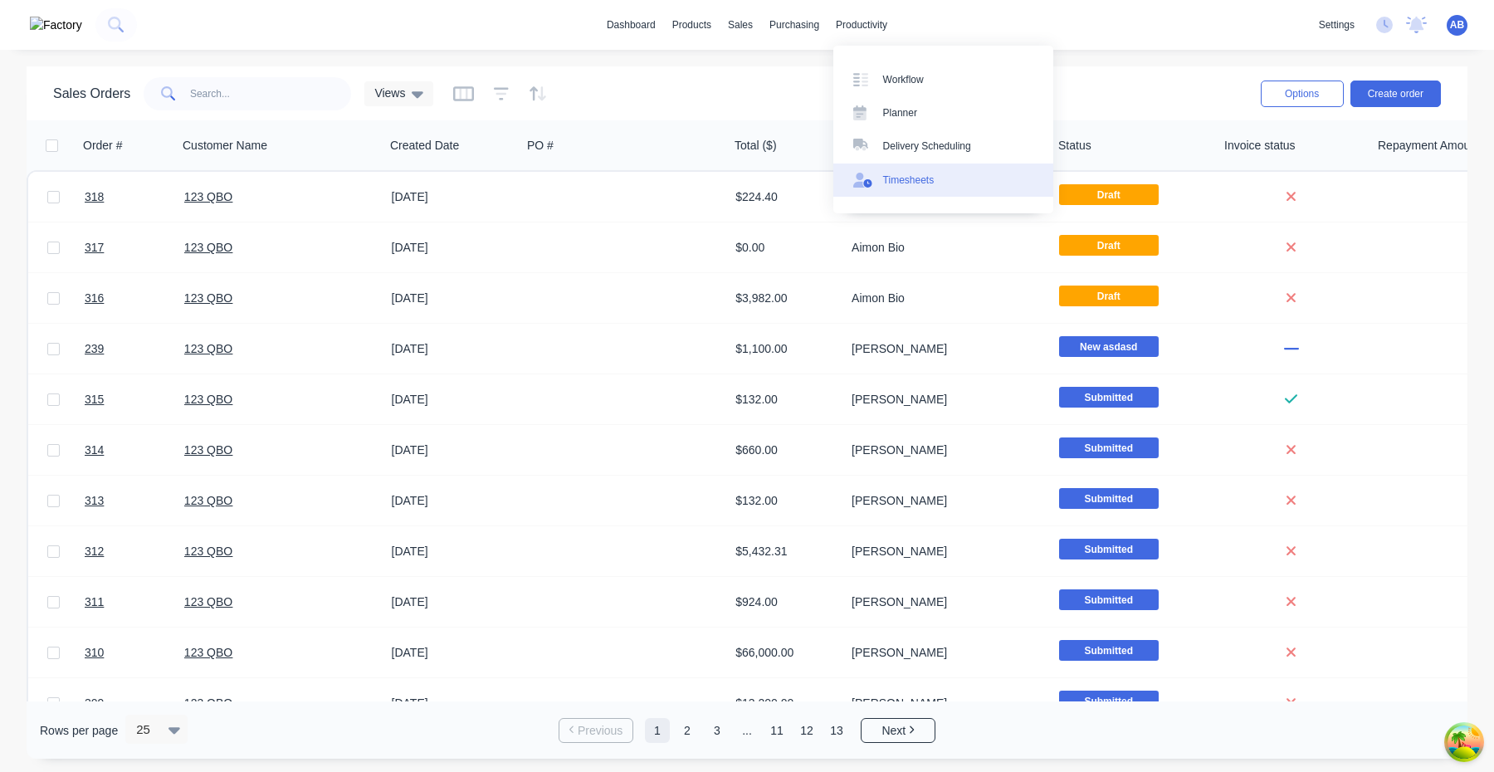
click at [905, 178] on div "Timesheets" at bounding box center [908, 180] width 51 height 15
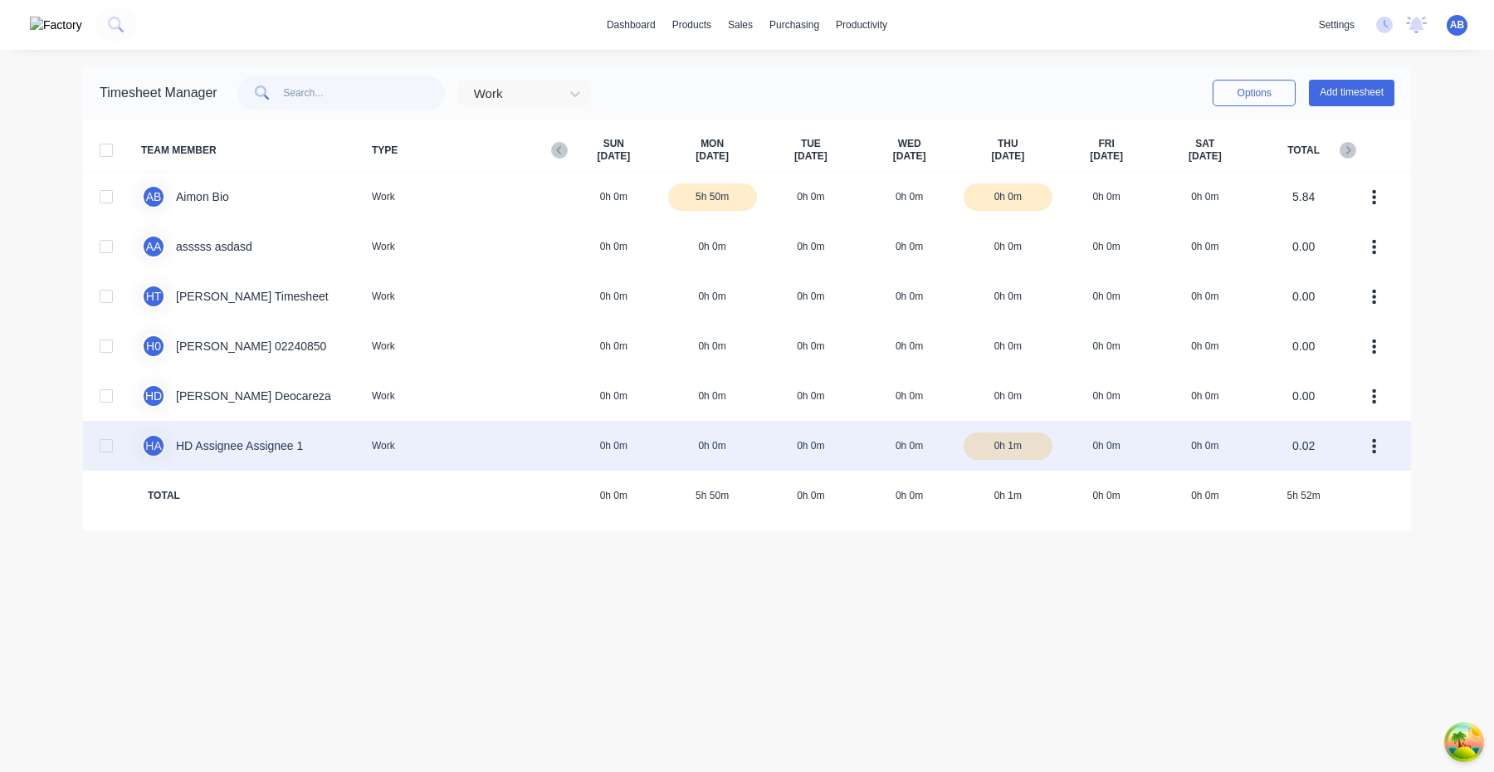
click at [271, 451] on div "H A HD Assignee Assignee 1 Work 0h 0m 0h 0m 0h 0m 0h 0m 0h 1m 0h 0m 0h 0m 0.02" at bounding box center [747, 446] width 1328 height 50
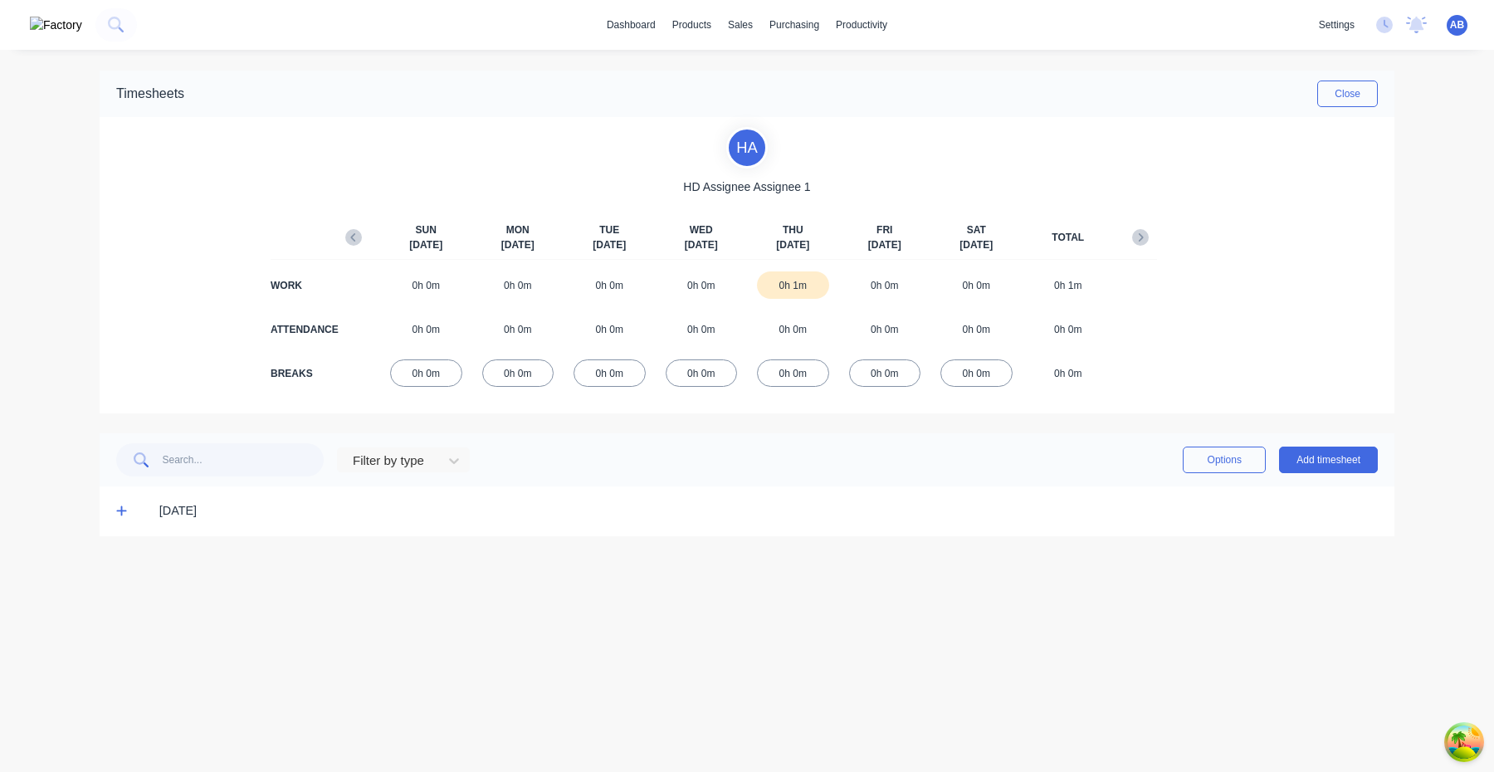
click at [116, 500] on div "[DATE]" at bounding box center [747, 511] width 1295 height 50
click at [118, 505] on span at bounding box center [124, 511] width 17 height 17
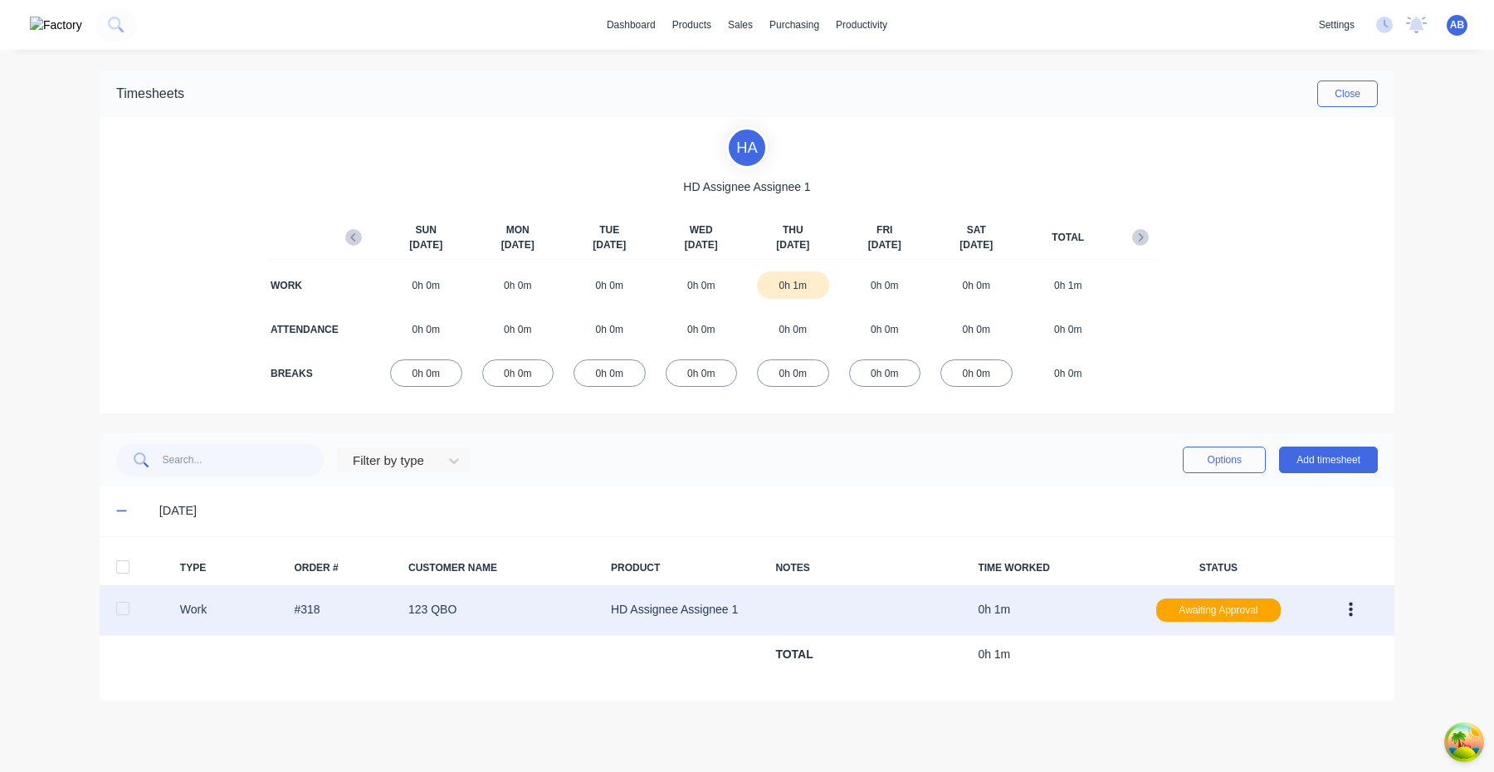
click at [1350, 614] on icon "button" at bounding box center [1351, 610] width 4 height 15
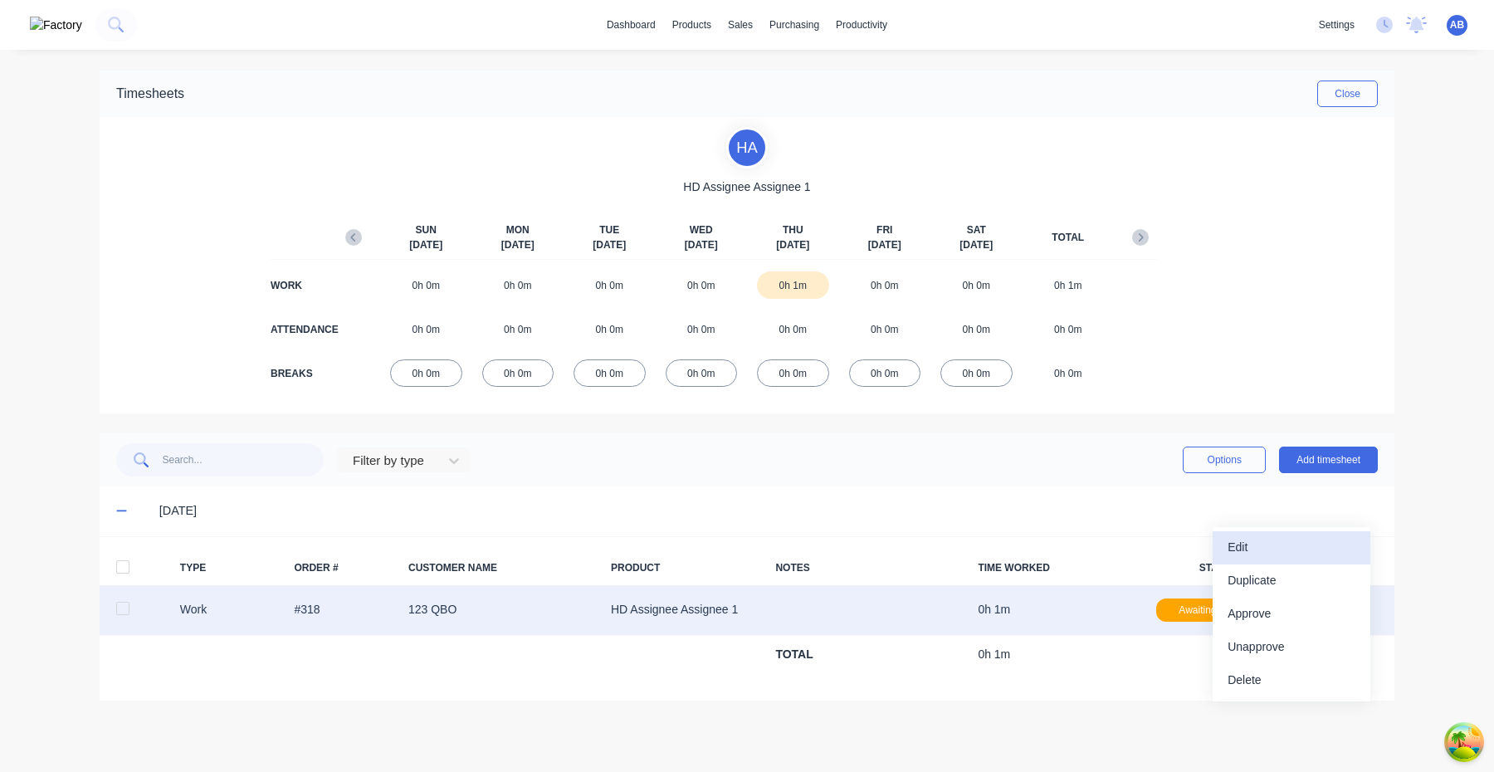
click at [1319, 559] on div "Edit" at bounding box center [1292, 547] width 128 height 24
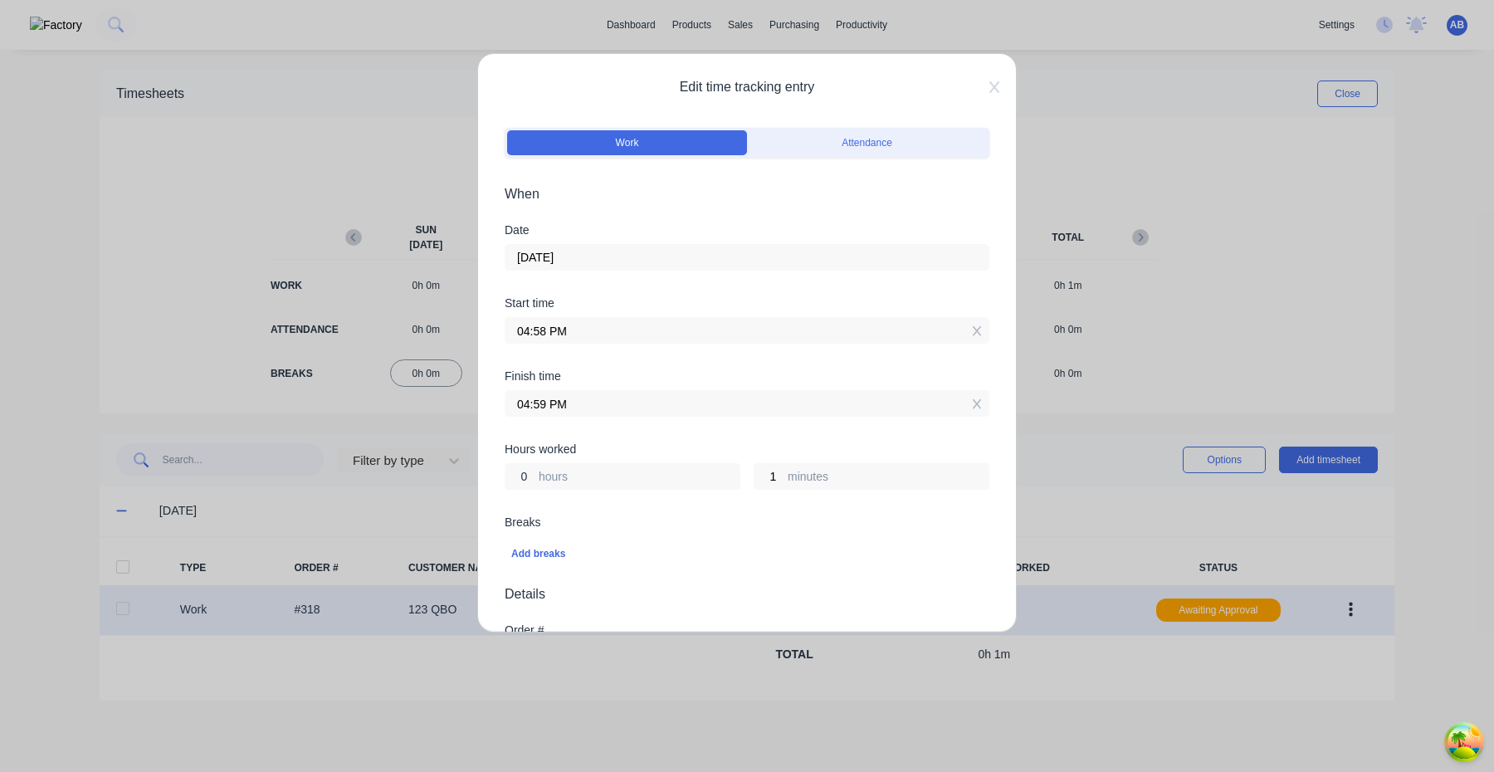
click at [526, 478] on input "0" at bounding box center [519, 476] width 29 height 25
type input "1"
type input "05:59 PM"
click at [604, 520] on div "Breaks" at bounding box center [747, 522] width 485 height 12
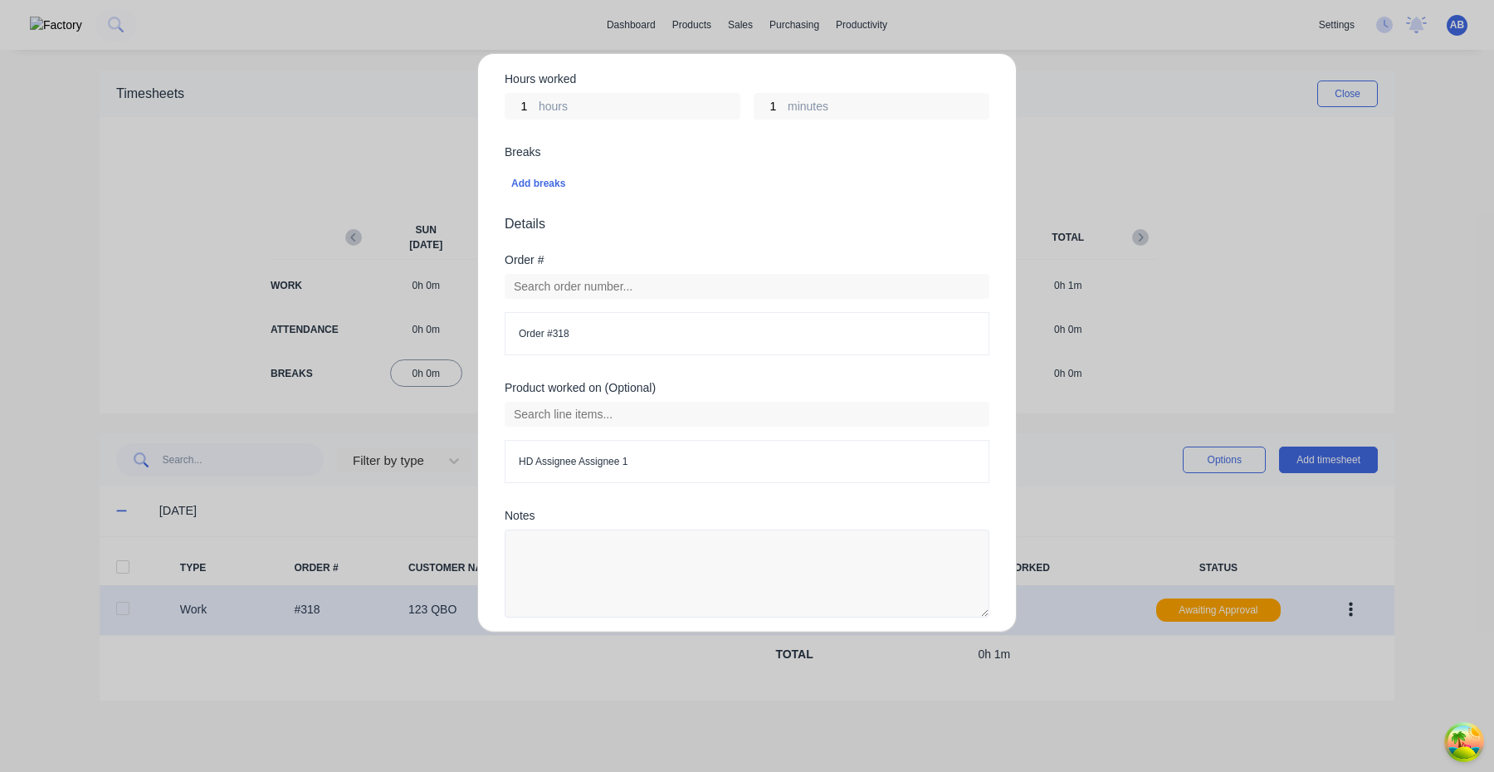
scroll to position [432, 0]
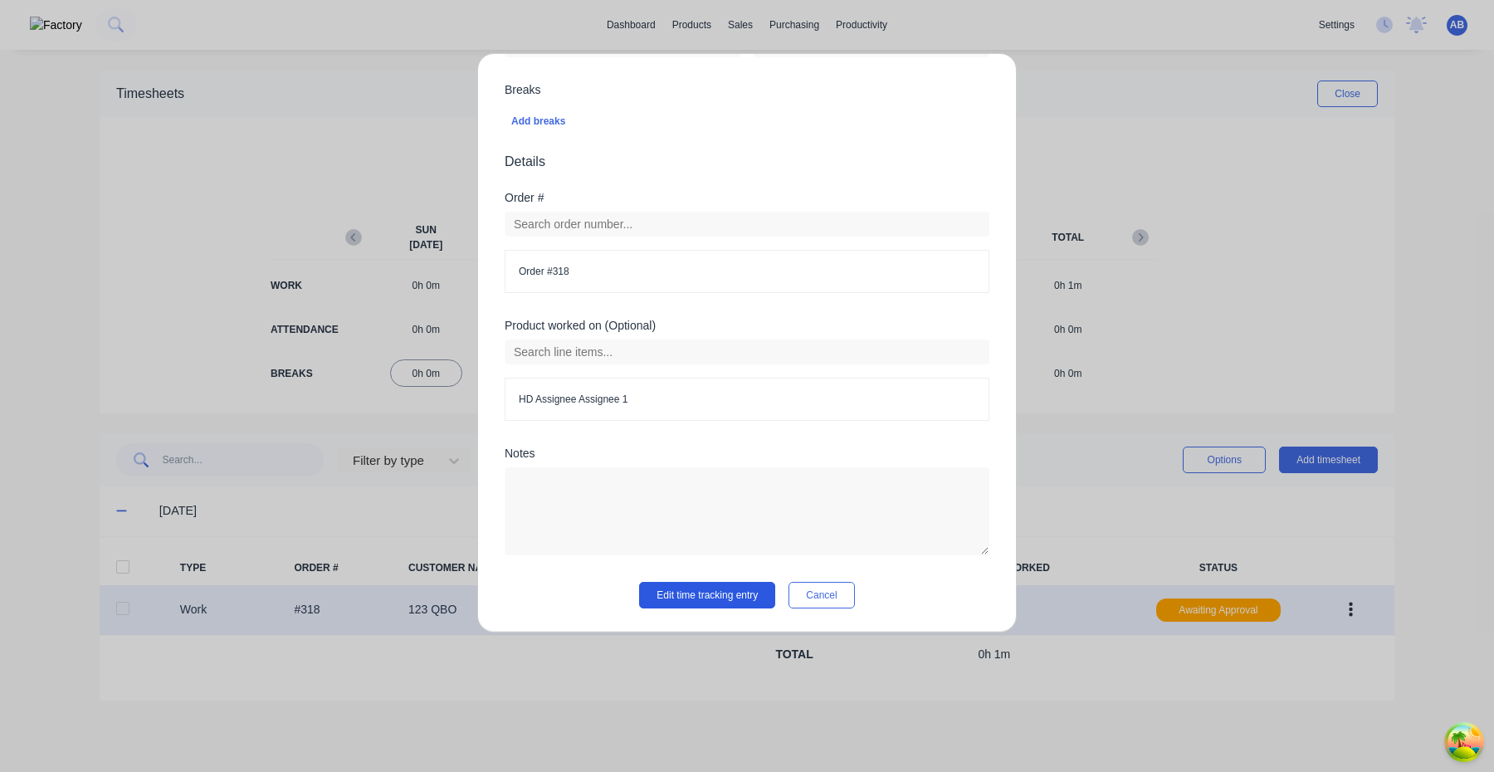
click at [727, 589] on button "Edit time tracking entry" at bounding box center [707, 595] width 136 height 27
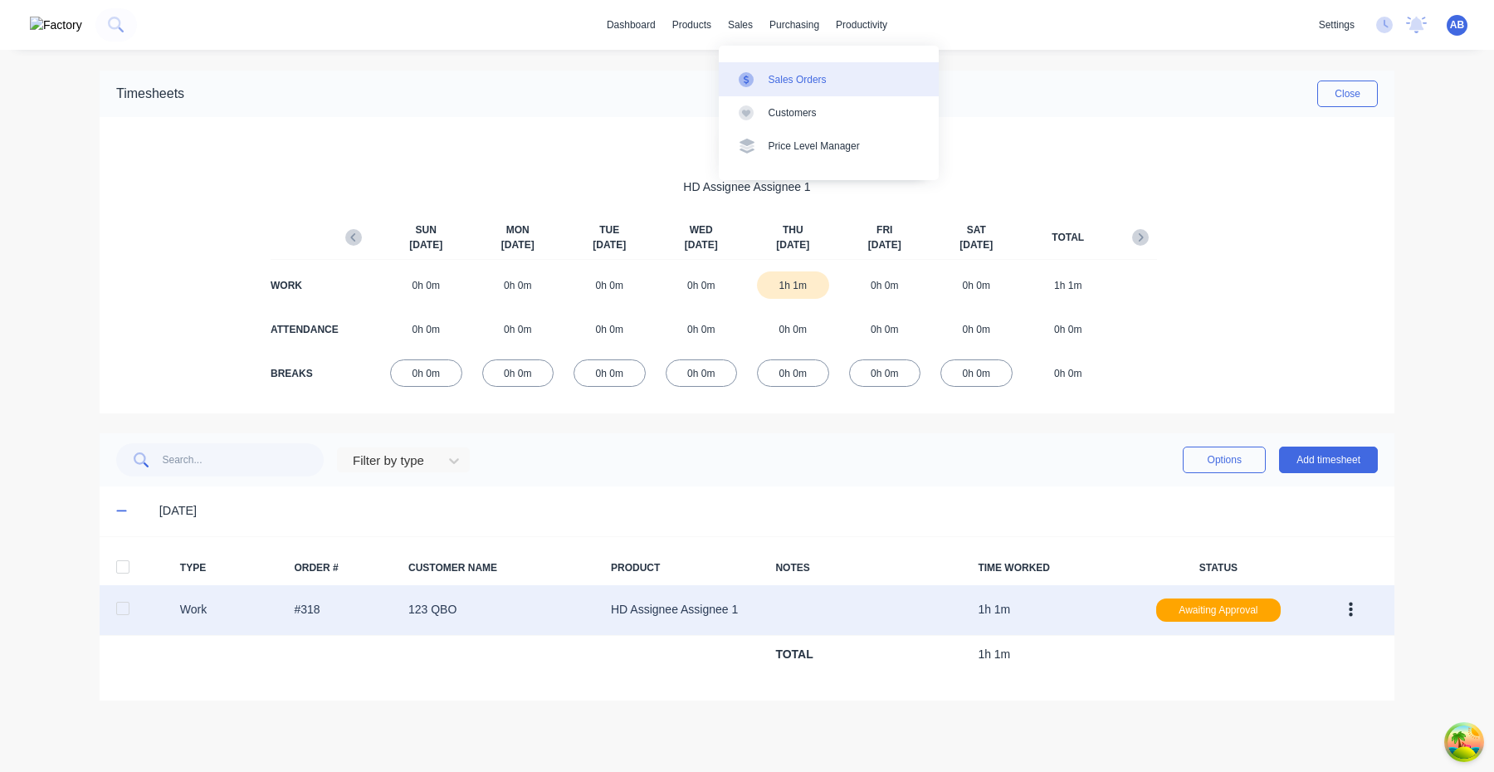
click at [771, 75] on div "Sales Orders" at bounding box center [798, 79] width 58 height 15
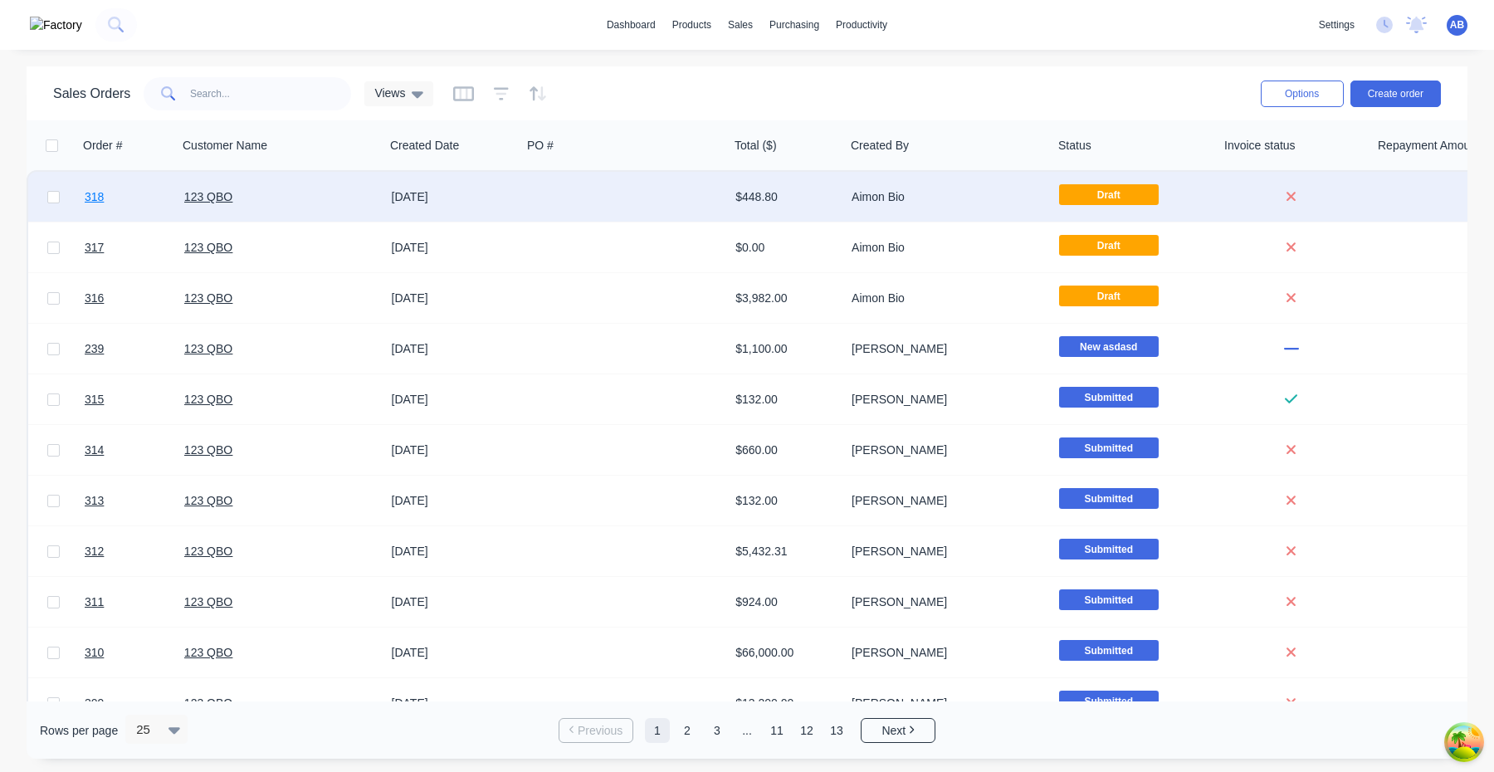
click at [95, 197] on span "318" at bounding box center [94, 196] width 19 height 17
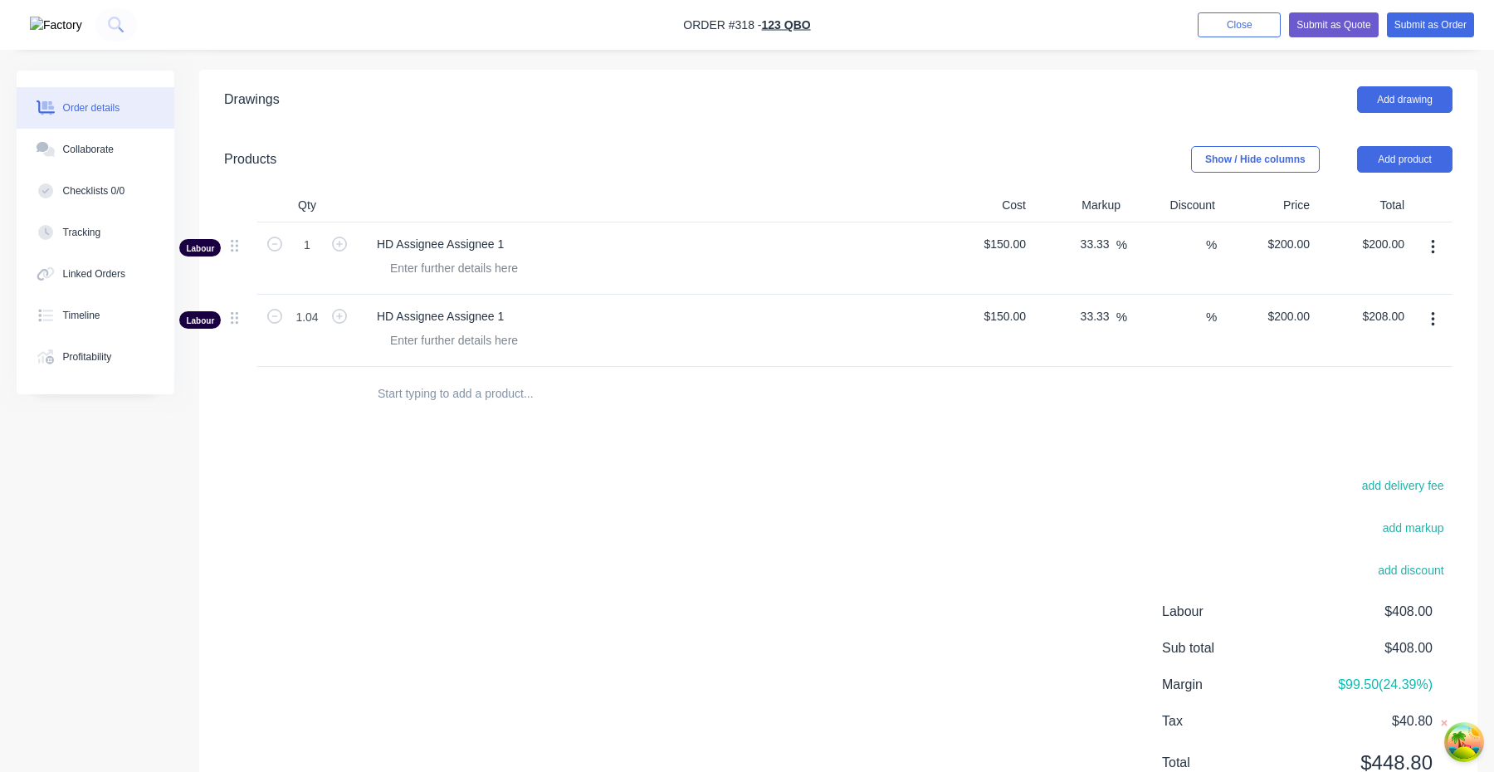
scroll to position [700, 0]
